Goal: Information Seeking & Learning: Learn about a topic

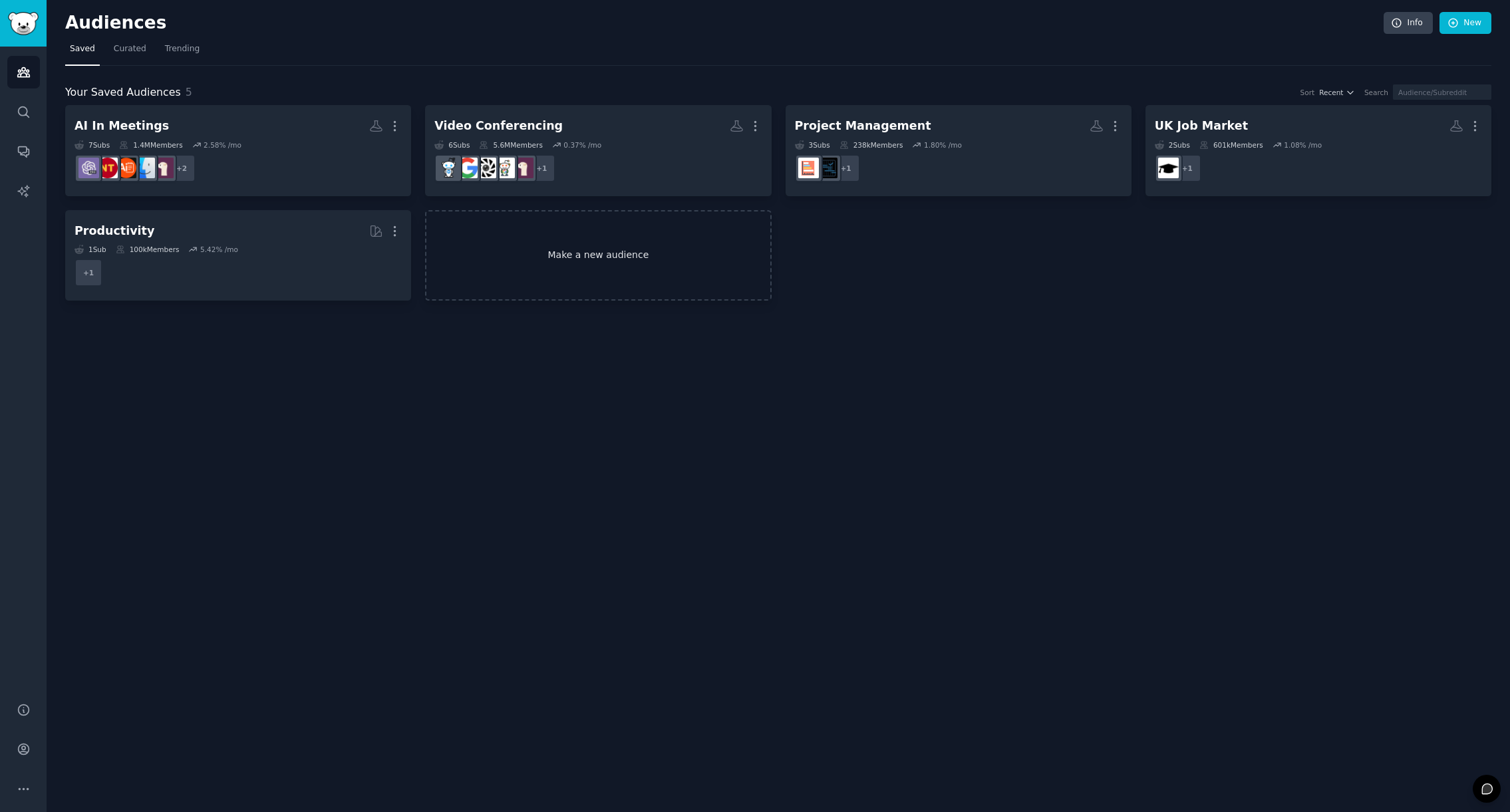
click at [573, 257] on link "Make a new audience" at bounding box center [598, 255] width 346 height 91
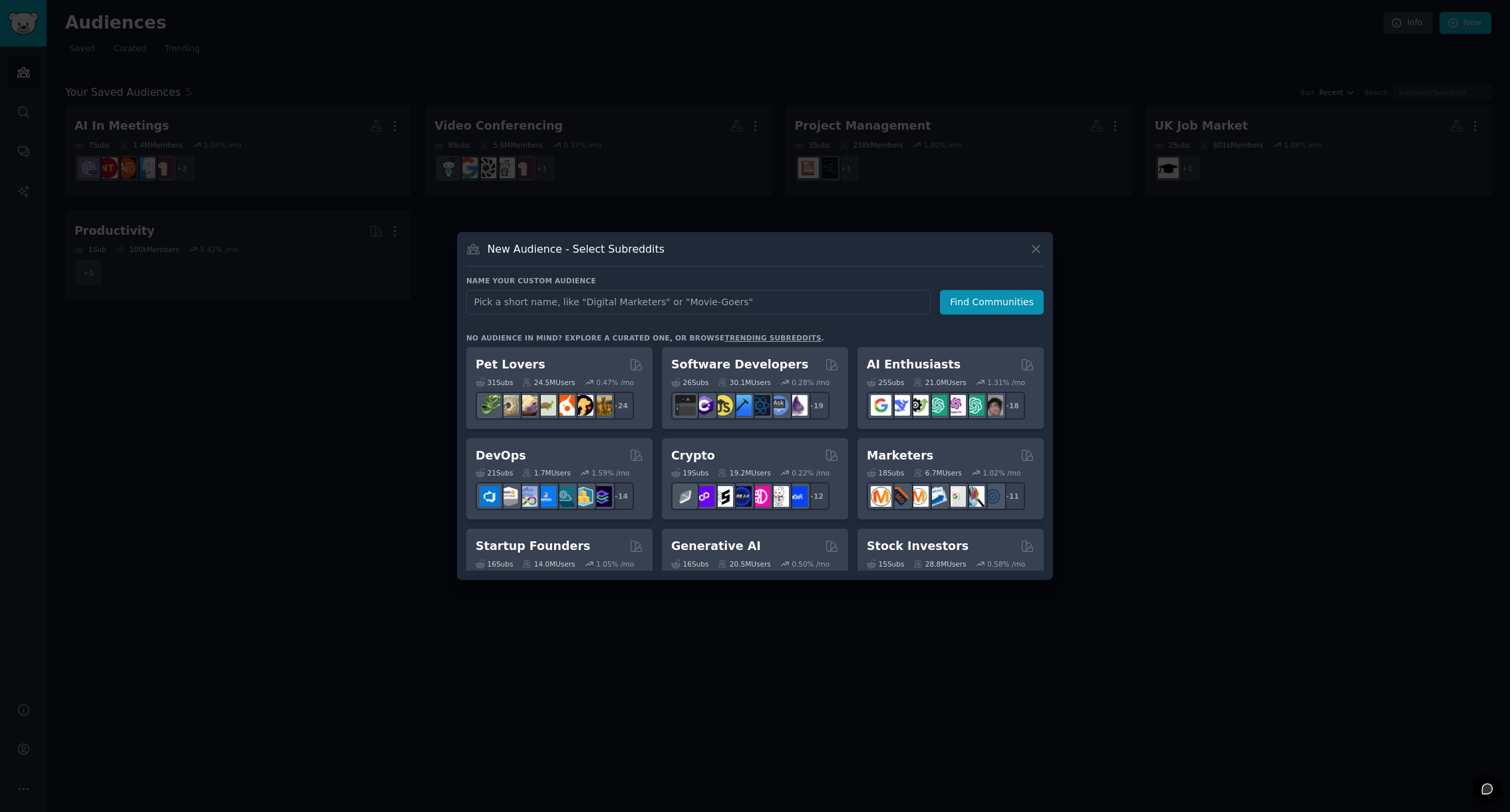
click at [568, 302] on input "text" at bounding box center [698, 302] width 464 height 25
type input "recruiting"
type input "Recruiting"
click at [979, 294] on button "Find Communities" at bounding box center [991, 302] width 104 height 25
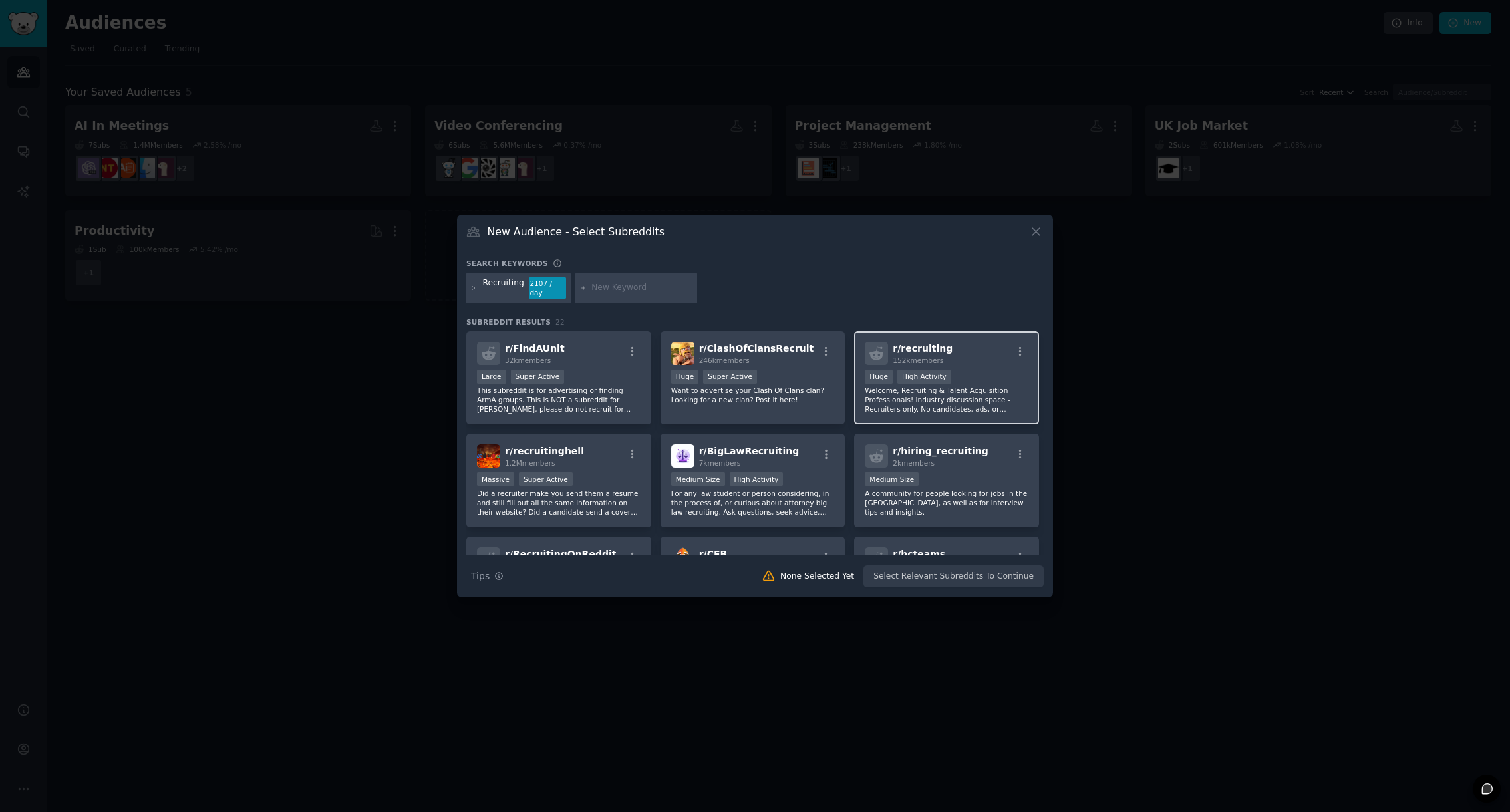
click at [972, 398] on p "Welcome, Recruiting & Talent Acquisition Professionals! Industry discussion spa…" at bounding box center [946, 399] width 164 height 28
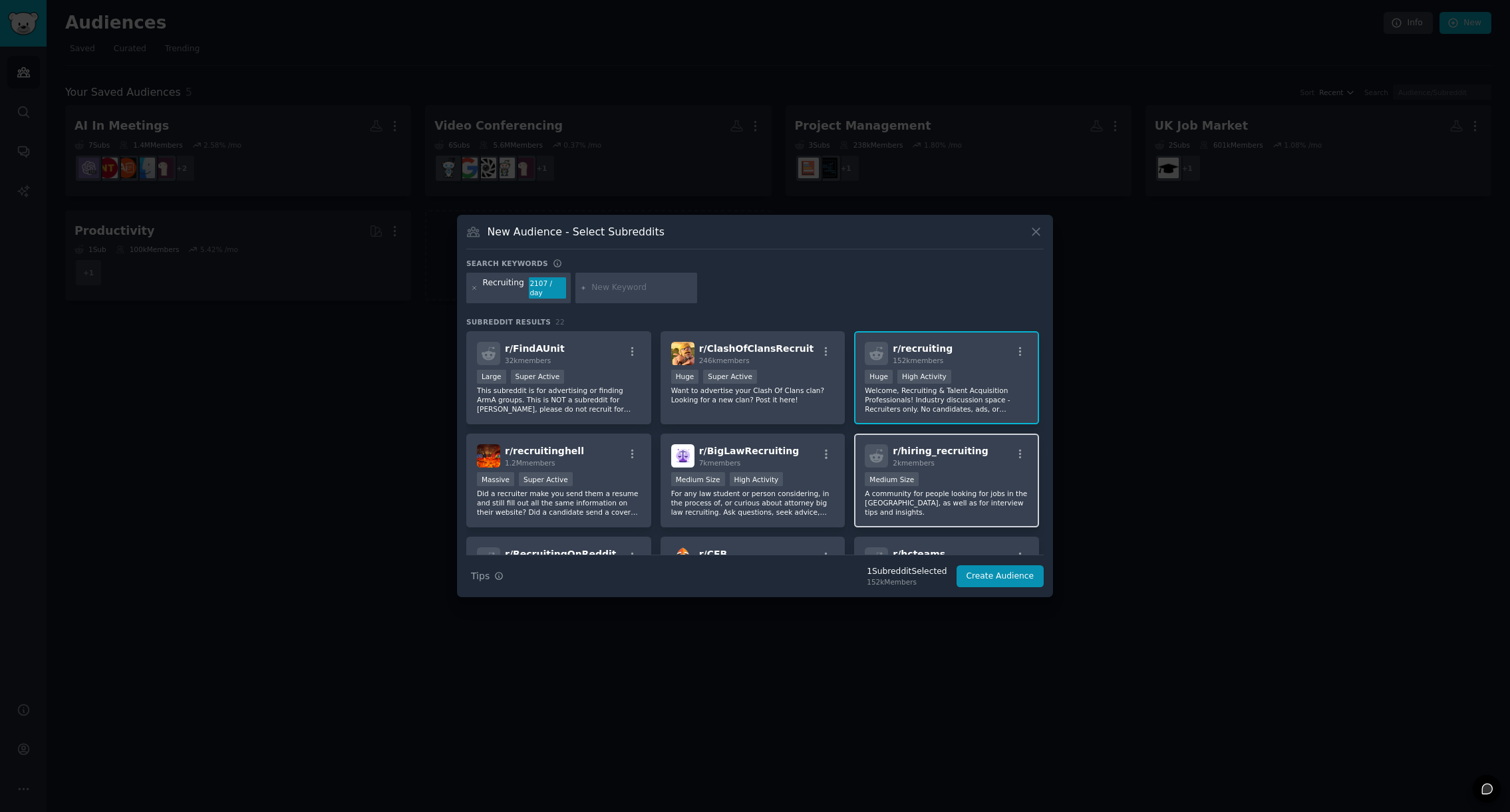
click at [939, 489] on p "A community for people looking for jobs in the [GEOGRAPHIC_DATA], as well as fo…" at bounding box center [946, 503] width 164 height 28
click at [586, 494] on p "Did a recruiter make you send them a resume and still fill out all the same inf…" at bounding box center [558, 503] width 164 height 28
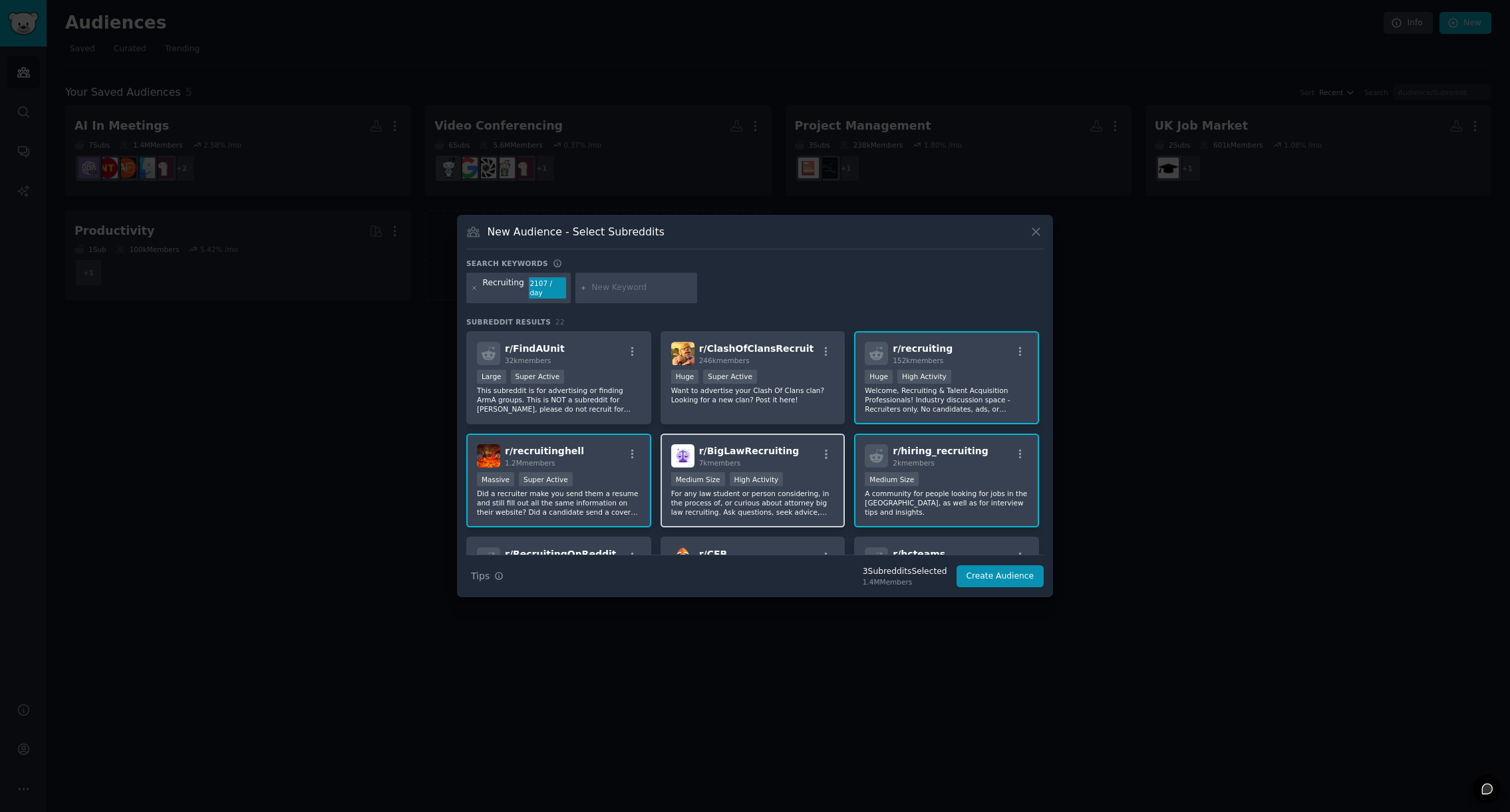
click at [764, 495] on p "For any law student or person considering, in the process of, or curious about …" at bounding box center [753, 503] width 164 height 28
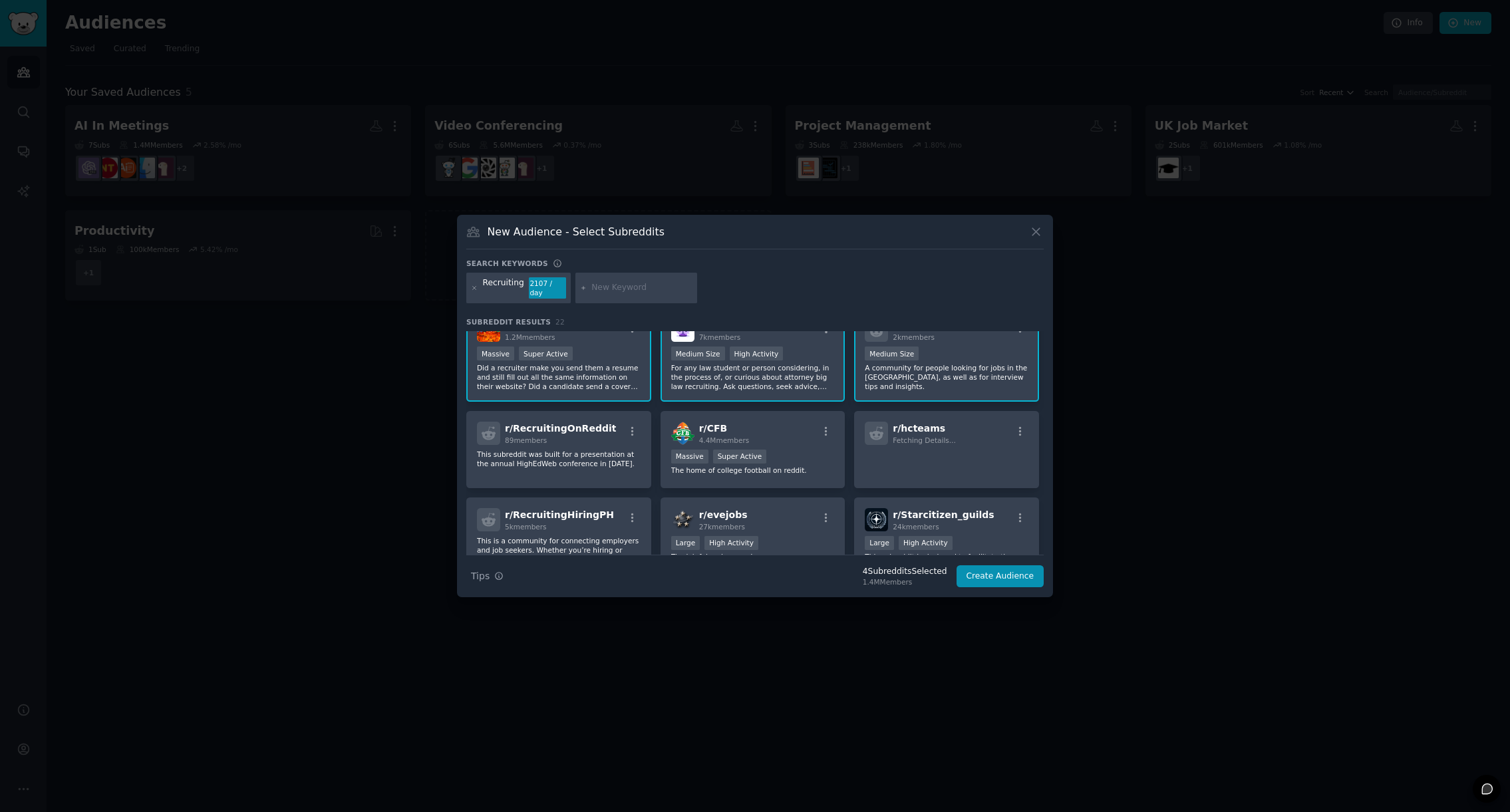
scroll to position [127, 0]
click at [781, 380] on p "For any law student or person considering, in the process of, or curious about …" at bounding box center [753, 376] width 164 height 28
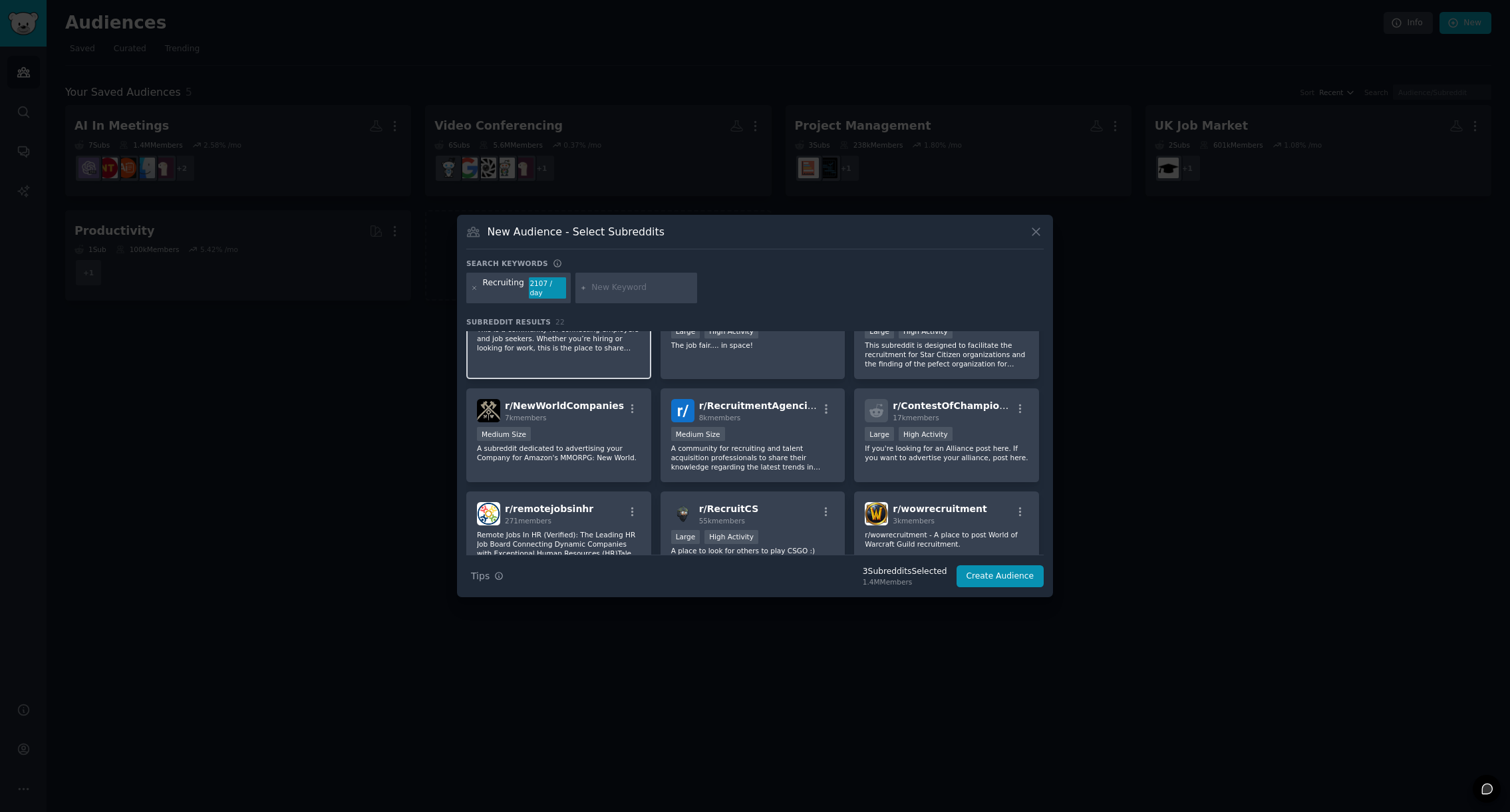
scroll to position [364, 0]
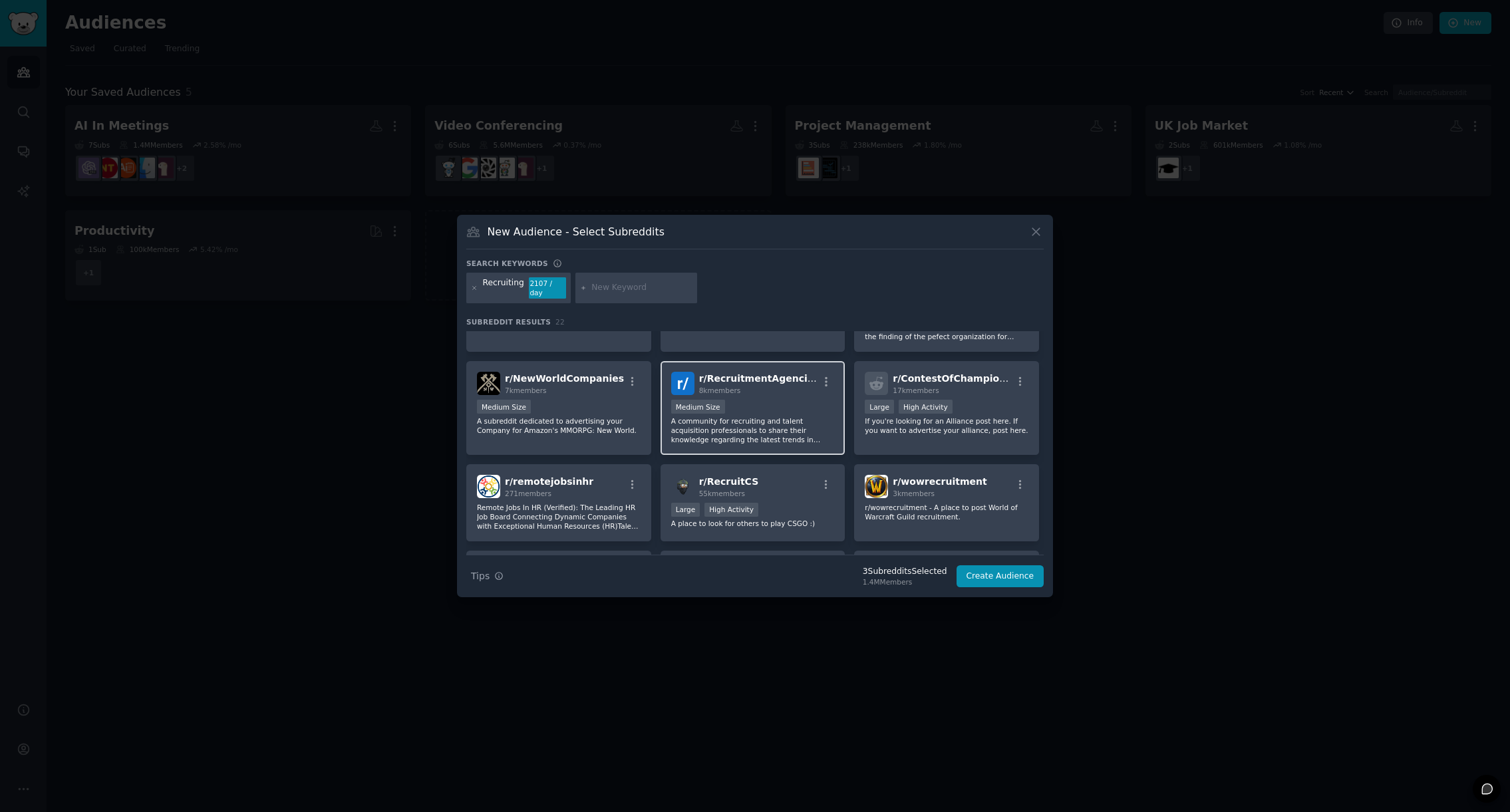
click at [780, 427] on p "A community for recruiting and talent acquisition professionals to share their …" at bounding box center [753, 430] width 164 height 28
click at [785, 507] on div "Large High Activity" at bounding box center [753, 510] width 164 height 17
click at [785, 520] on p "A place to look for others to play CSGO :)" at bounding box center [753, 523] width 164 height 9
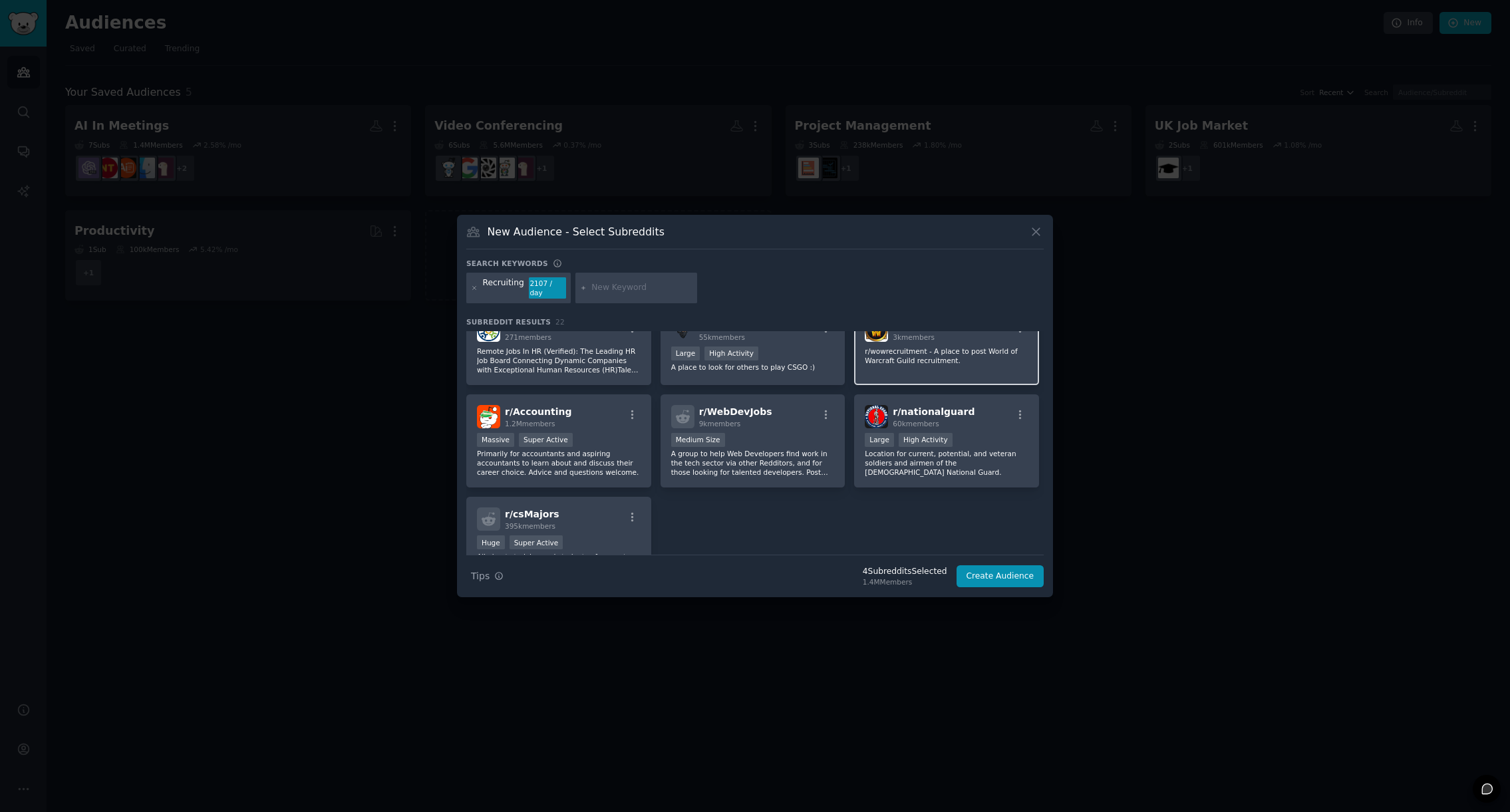
scroll to position [522, 0]
click at [799, 465] on p "A group to help Web Developers find work in the tech sector via other Redditors…" at bounding box center [753, 461] width 164 height 28
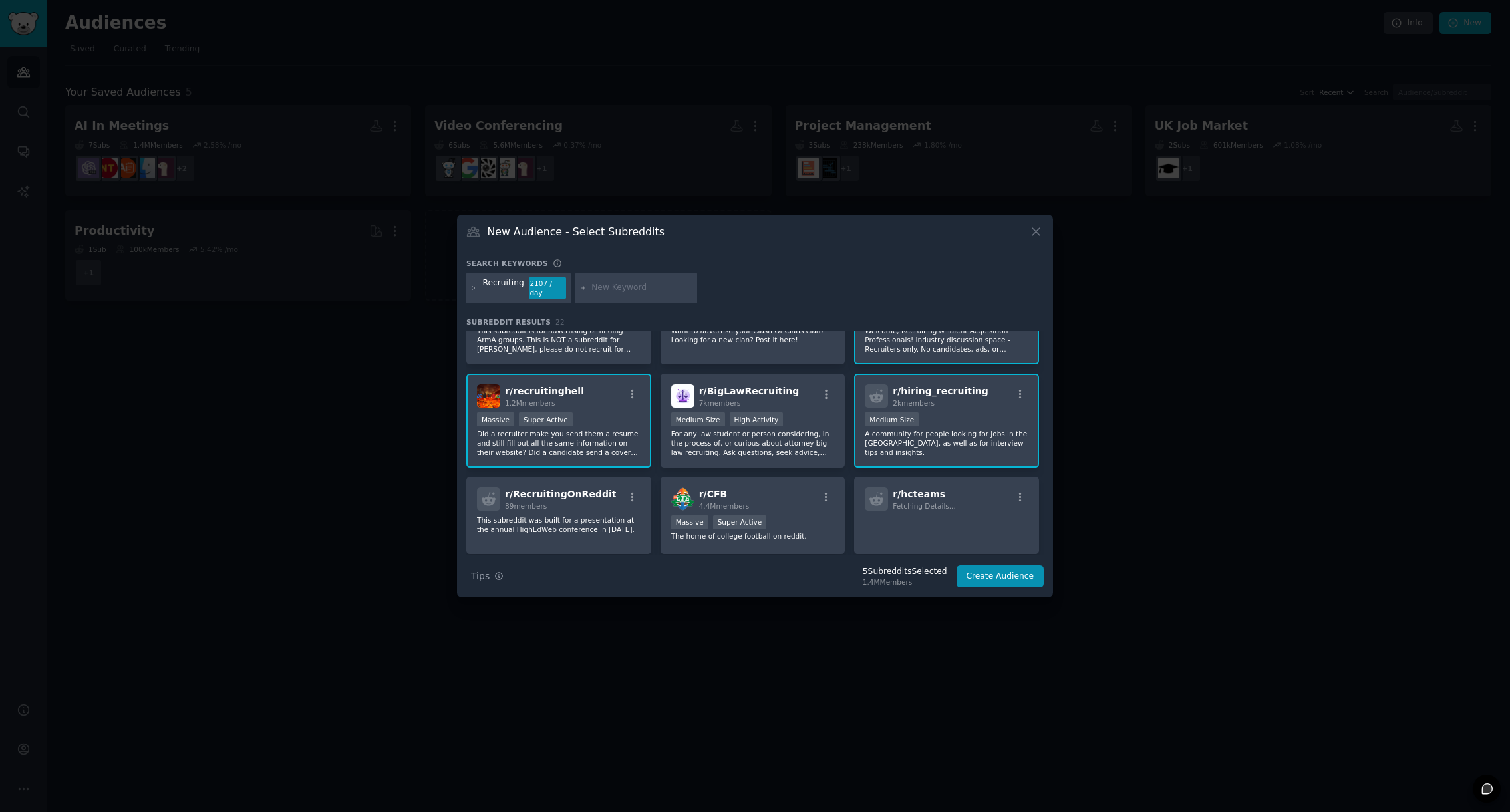
scroll to position [0, 0]
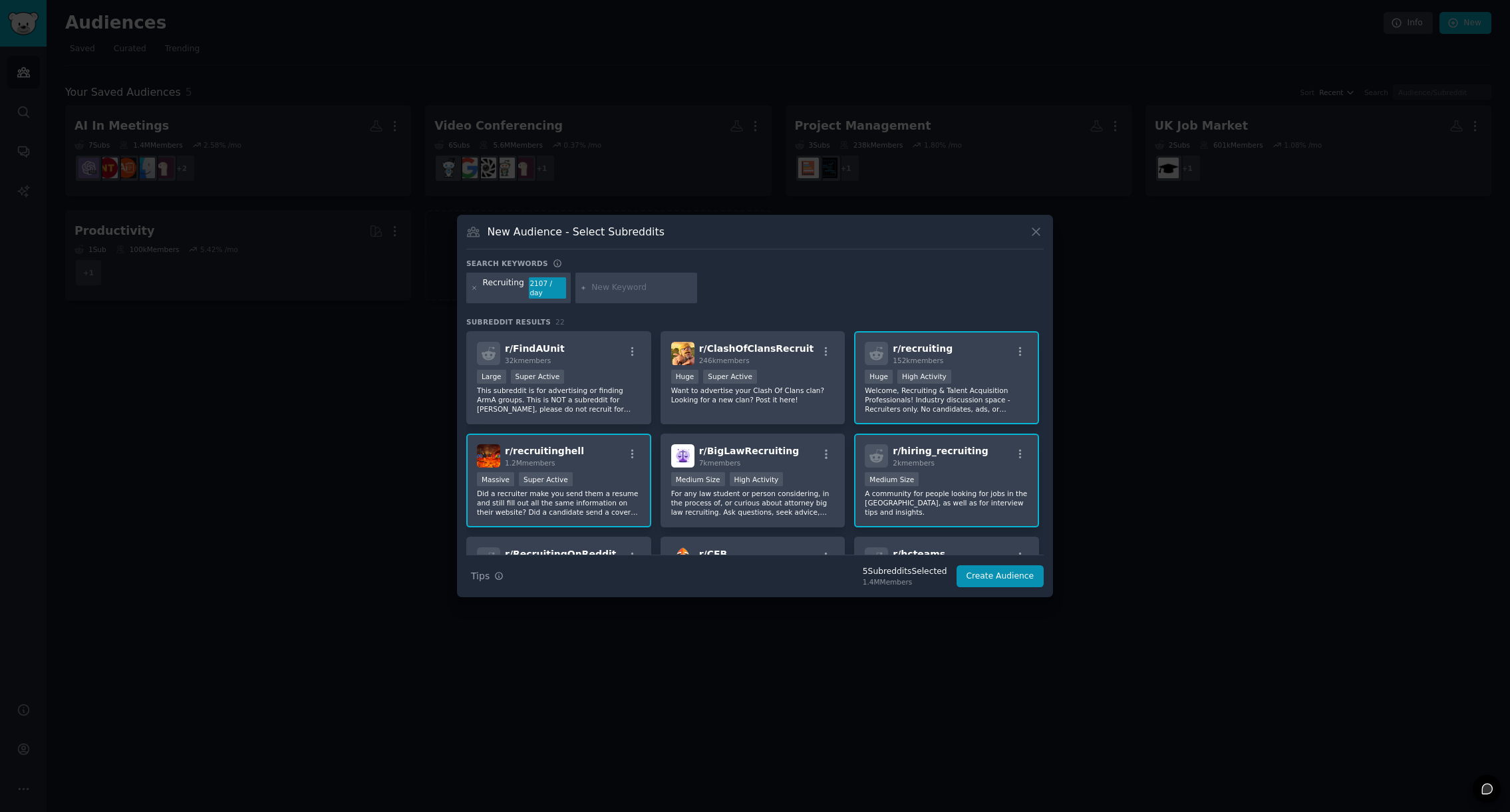
click at [612, 290] on input "text" at bounding box center [642, 287] width 101 height 12
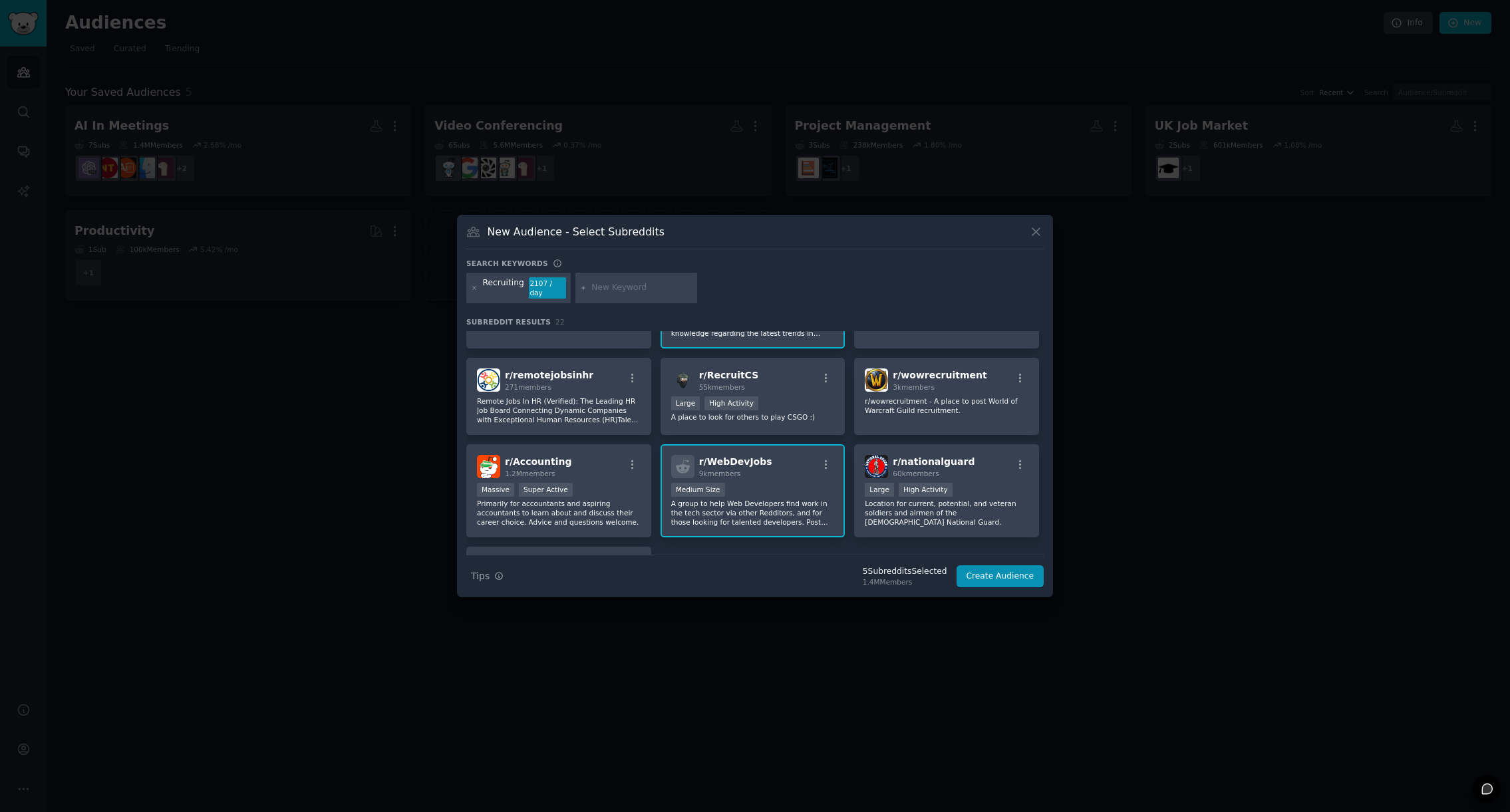
scroll to position [498, 0]
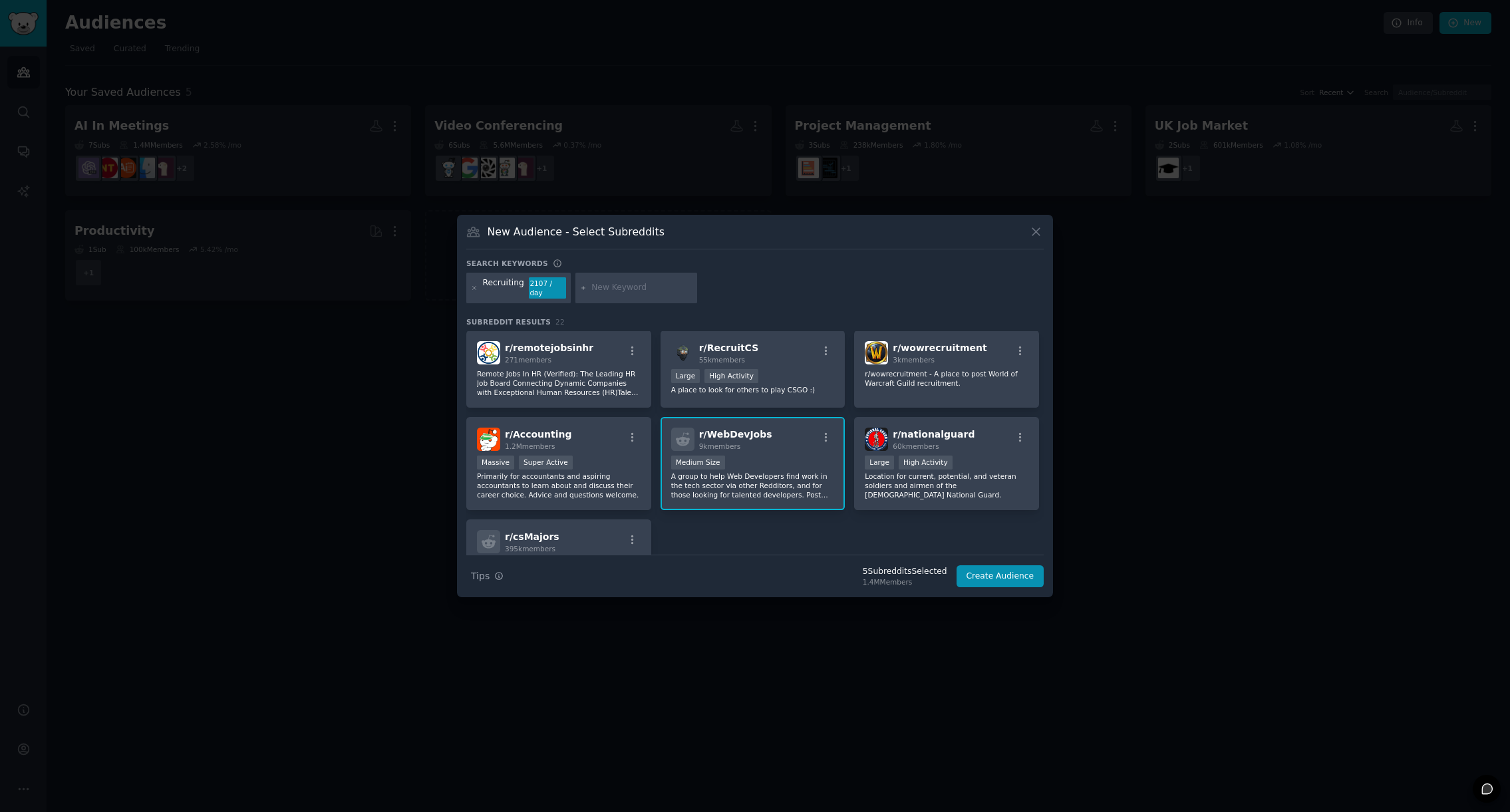
click at [801, 492] on p "A group to help Web Developers find work in the tech sector via other Redditors…" at bounding box center [753, 485] width 164 height 28
click at [912, 529] on div "r/ FindAUnit 32k members Large Super Active This subreddit is for advertising o…" at bounding box center [755, 218] width 577 height 771
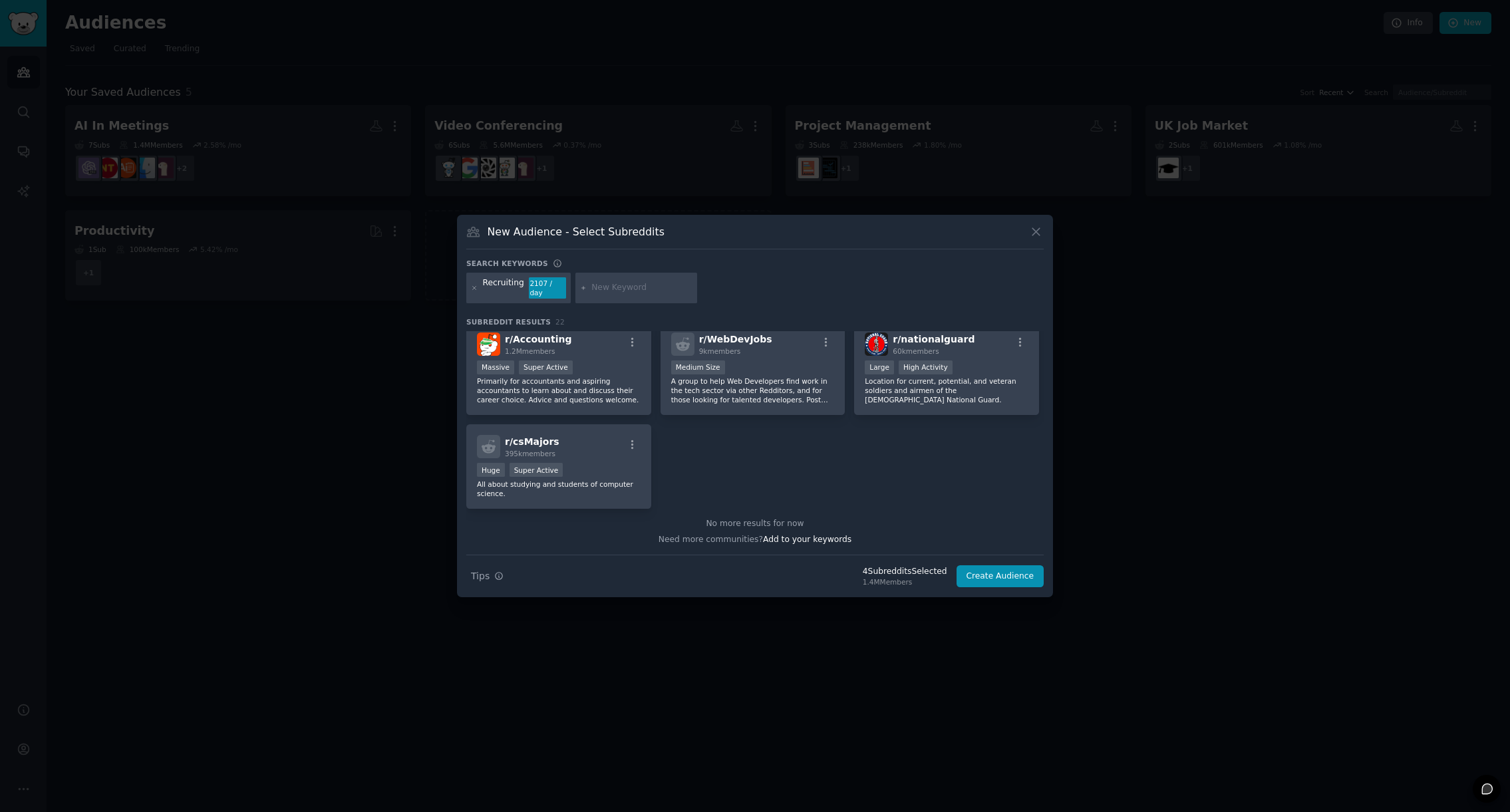
scroll to position [594, 0]
click at [1001, 576] on button "Create Audience" at bounding box center [1000, 576] width 88 height 23
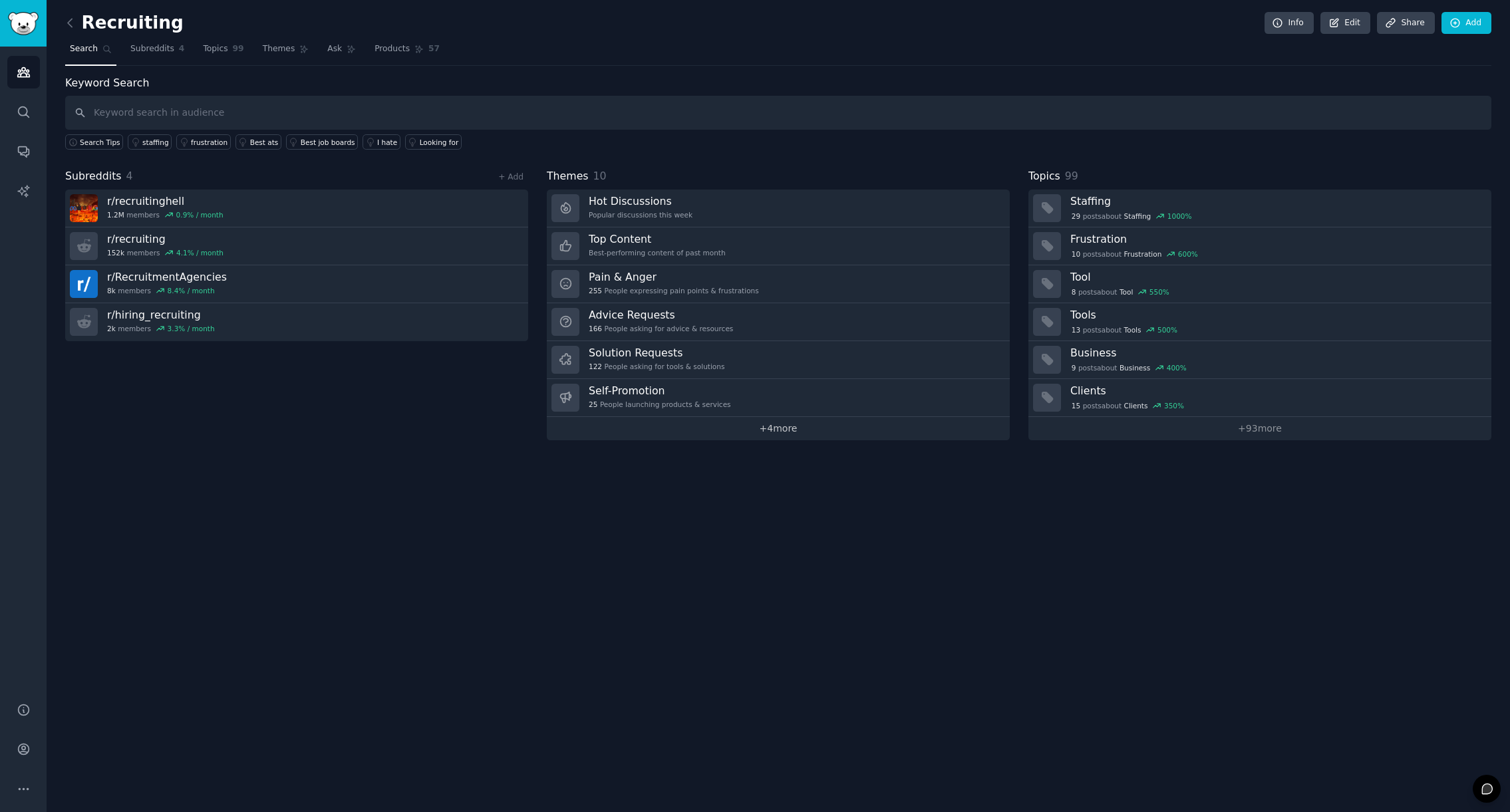
click at [782, 428] on link "+ 4 more" at bounding box center [778, 428] width 463 height 23
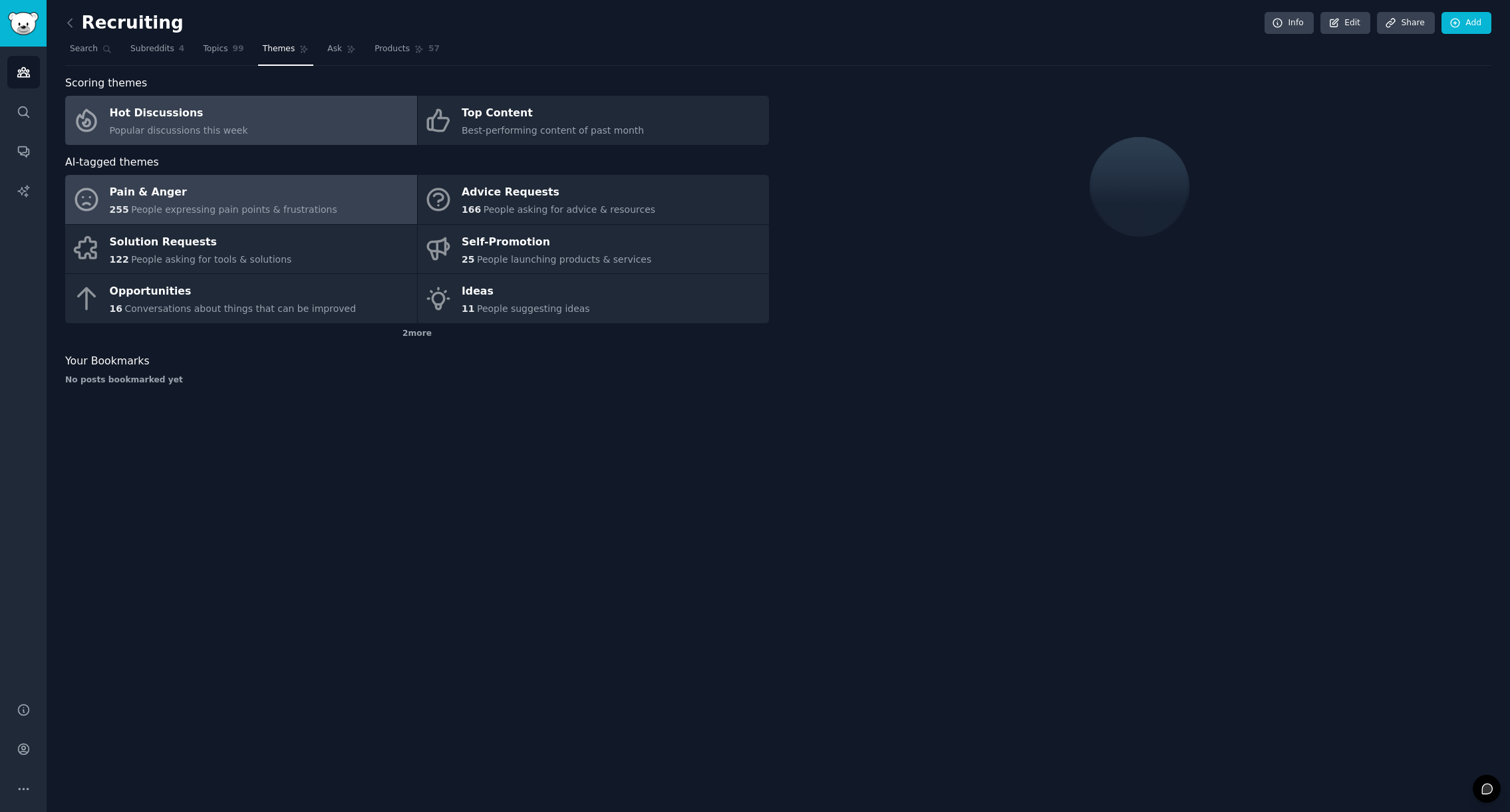
click at [268, 207] on span "People expressing pain points & frustrations" at bounding box center [234, 209] width 206 height 10
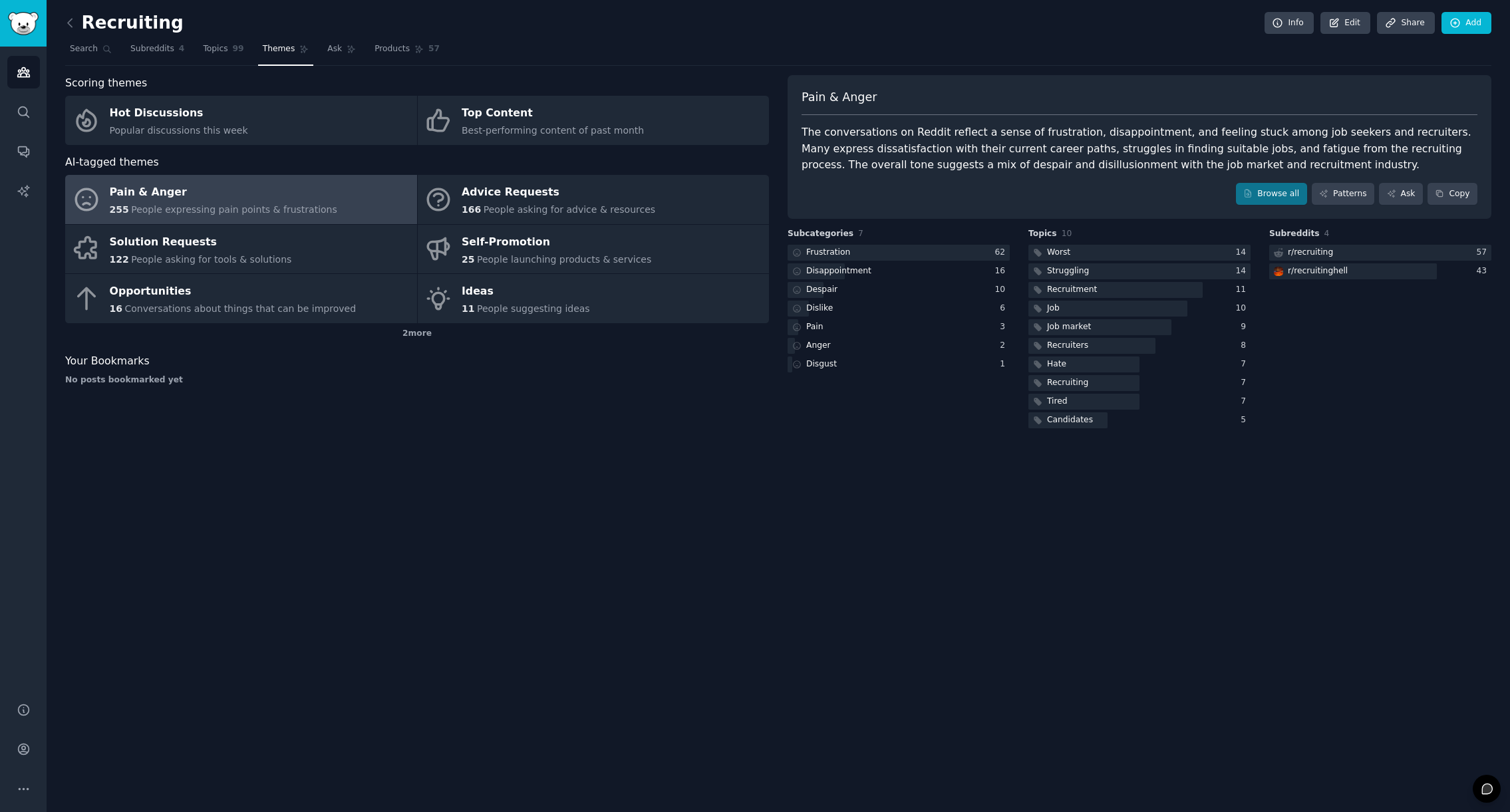
click at [1340, 209] on div "Pain & [PERSON_NAME] The conversations on Reddit reflect a sense of frustration…" at bounding box center [1139, 147] width 704 height 144
click at [1340, 193] on link "Patterns" at bounding box center [1343, 194] width 63 height 23
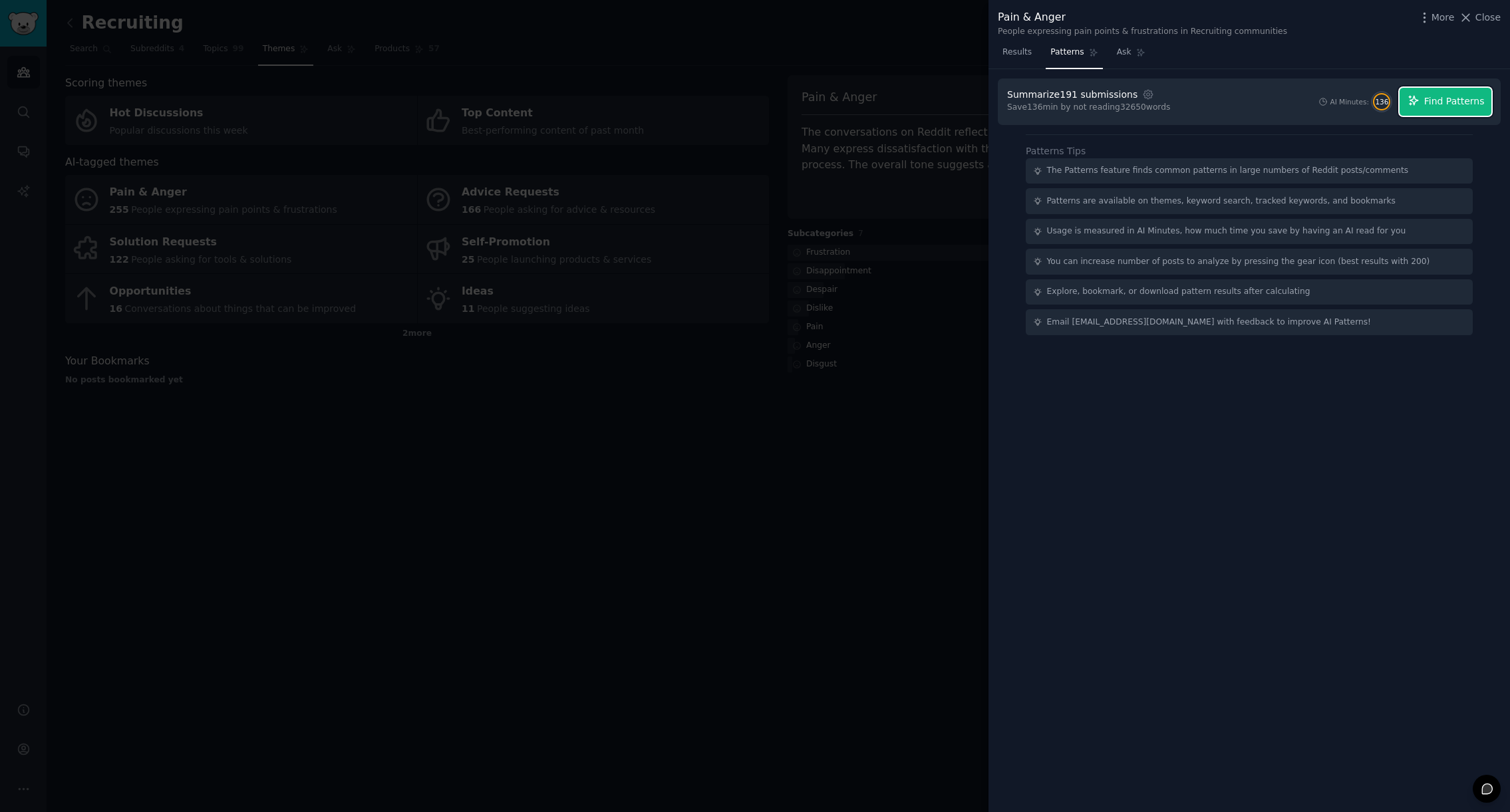
click at [1441, 101] on span "Find Patterns" at bounding box center [1455, 101] width 60 height 14
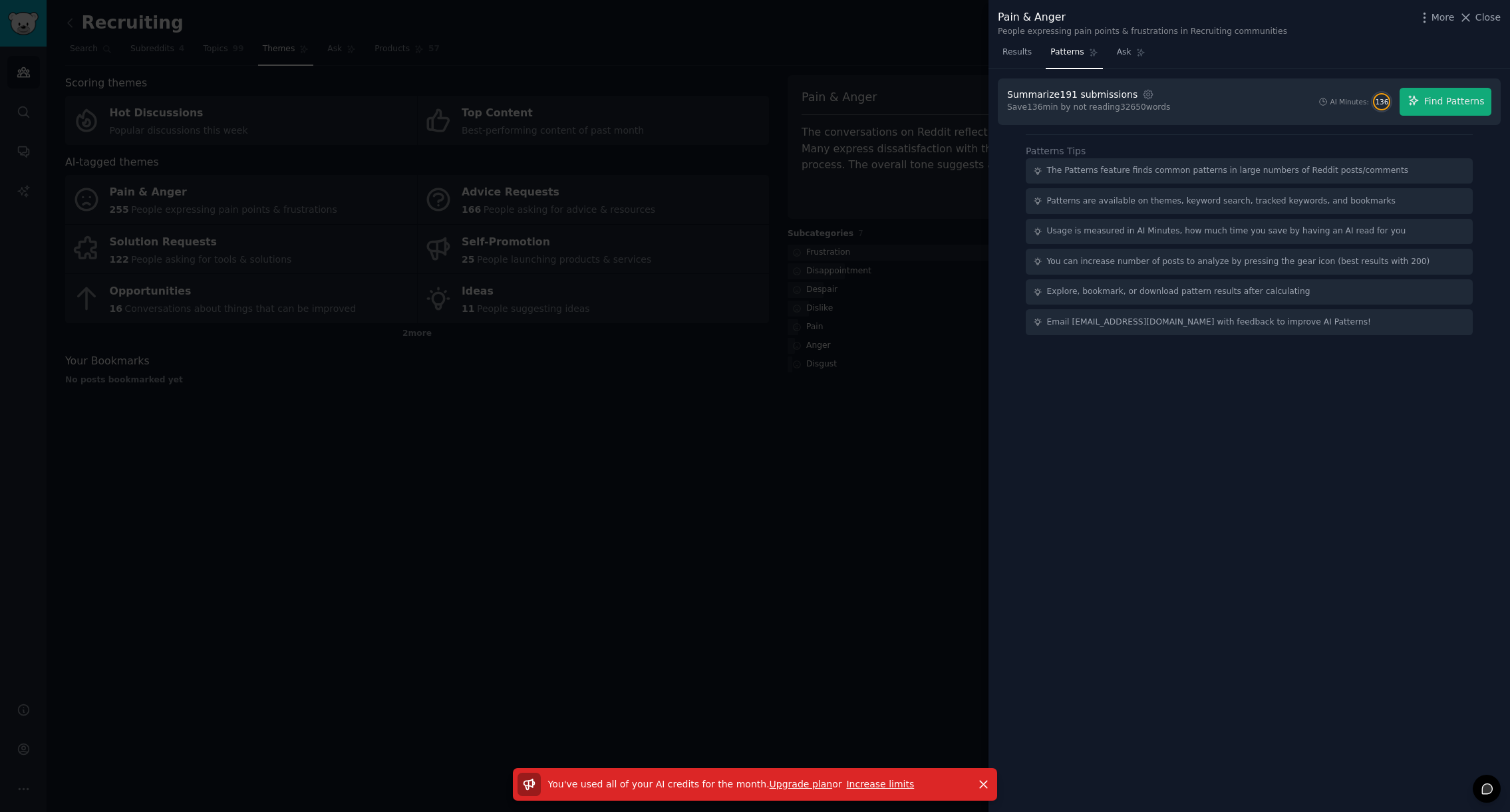
click at [865, 783] on link "Increase limits" at bounding box center [881, 784] width 68 height 10
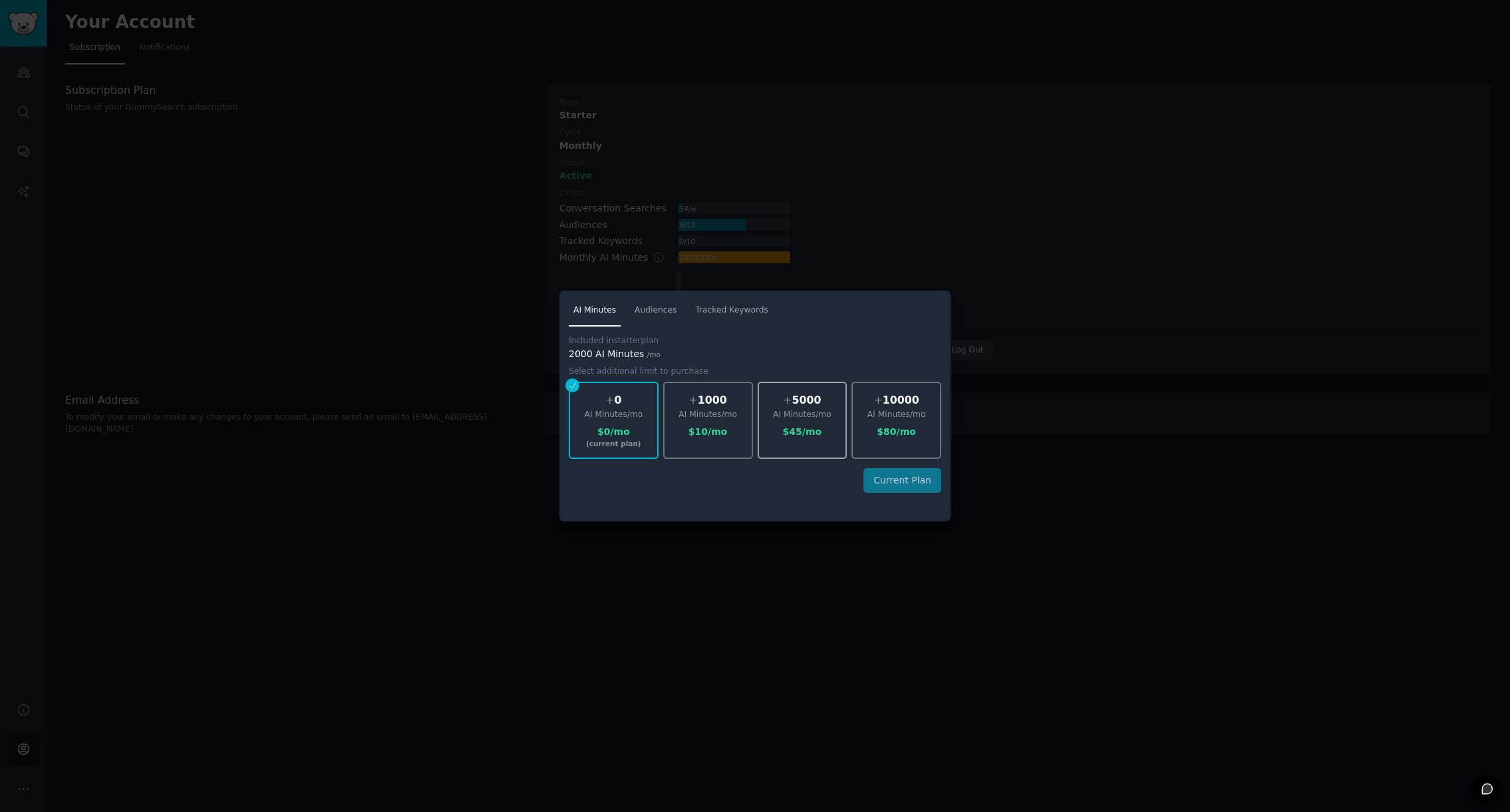
click at [816, 443] on div "+ 5000 AI Minutes /mo $ 45 /mo" at bounding box center [802, 419] width 89 height 77
click at [672, 409] on div "AI Minutes /mo" at bounding box center [708, 415] width 87 height 12
click at [694, 415] on div "AI Minutes /mo" at bounding box center [708, 415] width 87 height 12
click at [606, 415] on div "AI Minutes /mo" at bounding box center [614, 415] width 87 height 12
click at [650, 318] on link "Audiences" at bounding box center [656, 313] width 51 height 27
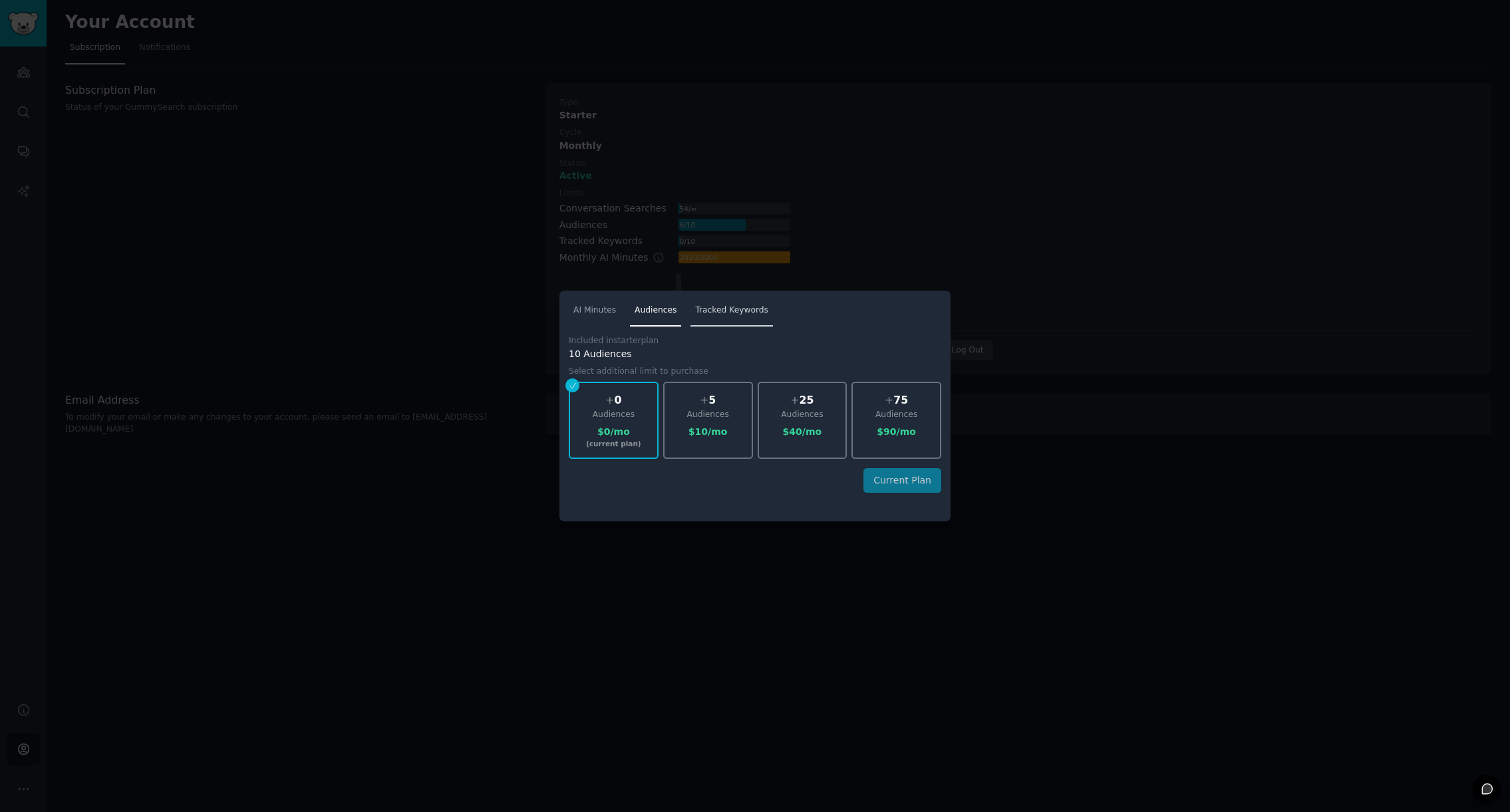
click at [726, 314] on span "Tracked Keywords" at bounding box center [732, 310] width 73 height 12
click at [639, 317] on link "Audiences" at bounding box center [656, 313] width 51 height 27
click at [602, 316] on link "AI Minutes" at bounding box center [595, 313] width 52 height 27
click at [707, 436] on div "$ 10 /mo" at bounding box center [708, 432] width 87 height 14
click at [805, 437] on div "$ 45 /mo" at bounding box center [803, 432] width 87 height 14
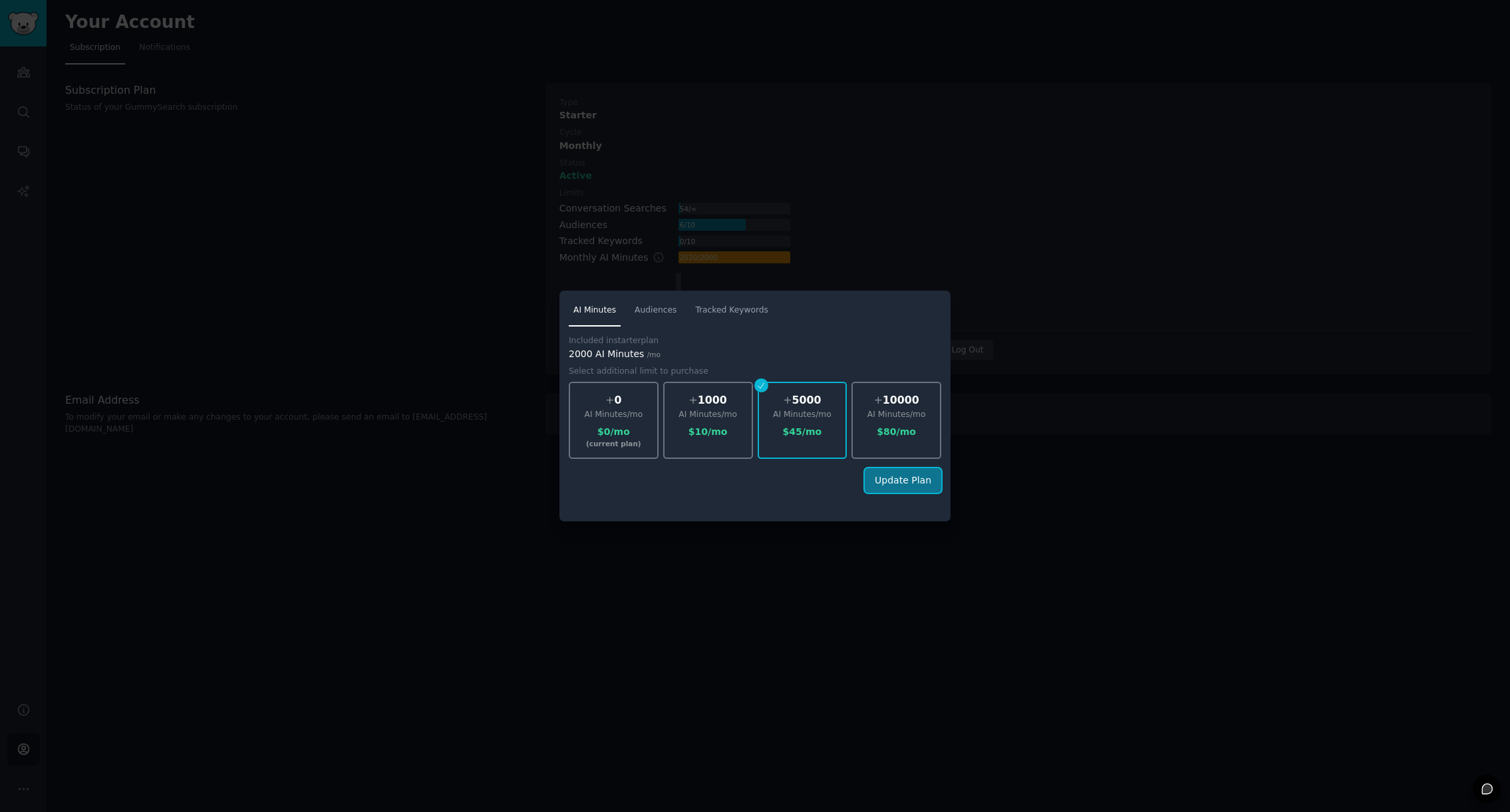
click at [897, 485] on button "Update Plan" at bounding box center [903, 480] width 77 height 25
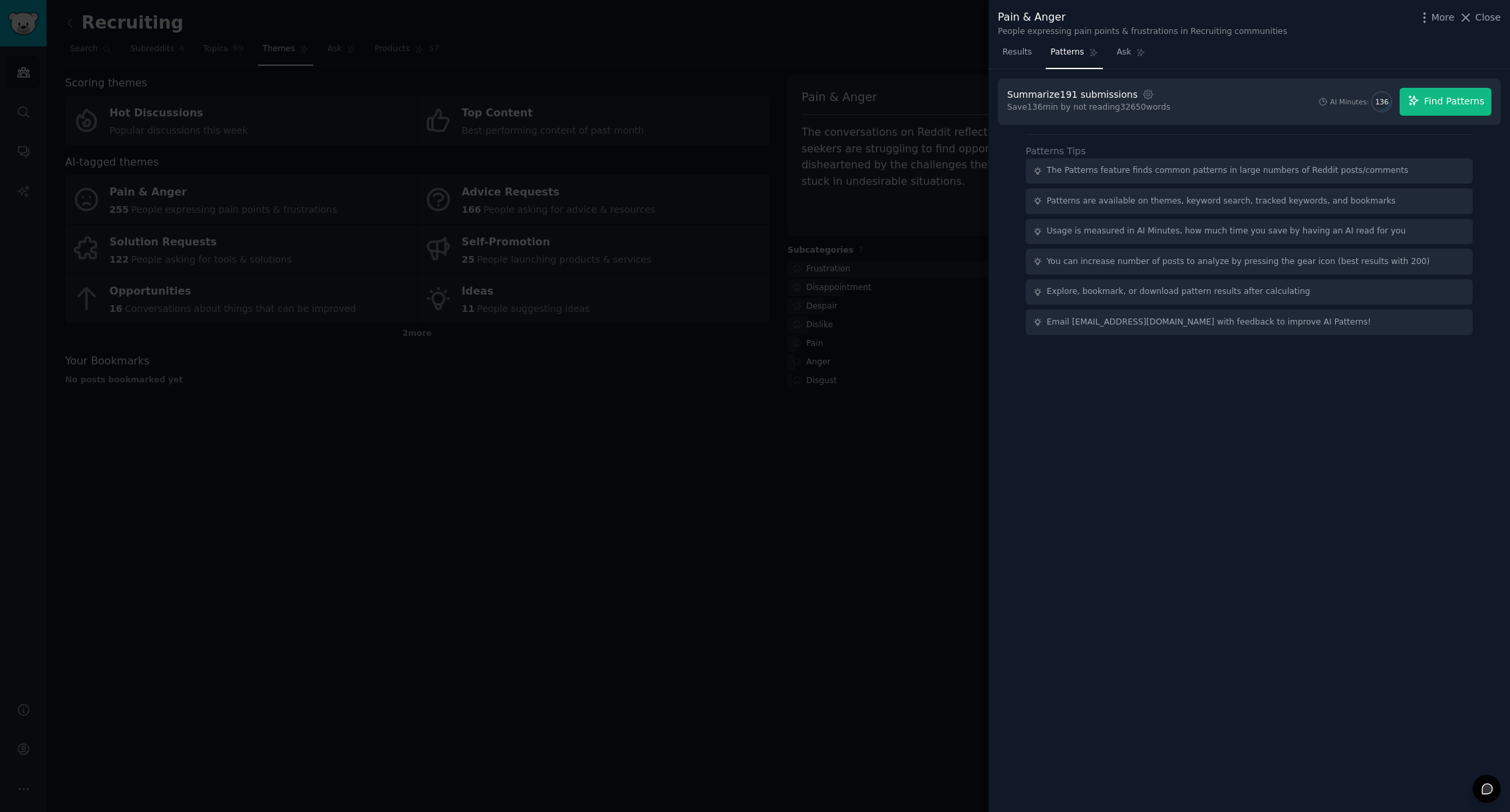
click at [1457, 102] on span "Find Patterns" at bounding box center [1455, 101] width 60 height 14
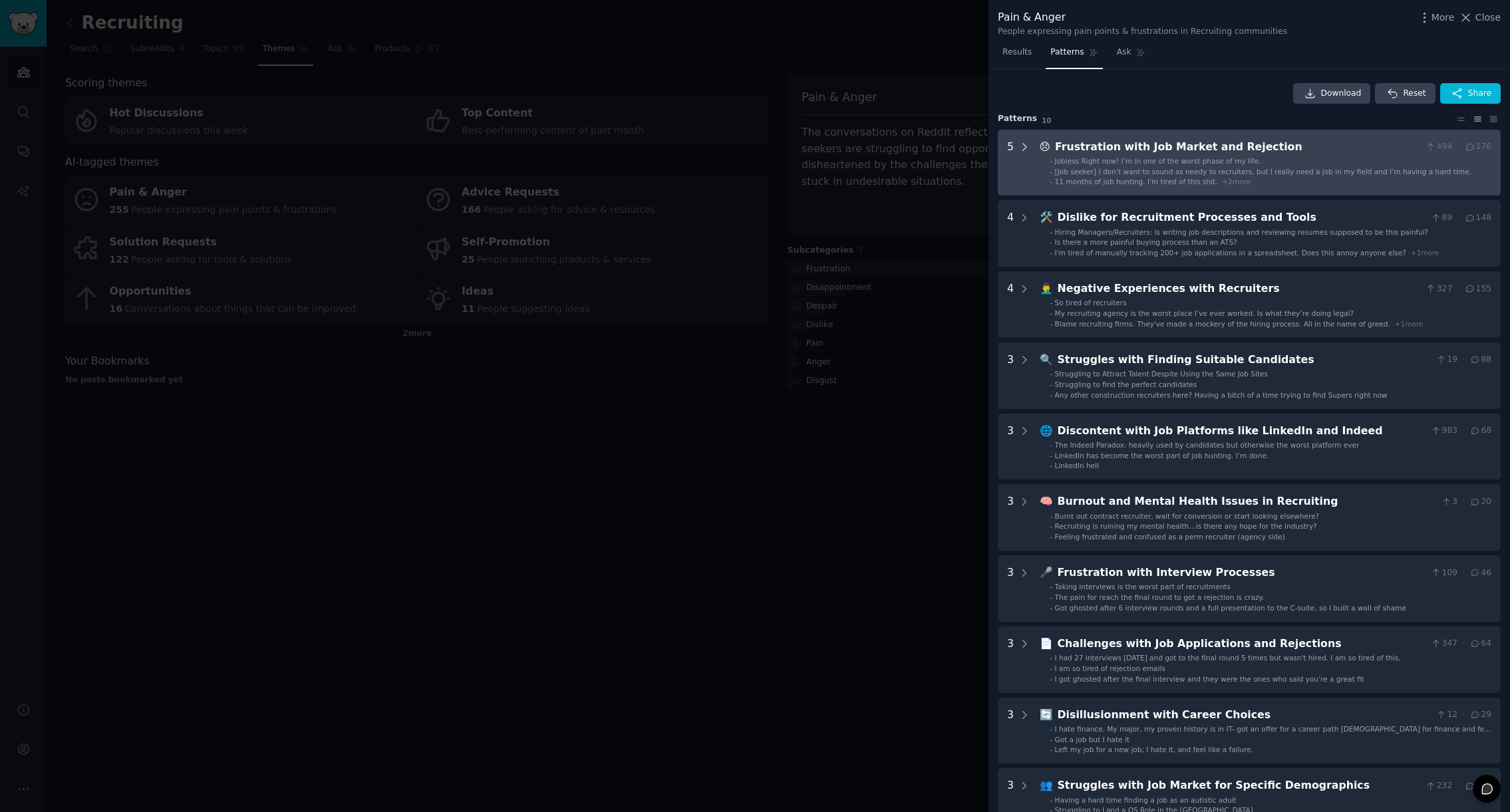
click at [1025, 146] on icon at bounding box center [1024, 146] width 12 height 12
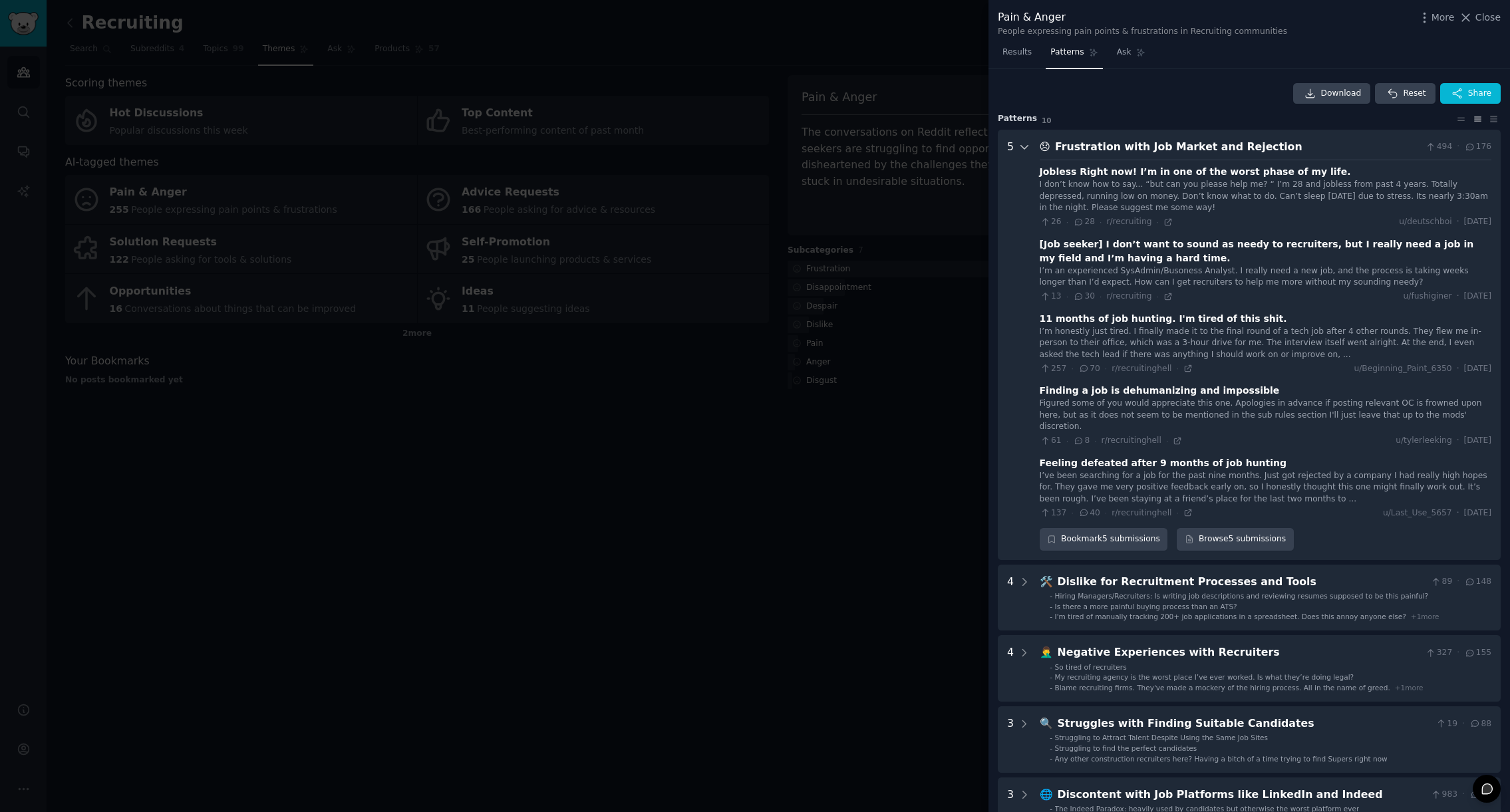
click at [1024, 149] on icon at bounding box center [1024, 146] width 12 height 12
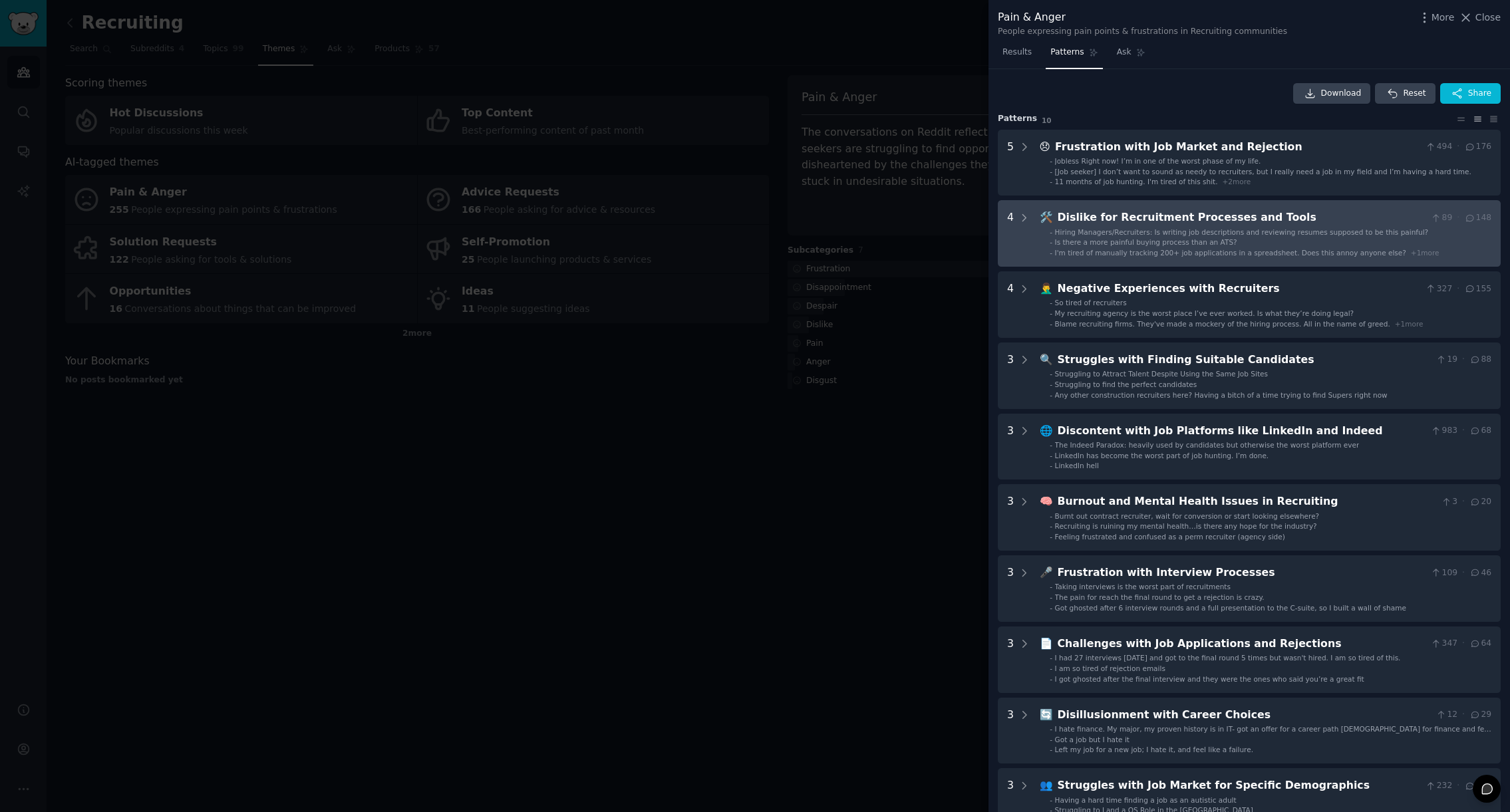
click at [1170, 245] on span "Is there a more painful buying process than an ATS?" at bounding box center [1146, 242] width 182 height 8
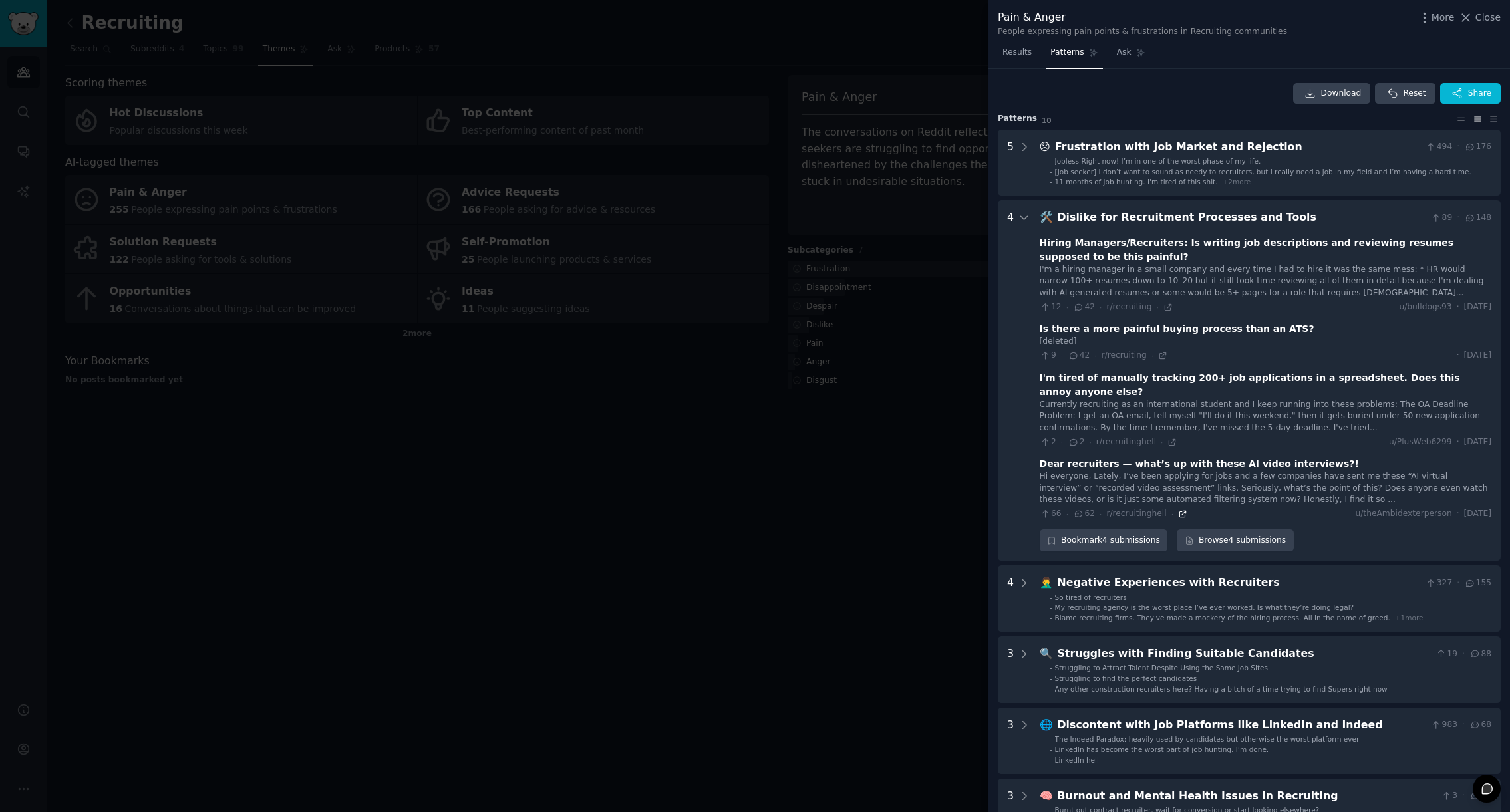
click at [1182, 510] on icon at bounding box center [1183, 514] width 6 height 6
click at [1158, 353] on icon at bounding box center [1163, 356] width 10 height 9
click at [1024, 217] on icon at bounding box center [1024, 218] width 12 height 12
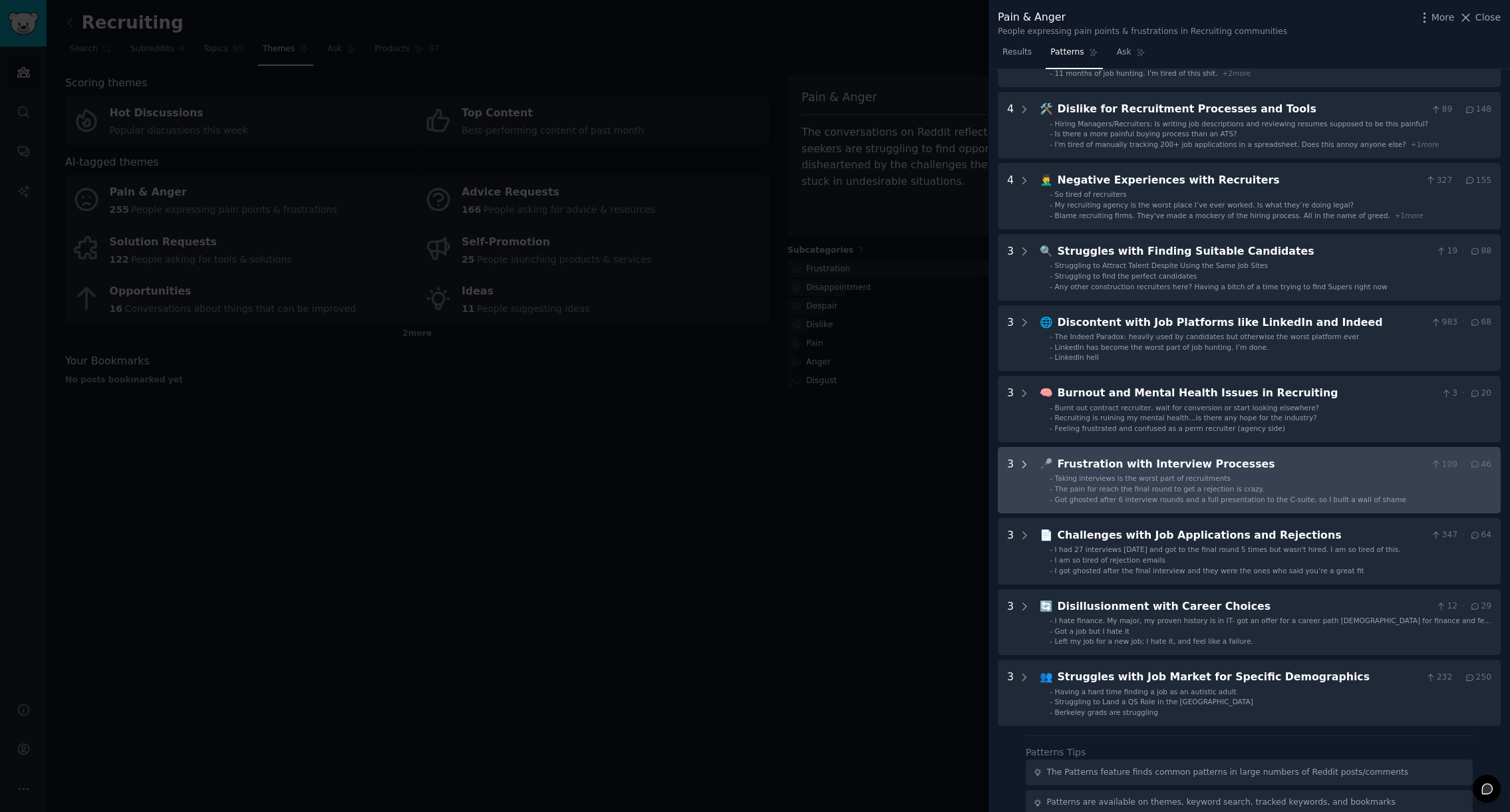
scroll to position [119, 0]
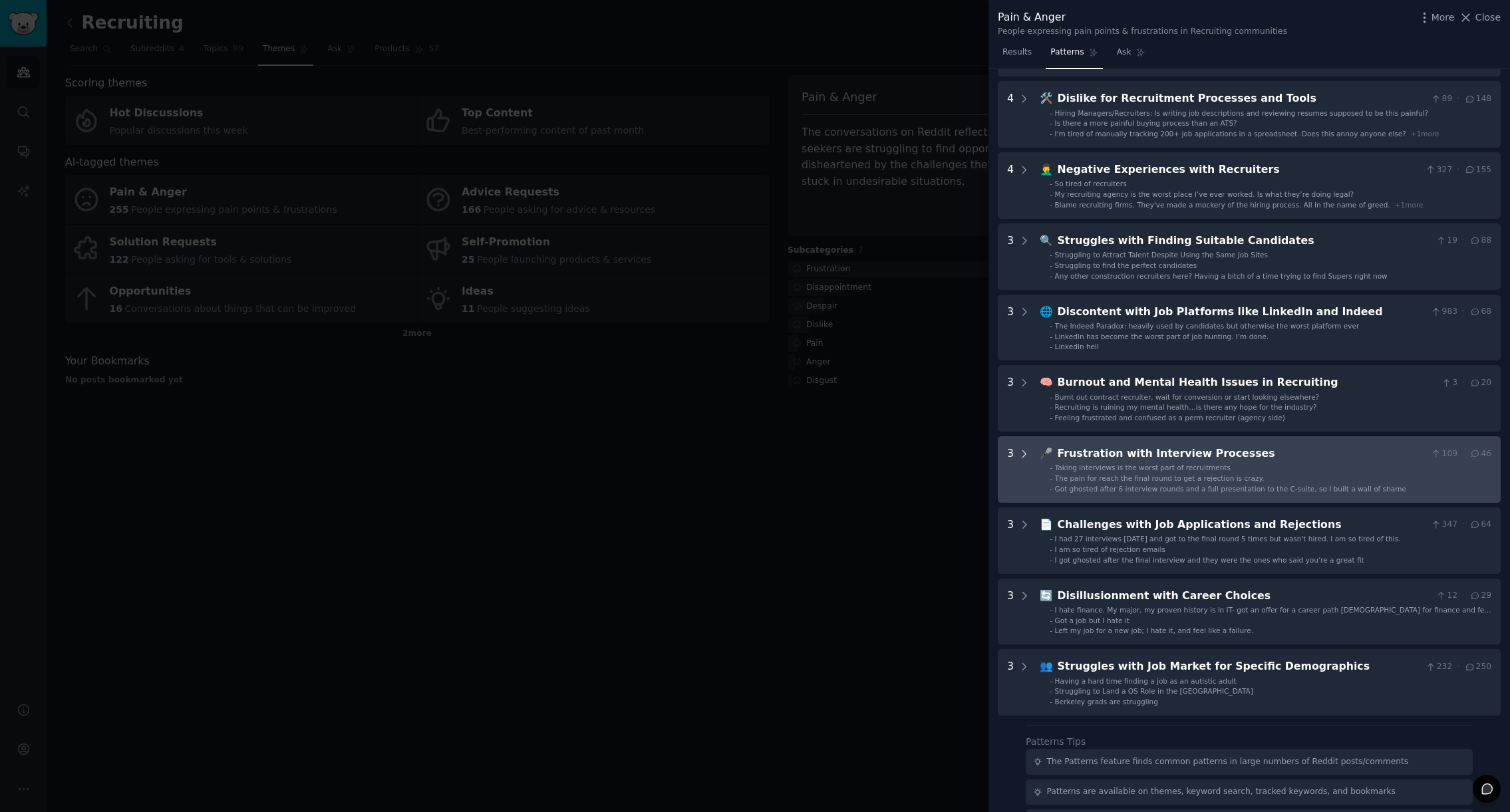
click at [1023, 451] on icon at bounding box center [1025, 453] width 3 height 6
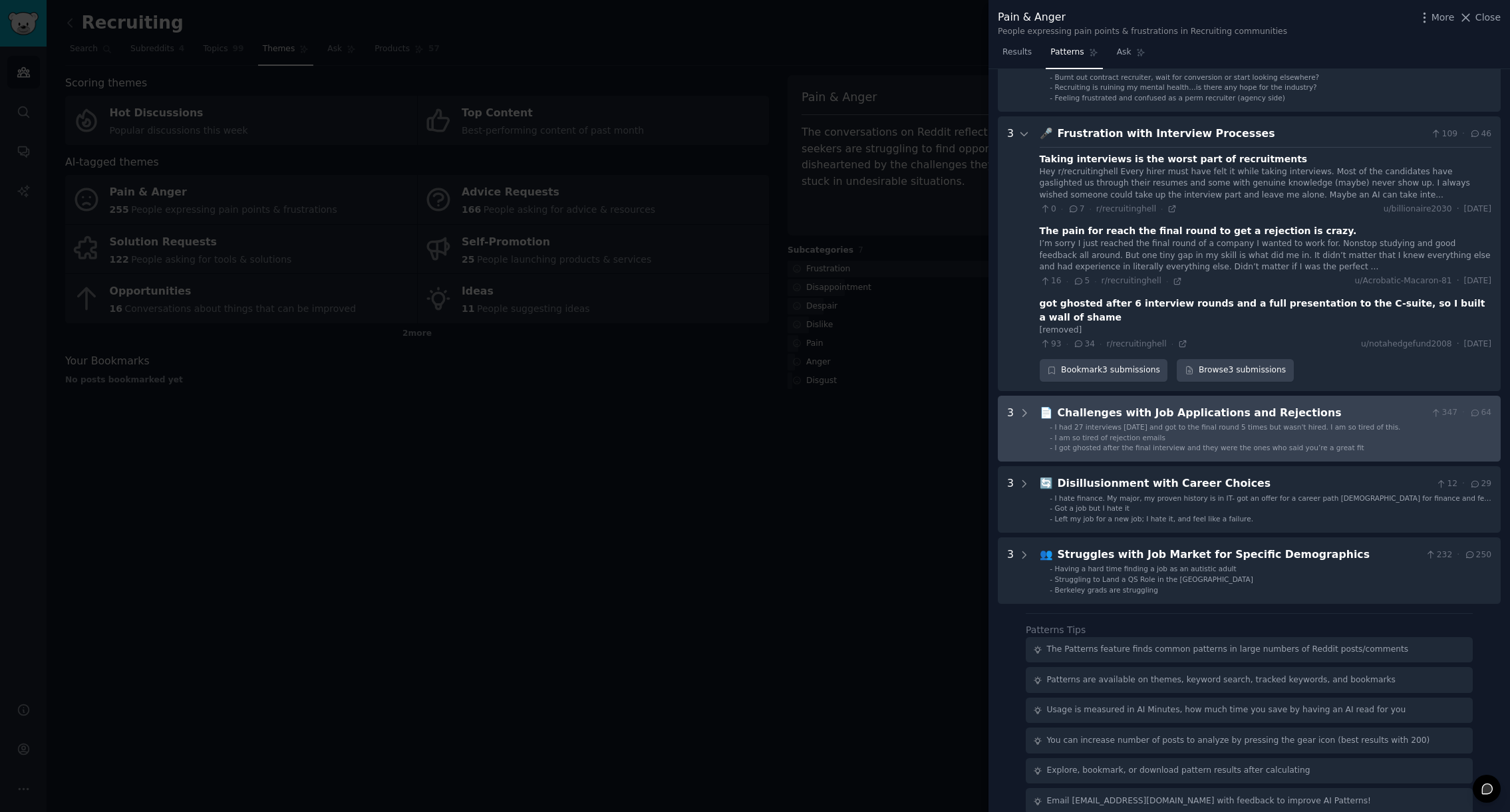
scroll to position [441, 0]
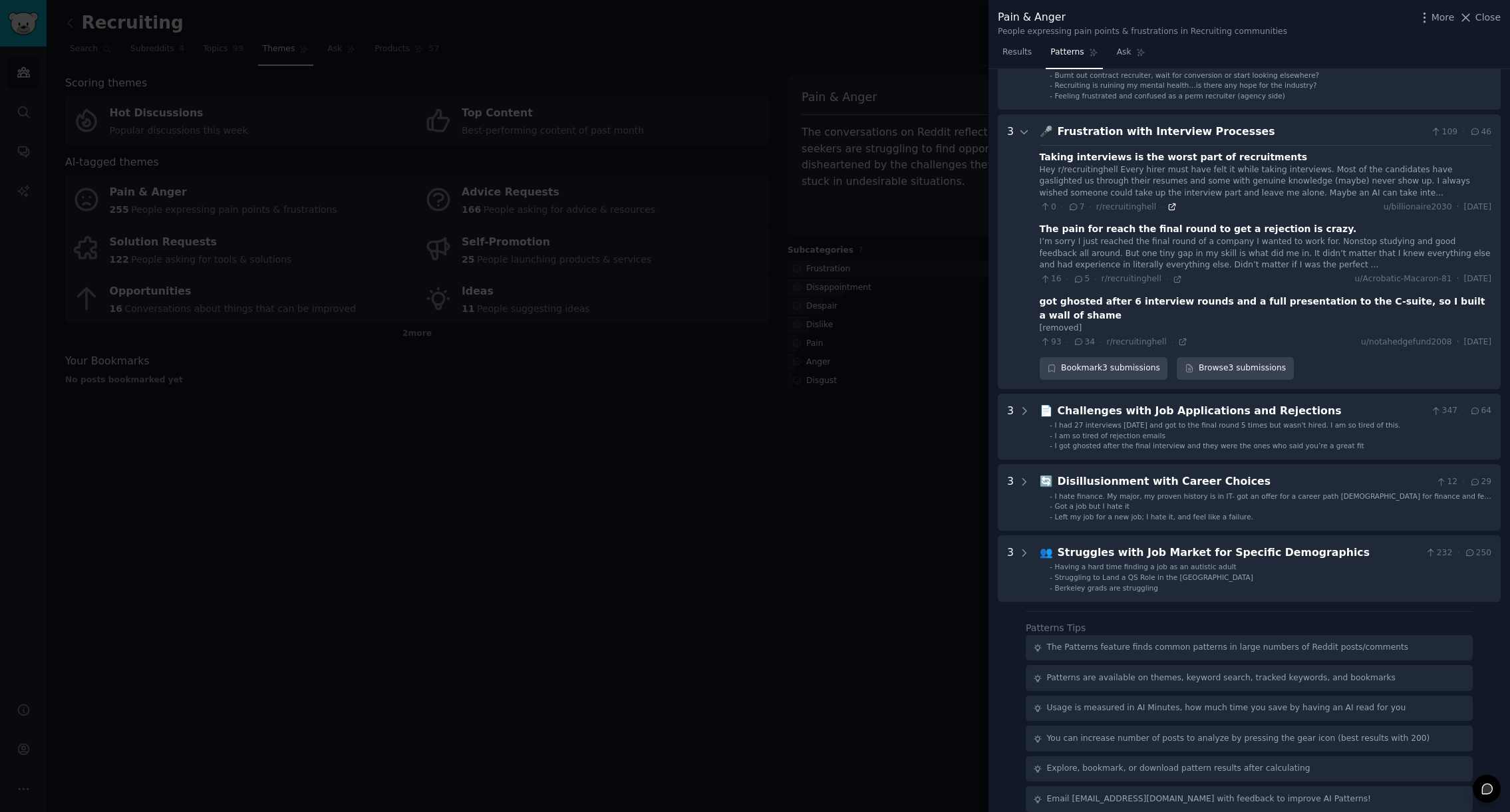
click at [1167, 206] on icon at bounding box center [1172, 207] width 10 height 9
click at [1173, 279] on icon at bounding box center [1177, 279] width 10 height 9
click at [1181, 339] on icon at bounding box center [1183, 342] width 6 height 6
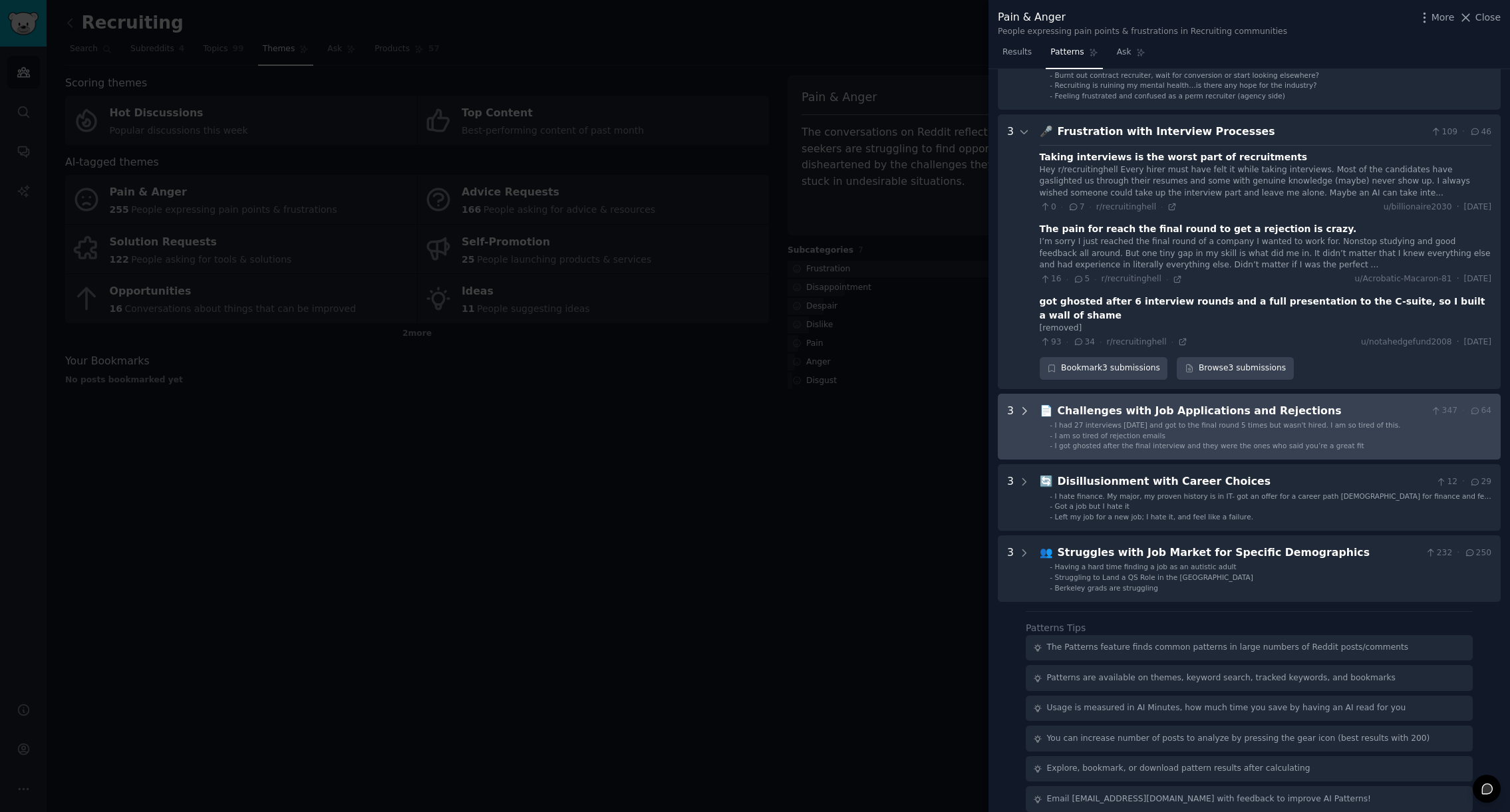
click at [1025, 405] on icon at bounding box center [1024, 411] width 12 height 12
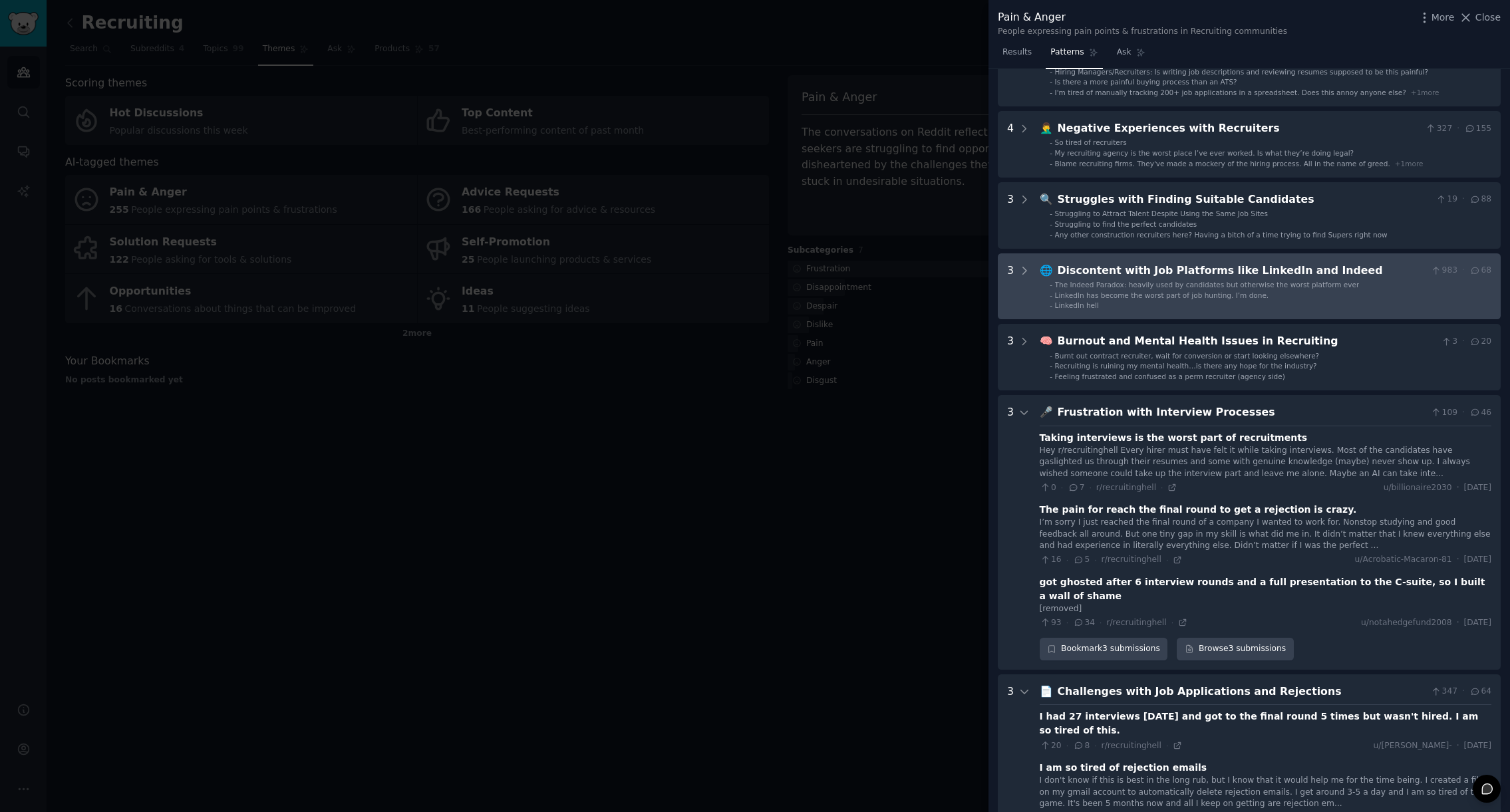
scroll to position [161, 0]
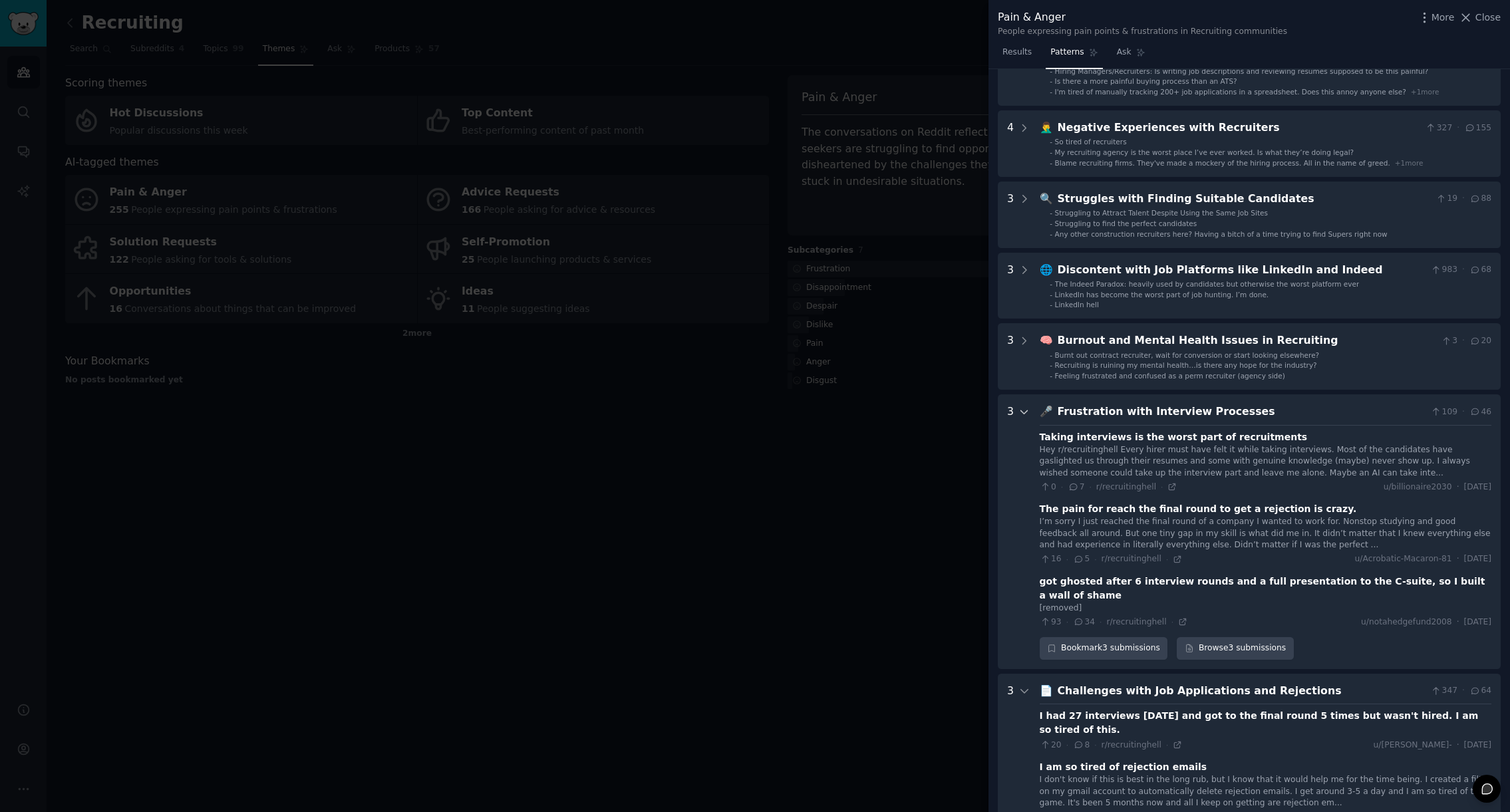
click at [1021, 410] on icon at bounding box center [1024, 412] width 12 height 12
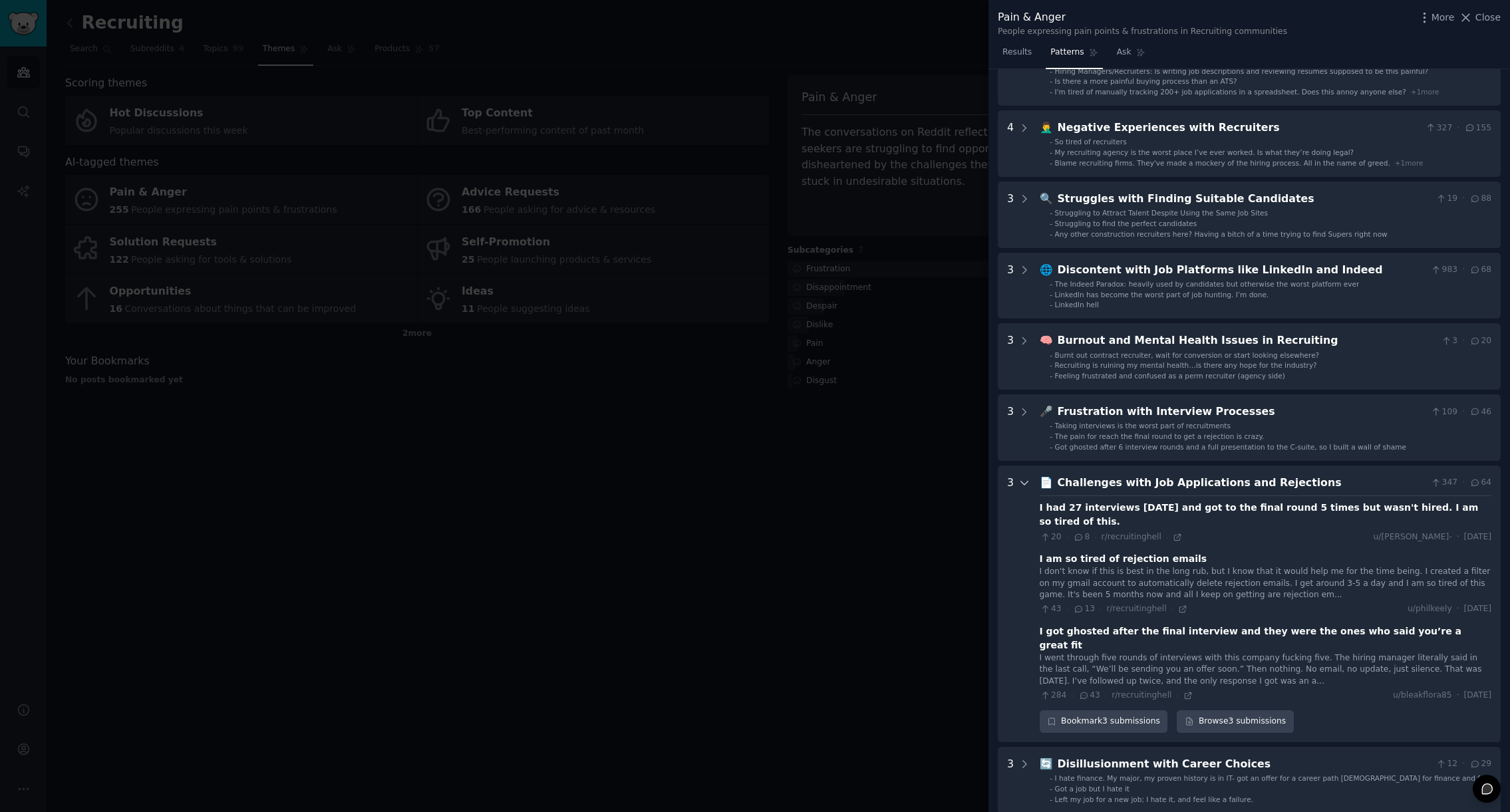
click at [1021, 478] on icon at bounding box center [1024, 482] width 12 height 12
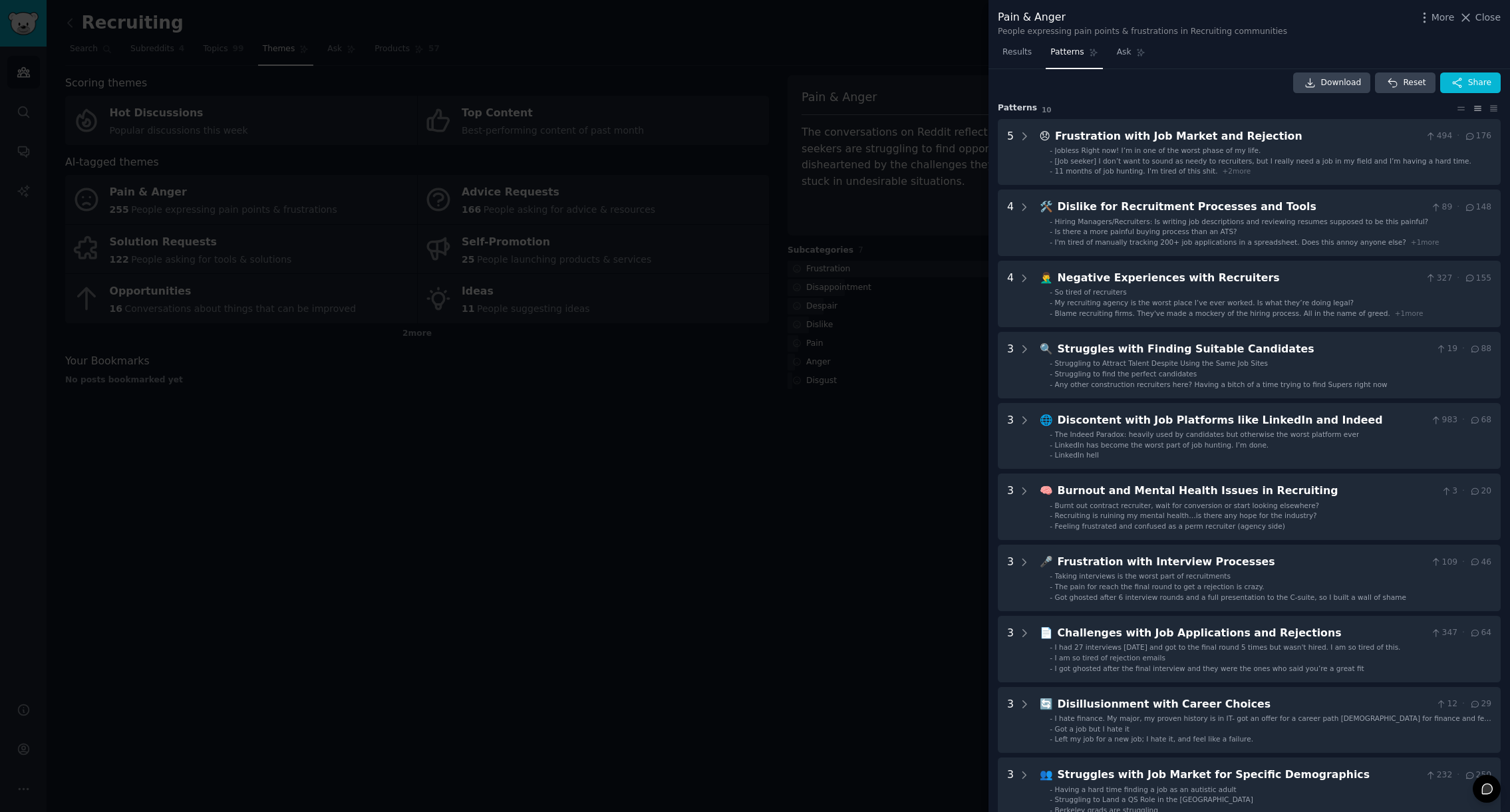
scroll to position [0, 0]
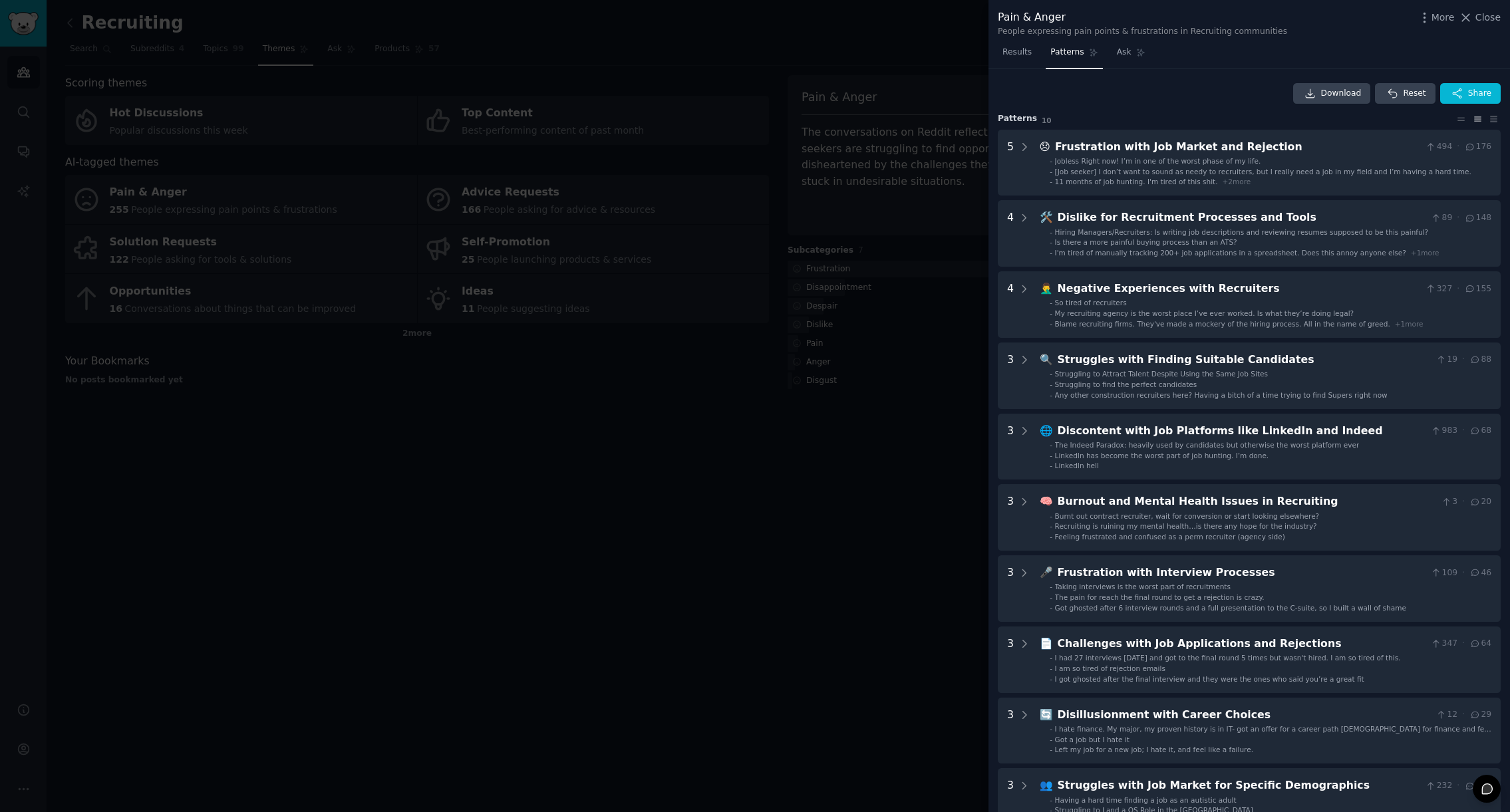
click at [900, 518] on div at bounding box center [755, 406] width 1510 height 812
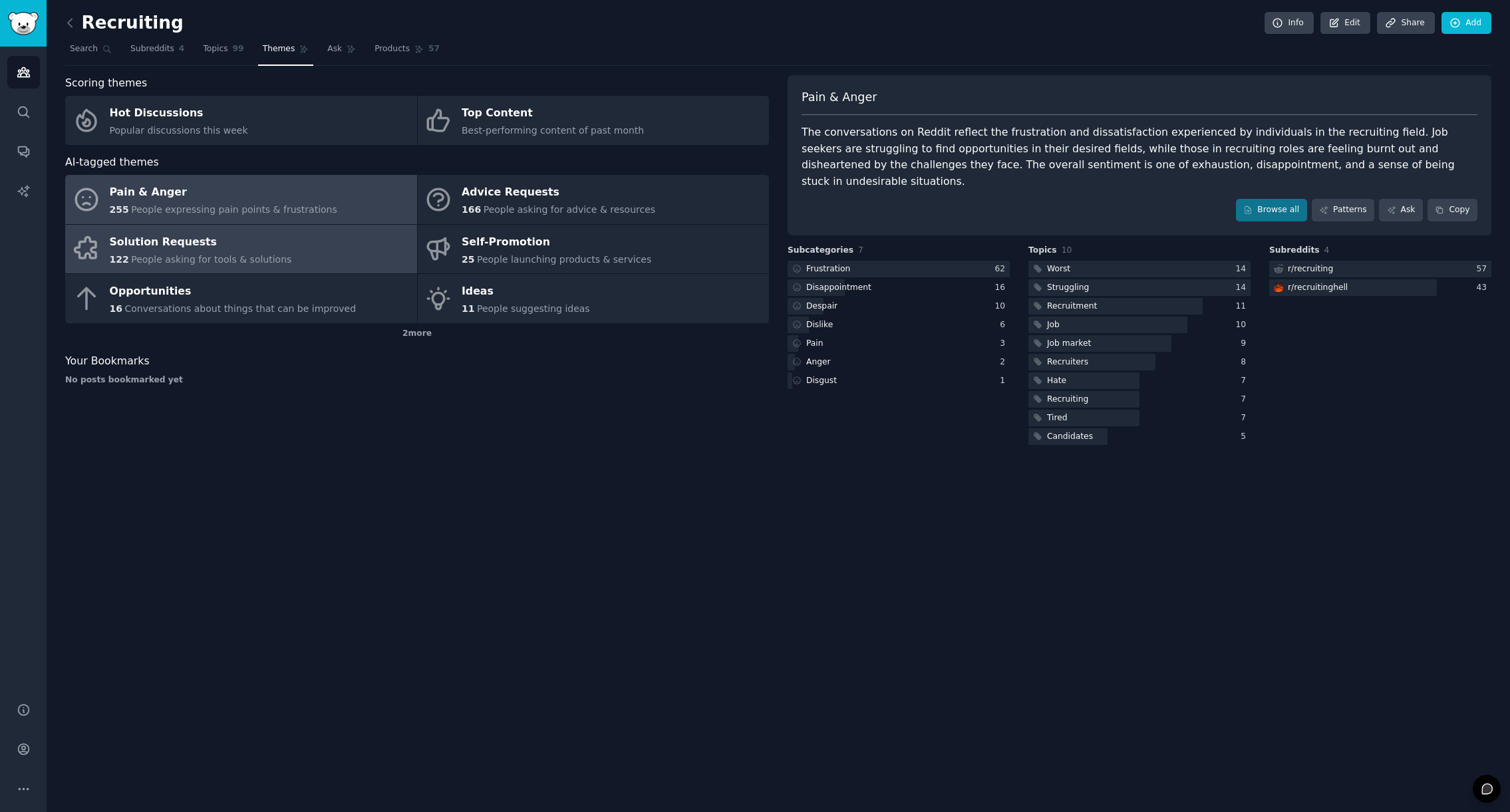
click at [249, 256] on span "People asking for tools & solutions" at bounding box center [211, 259] width 160 height 10
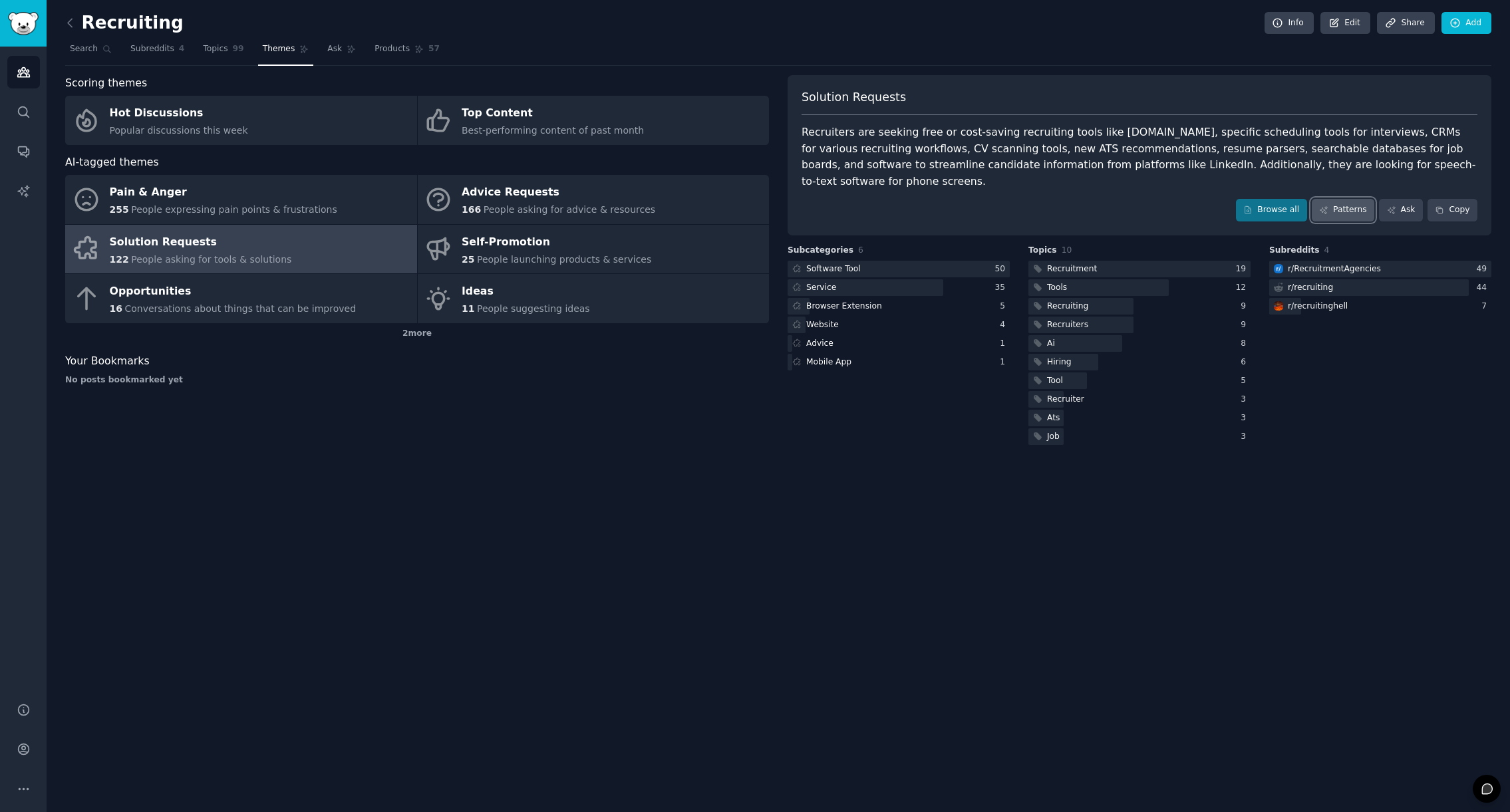
click at [1340, 200] on link "Patterns" at bounding box center [1343, 210] width 63 height 23
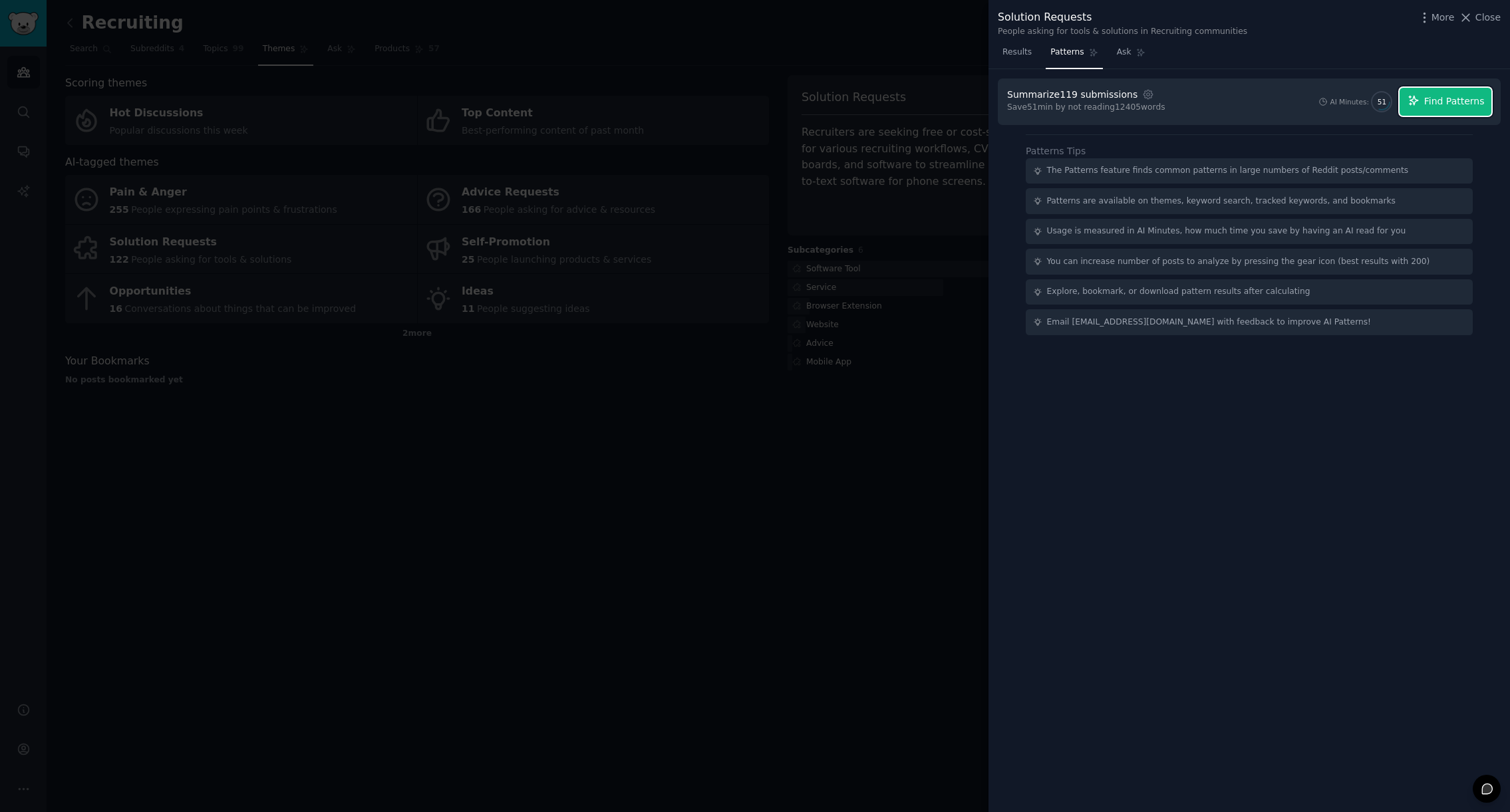
click at [1464, 93] on button "Find Patterns" at bounding box center [1446, 101] width 92 height 28
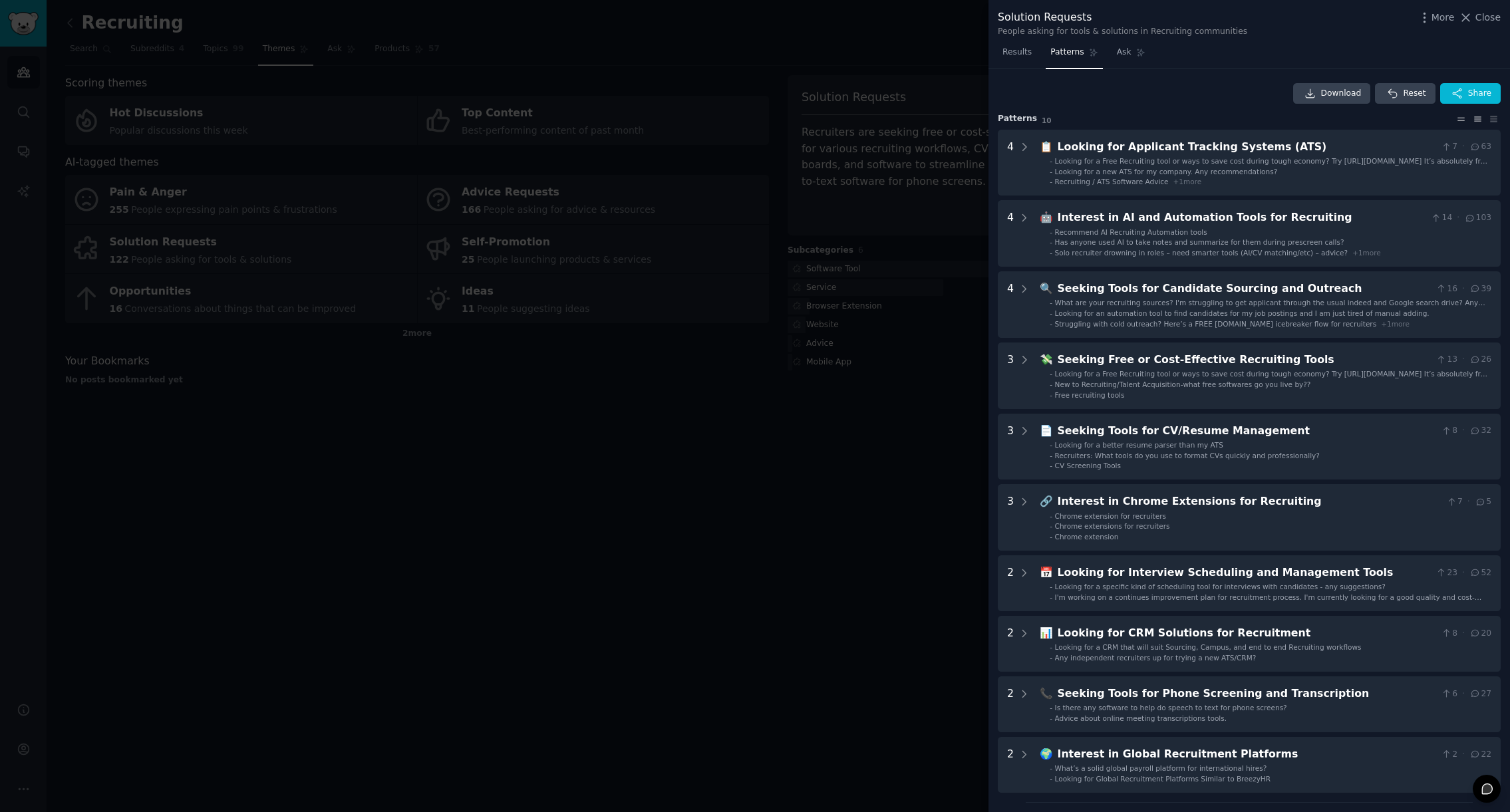
click at [1457, 116] on icon at bounding box center [1462, 120] width 14 height 9
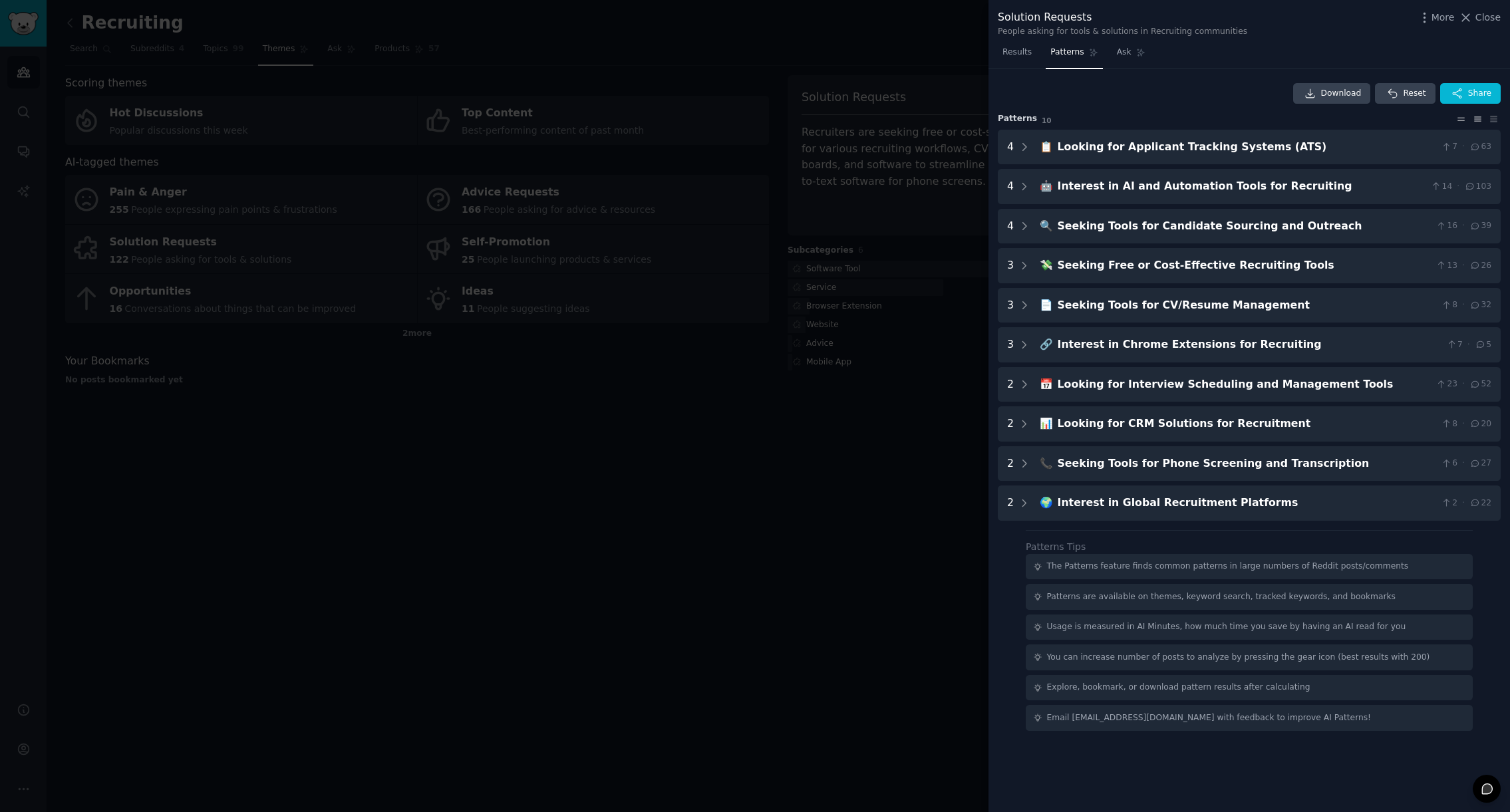
click at [1472, 116] on icon at bounding box center [1478, 120] width 14 height 9
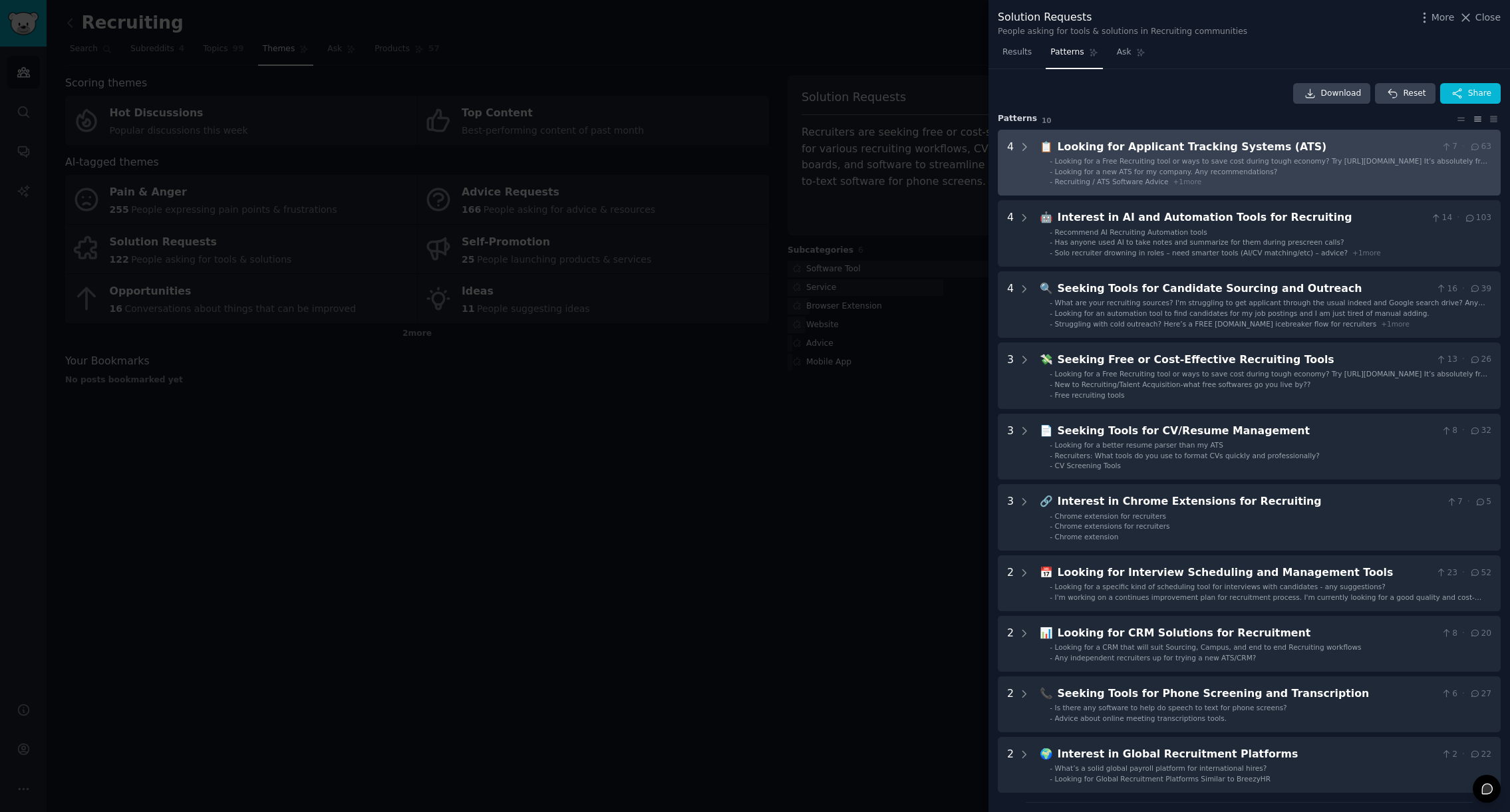
click at [1201, 181] on li "- Recruiting / ATS Software Advice + 1 more" at bounding box center [1271, 181] width 442 height 9
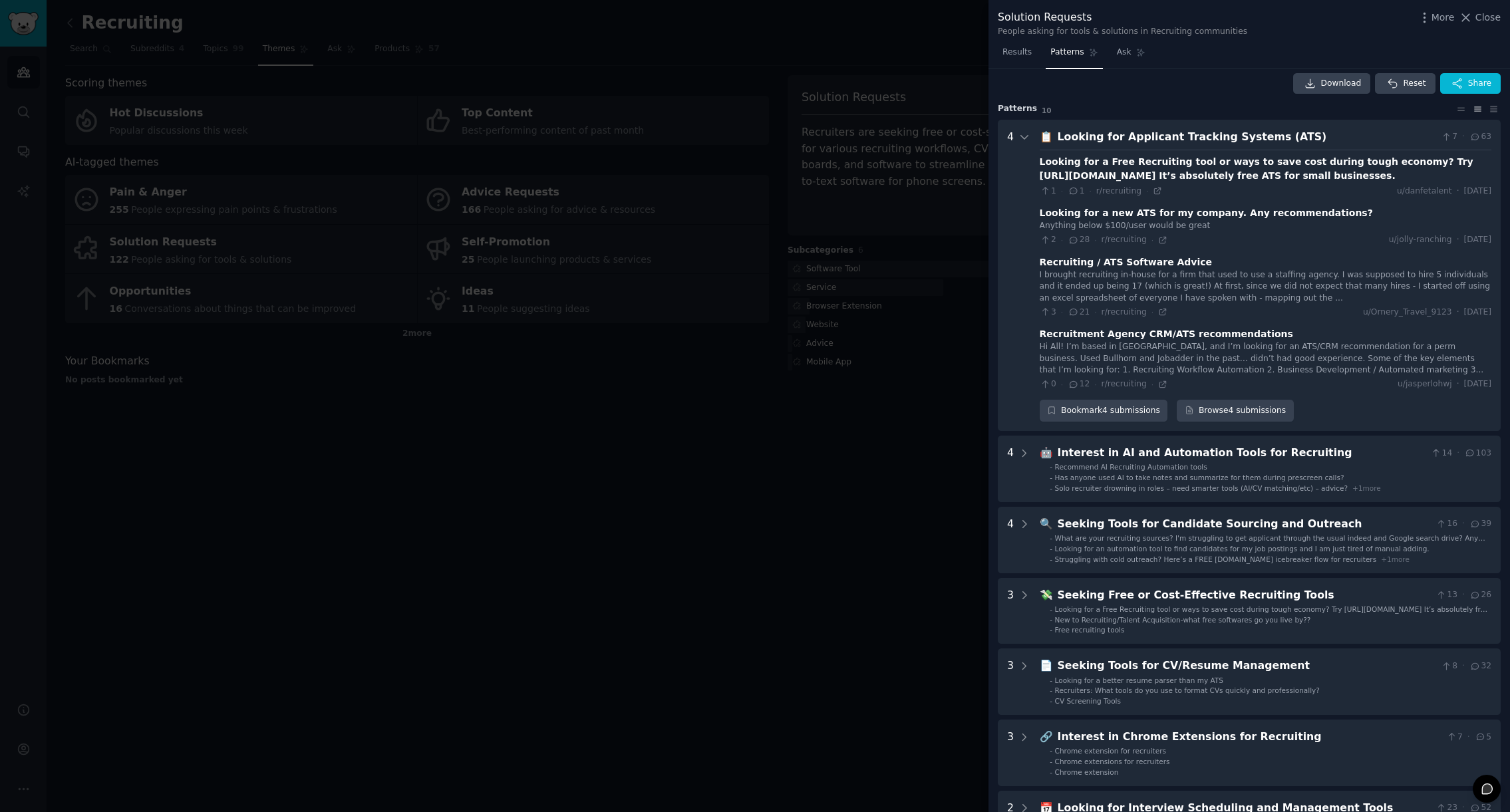
scroll to position [9, 0]
click at [1021, 135] on icon at bounding box center [1024, 137] width 12 height 12
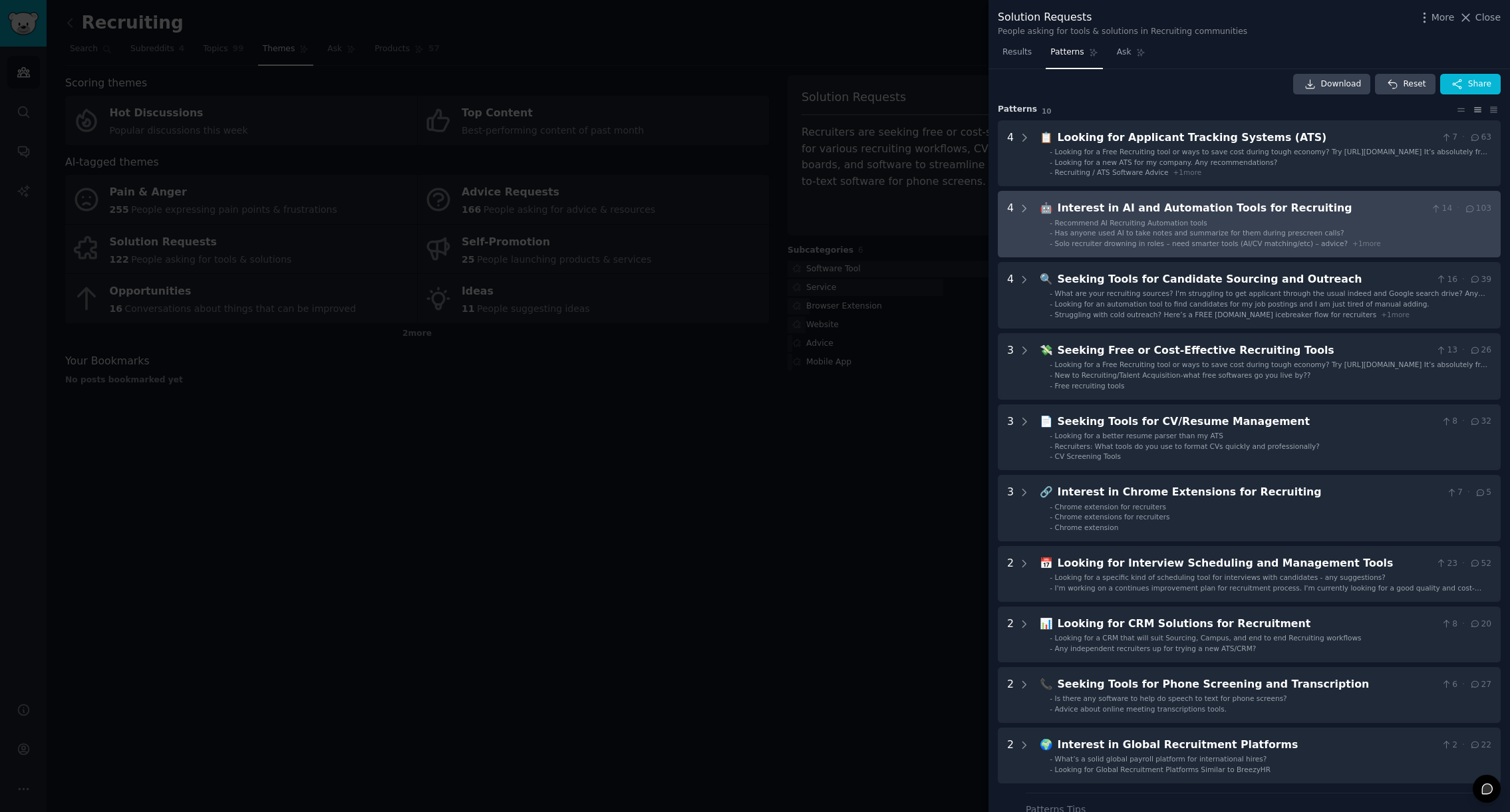
click at [1097, 210] on div "Interest in AI and Automation Tools for Recruiting" at bounding box center [1242, 208] width 368 height 17
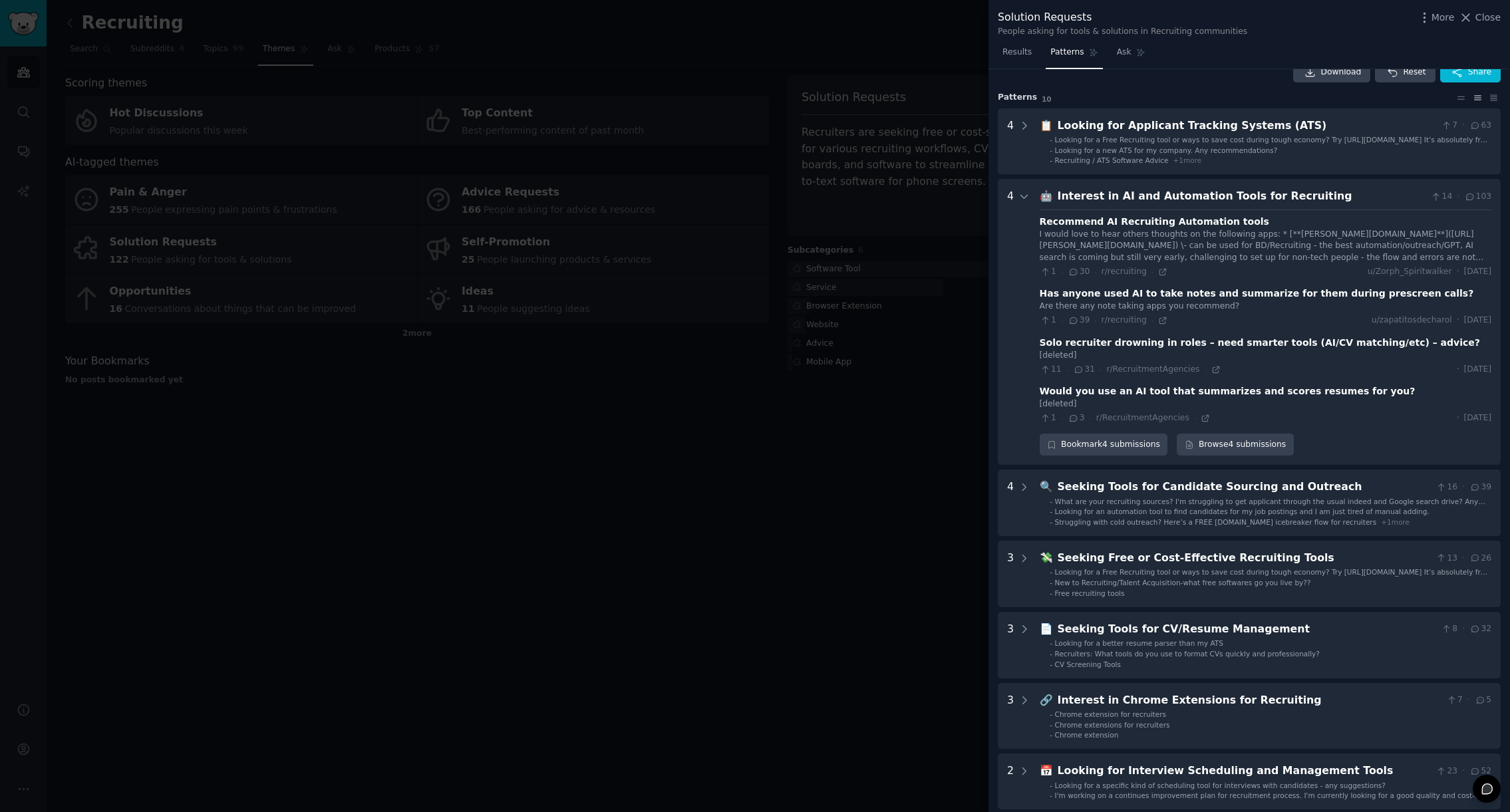
scroll to position [17, 0]
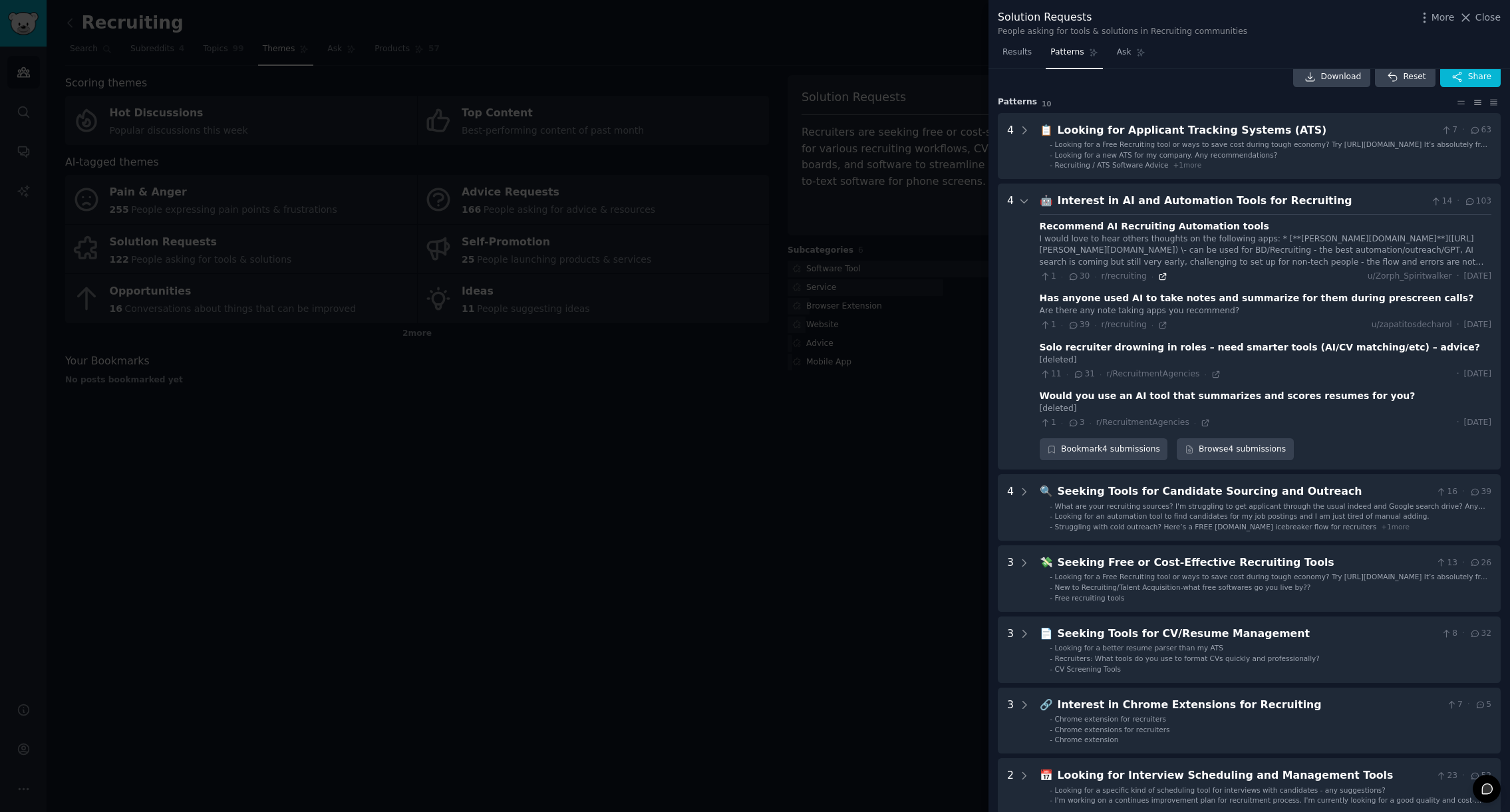
click at [1161, 275] on icon at bounding box center [1163, 277] width 10 height 9
click at [1161, 321] on icon at bounding box center [1163, 325] width 10 height 9
click at [1211, 374] on icon at bounding box center [1216, 374] width 10 height 9
click at [1200, 422] on icon at bounding box center [1205, 423] width 10 height 9
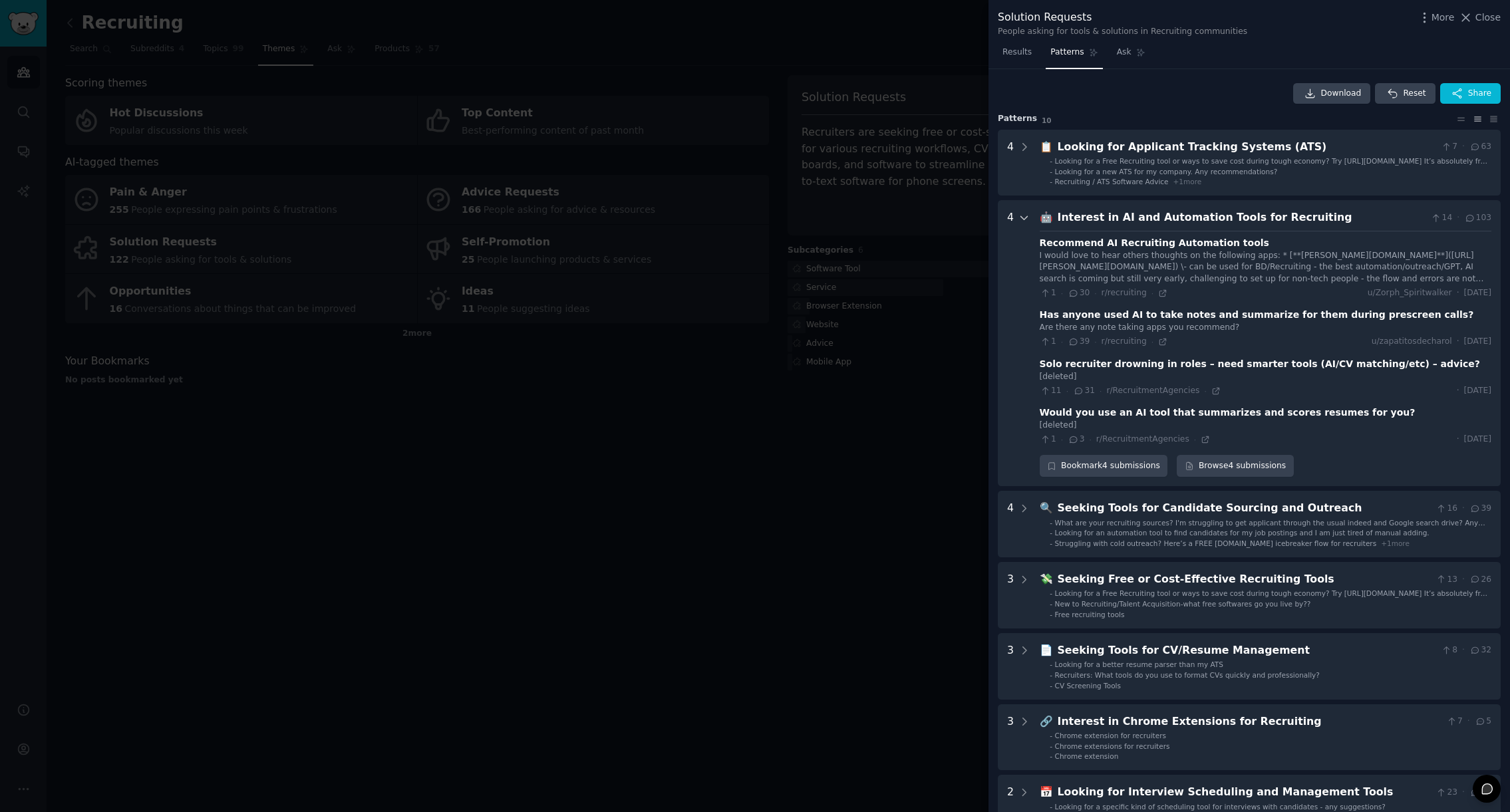
click at [1023, 220] on icon at bounding box center [1024, 218] width 12 height 12
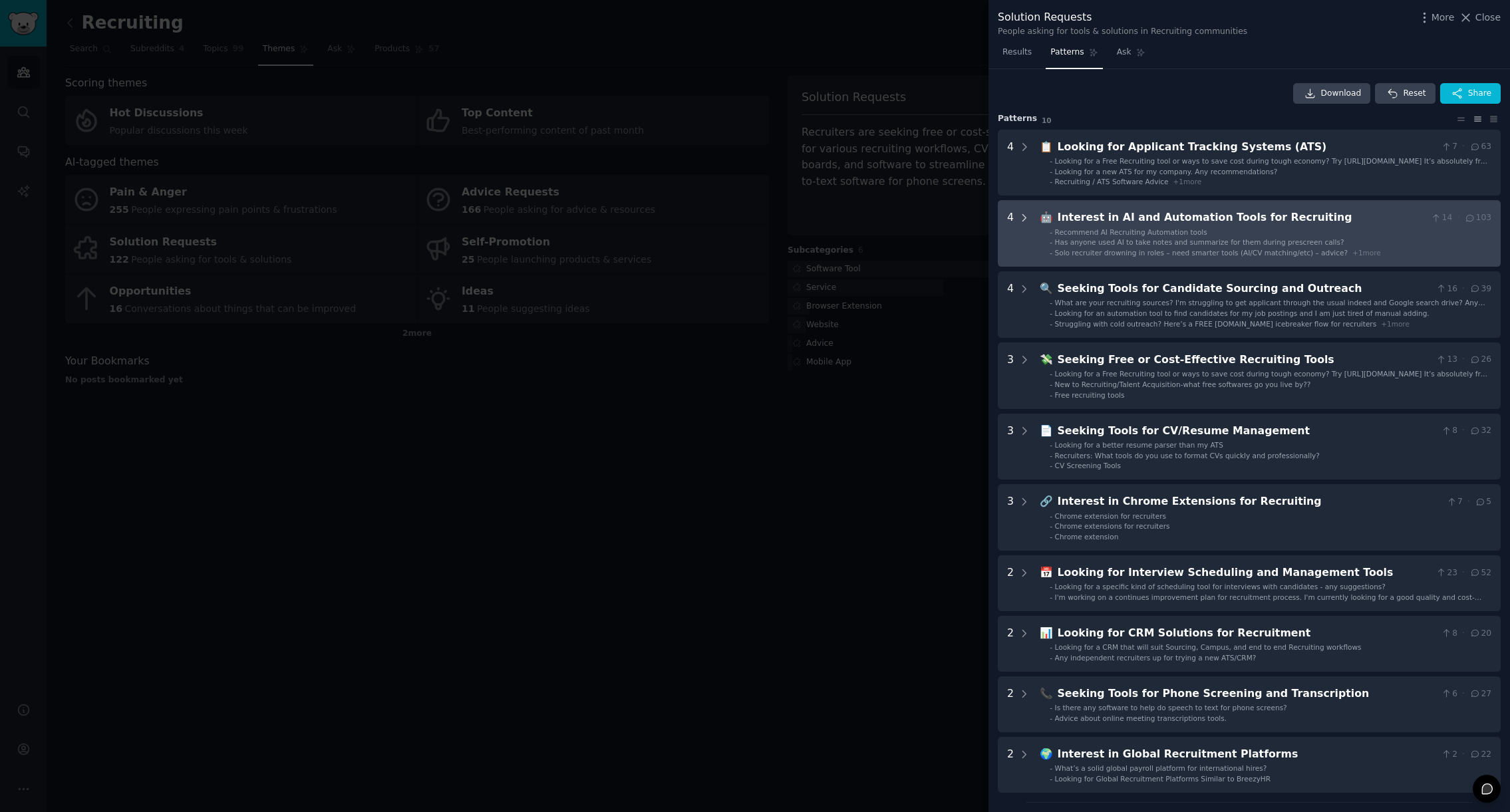
click at [1023, 220] on icon at bounding box center [1025, 218] width 3 height 6
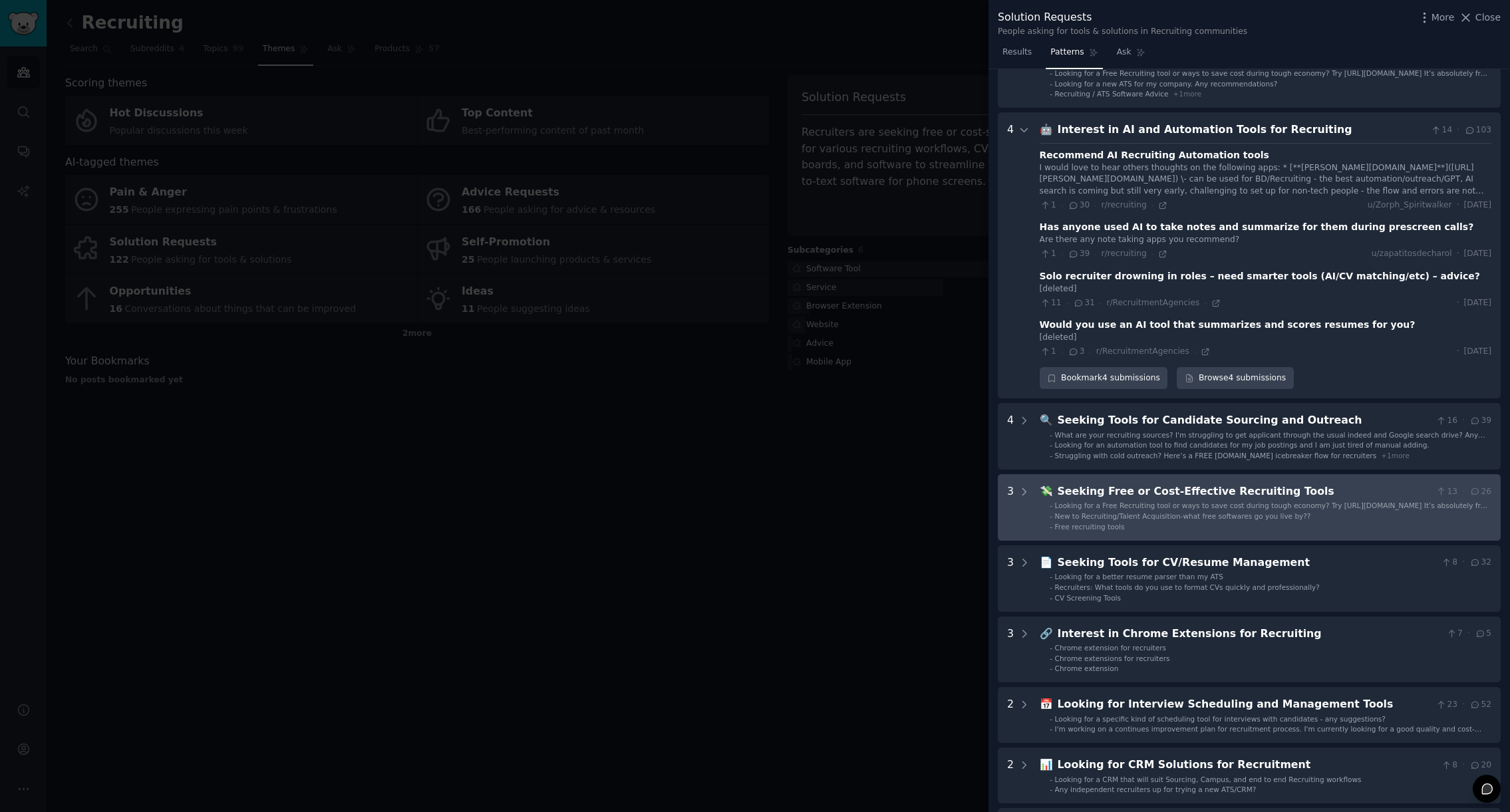
scroll to position [89, 0]
click at [1026, 490] on icon at bounding box center [1025, 490] width 3 height 6
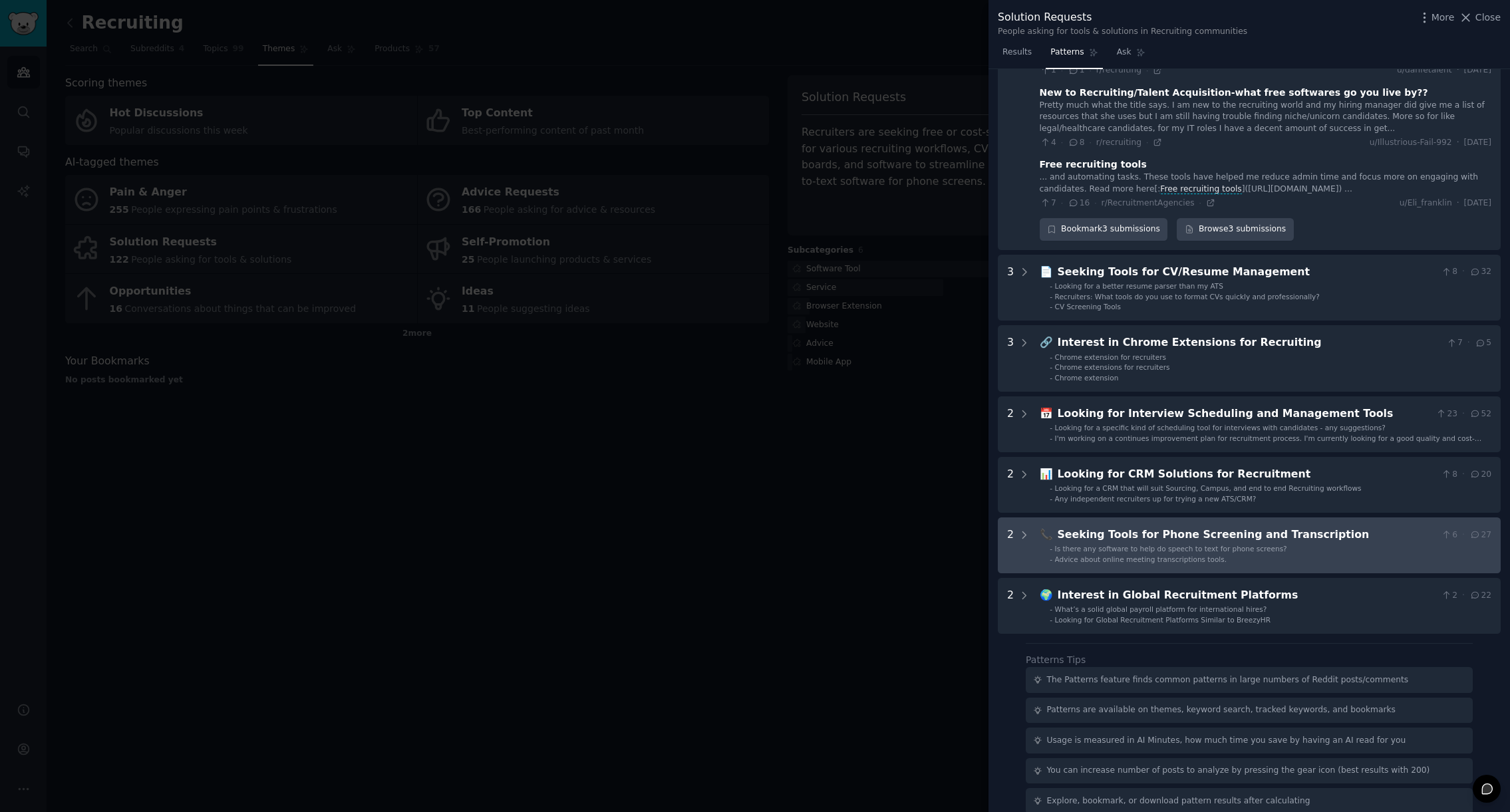
scroll to position [566, 0]
click at [1162, 541] on div "Seeking Tools for Phone Screening and Transcription" at bounding box center [1247, 532] width 378 height 17
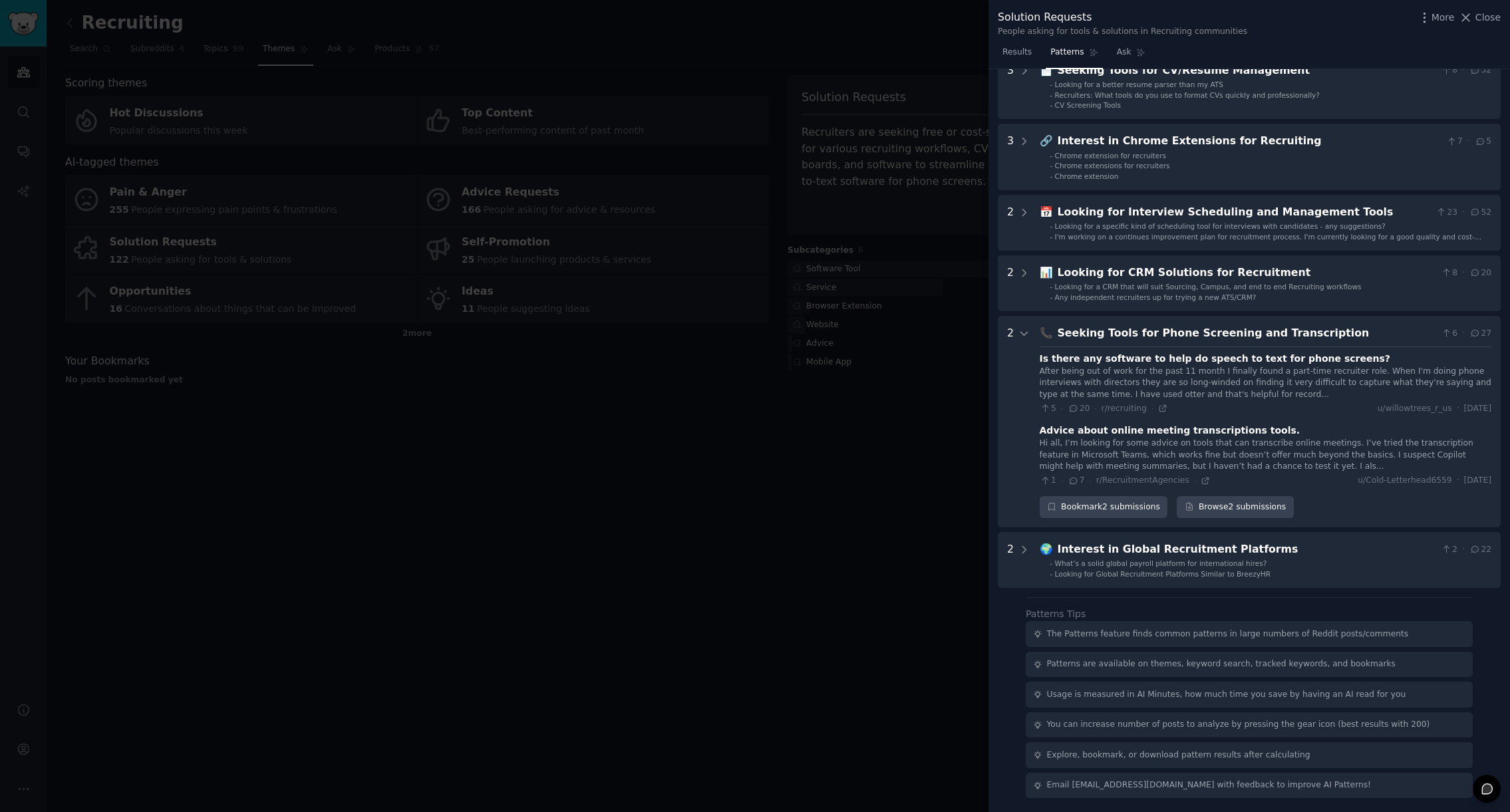
scroll to position [776, 0]
click at [1162, 408] on icon at bounding box center [1163, 408] width 10 height 9
click at [1200, 478] on icon at bounding box center [1205, 481] width 10 height 9
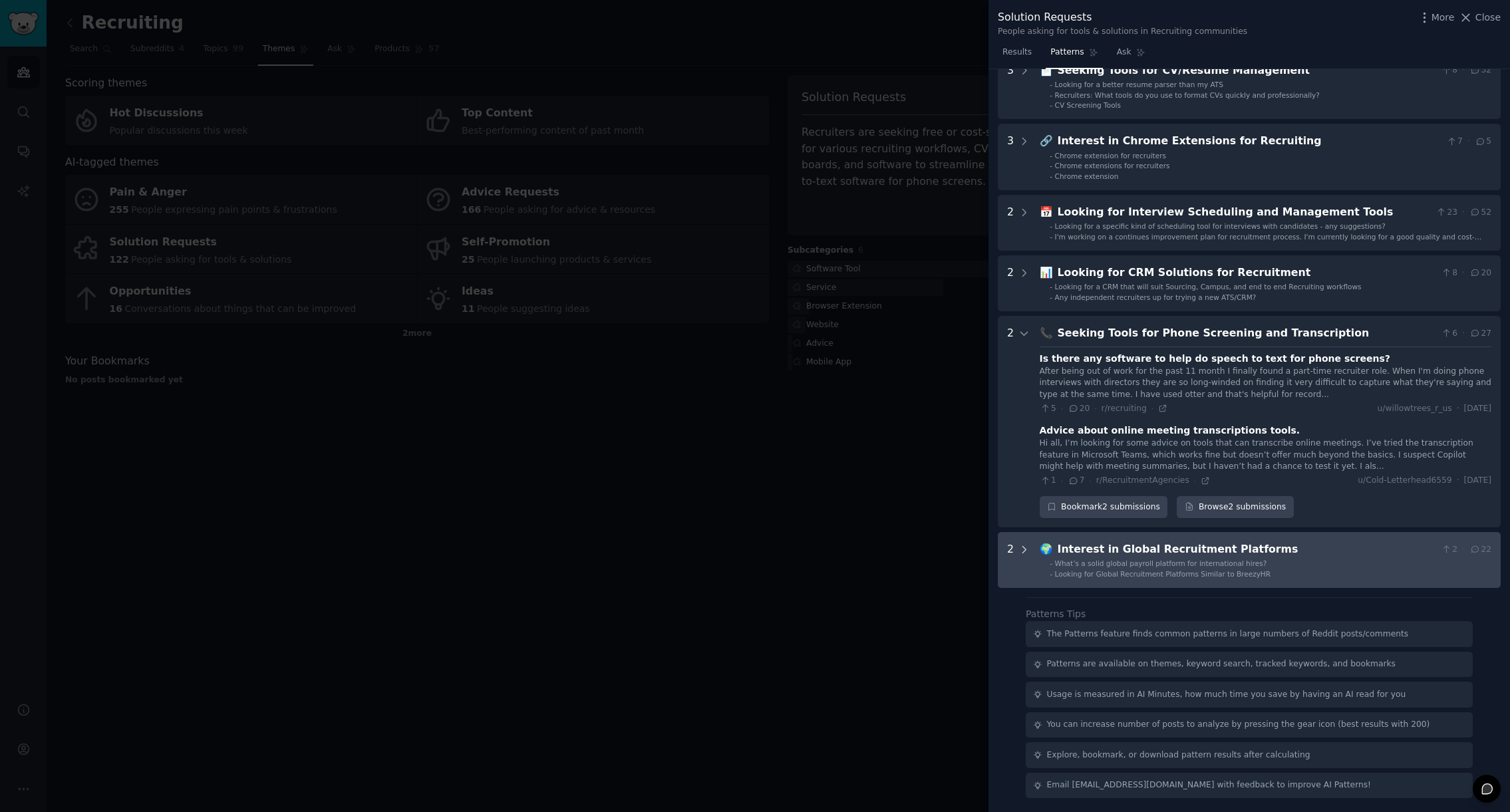
click at [1024, 547] on icon at bounding box center [1025, 549] width 3 height 6
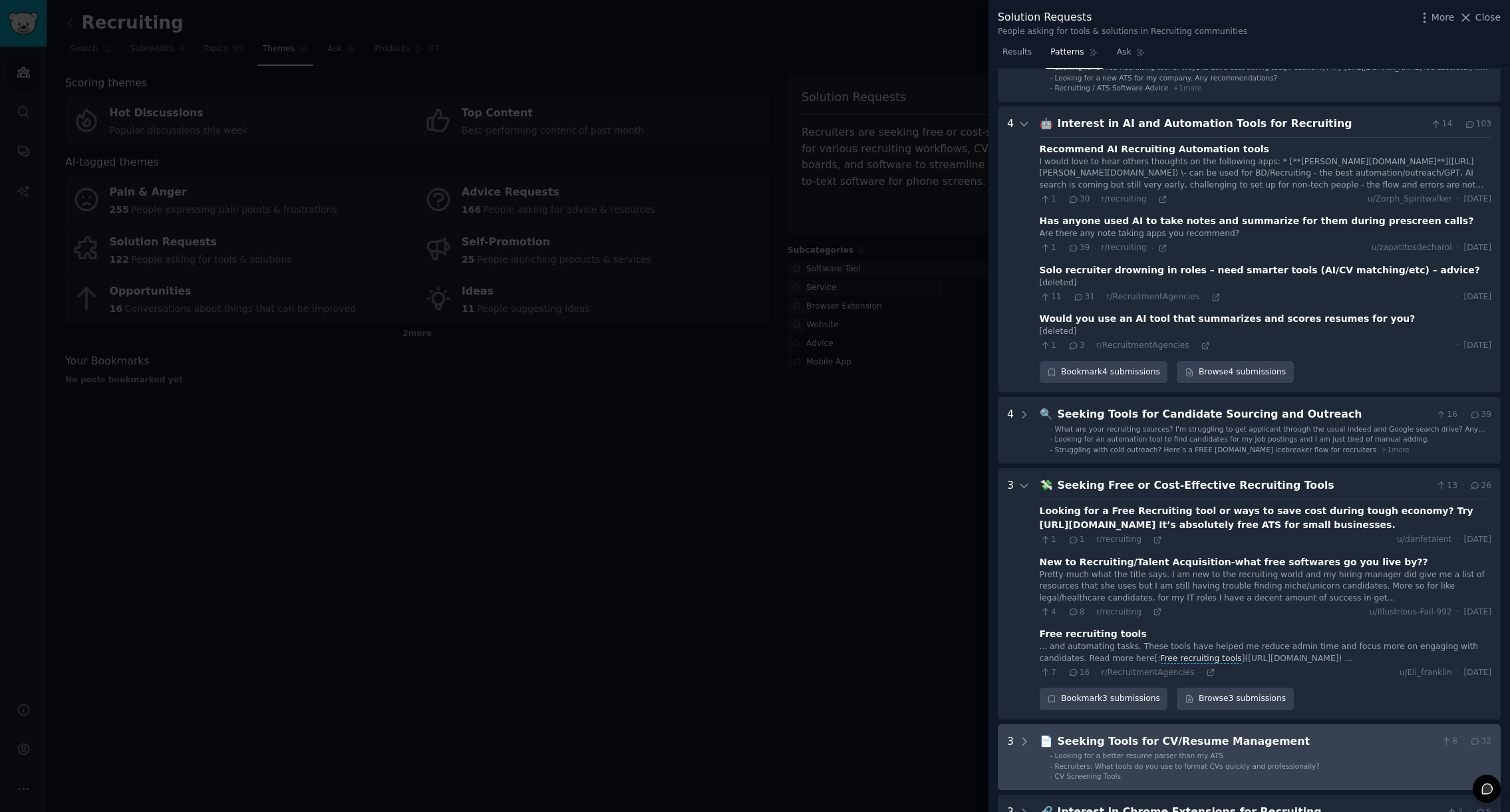
scroll to position [0, 0]
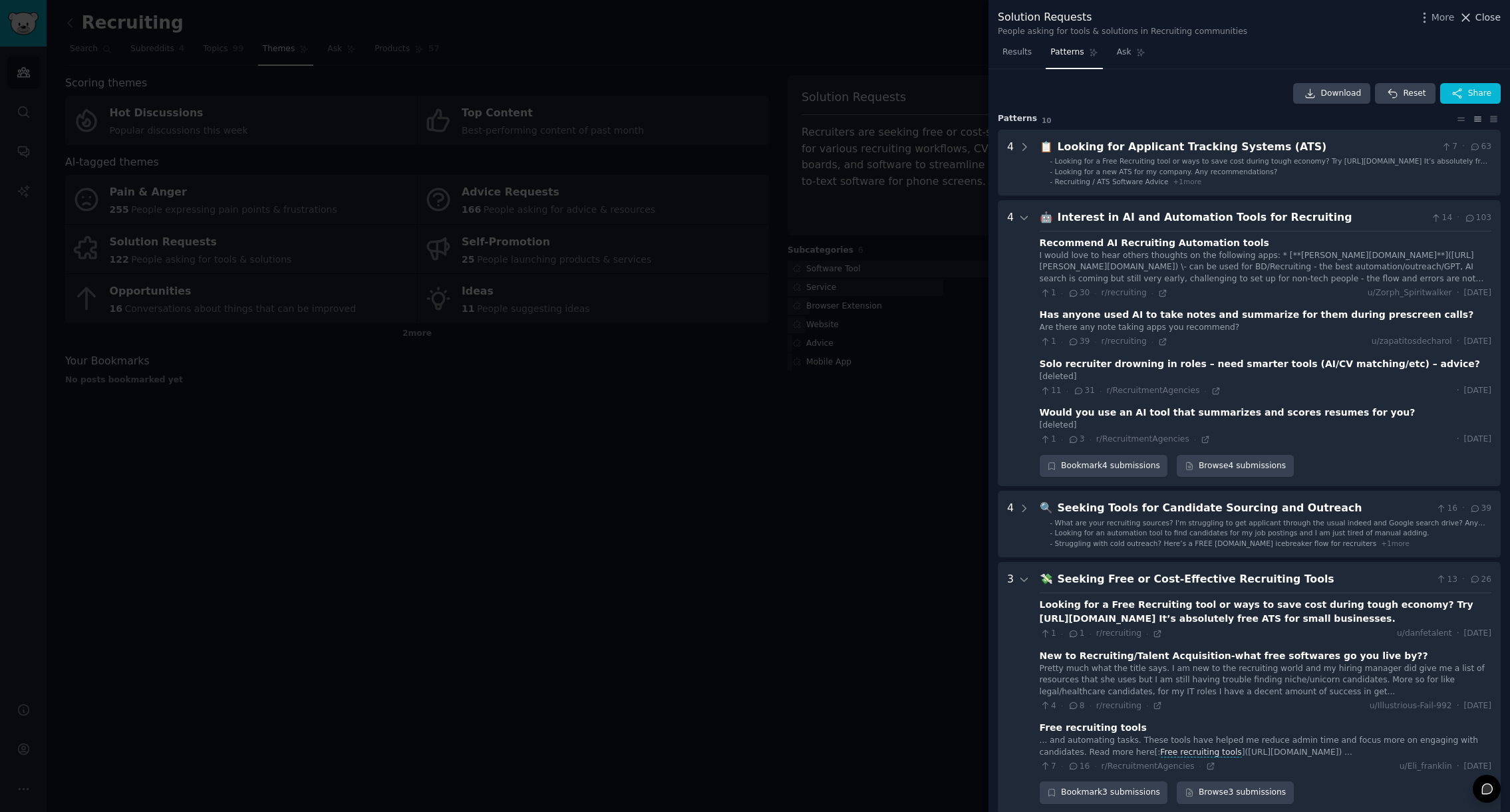
click at [1473, 23] on icon at bounding box center [1466, 17] width 14 height 14
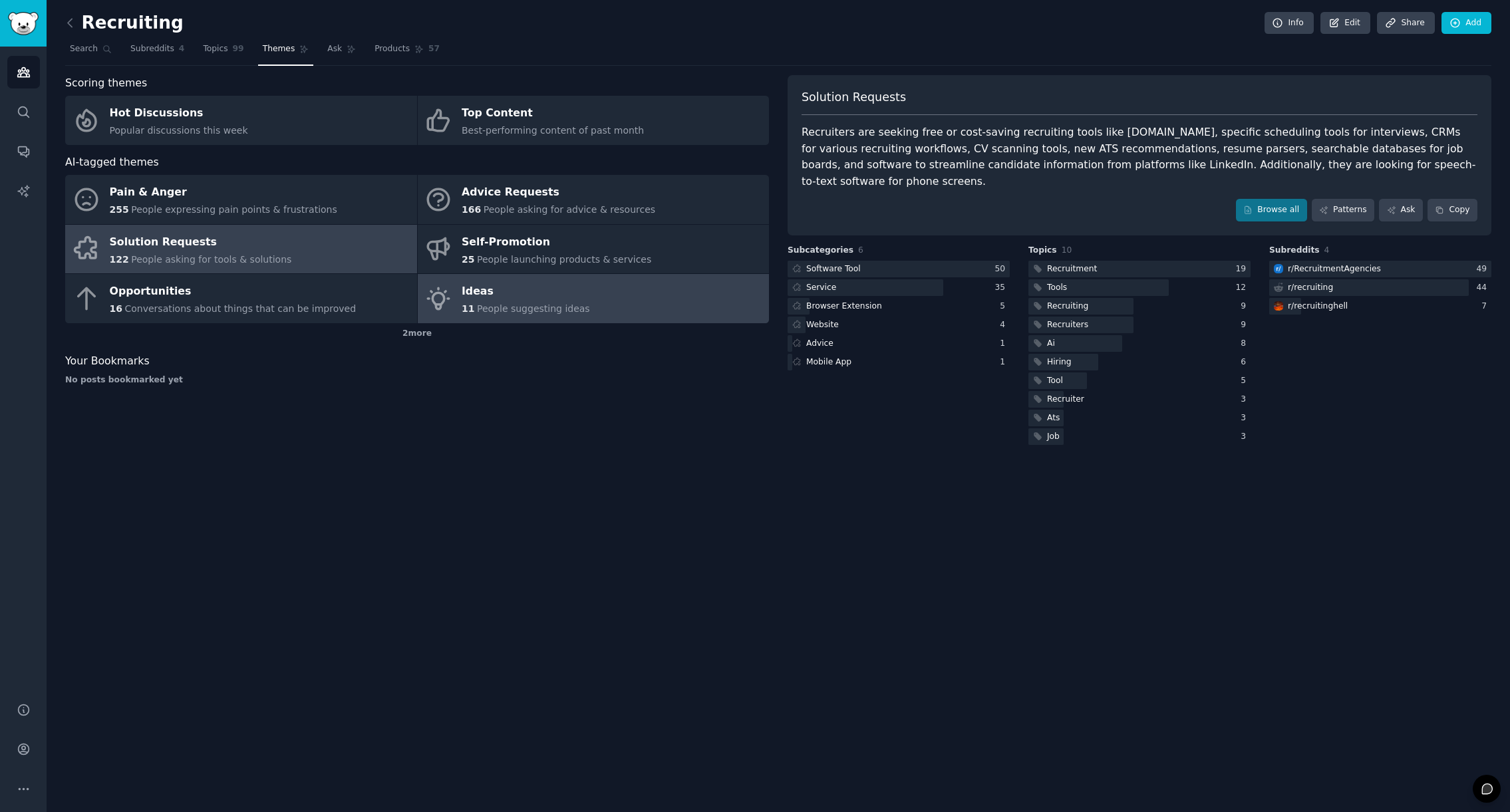
click at [479, 310] on span "People suggesting ideas" at bounding box center [533, 308] width 113 height 10
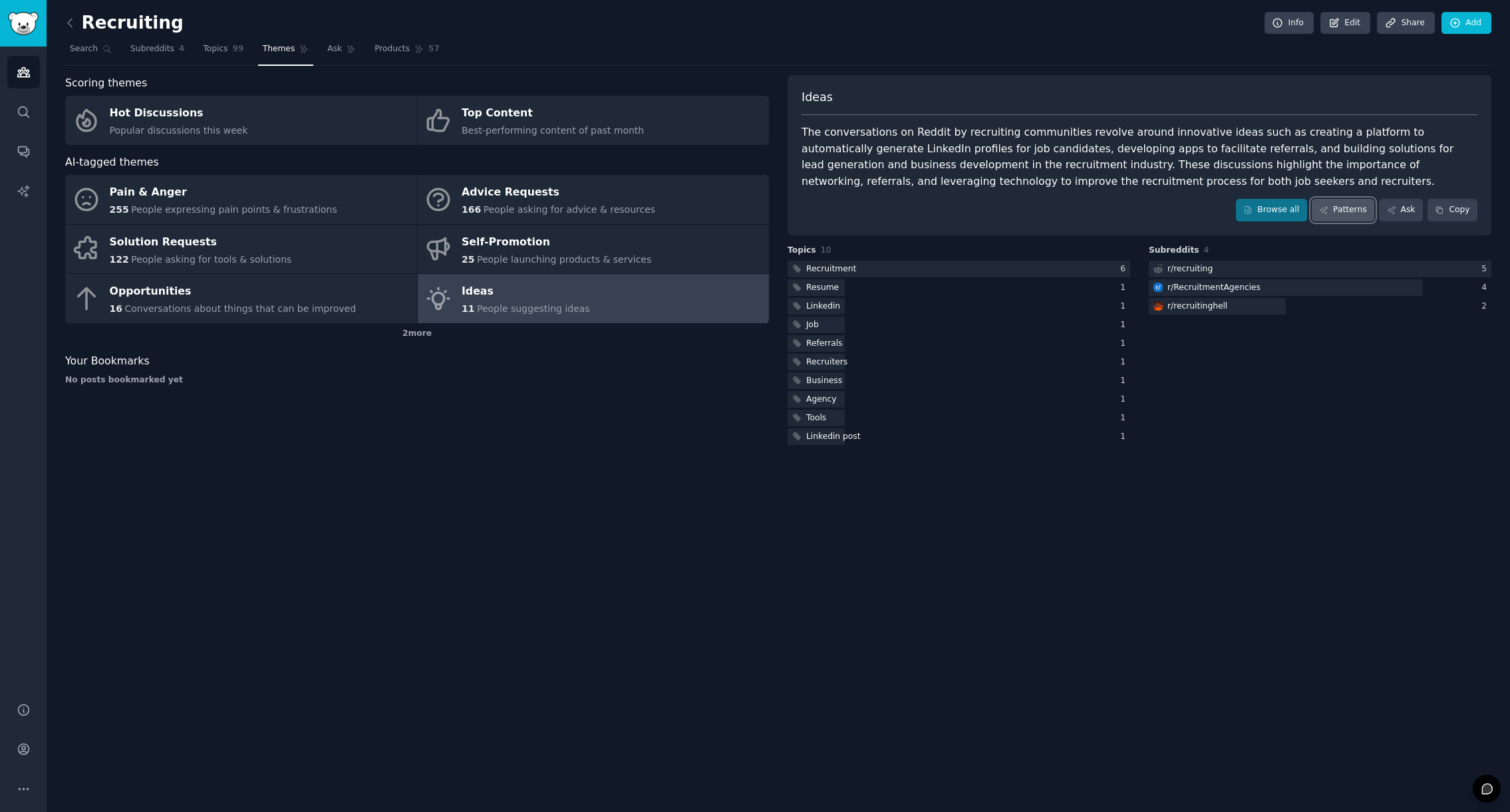
click at [1341, 212] on link "Patterns" at bounding box center [1343, 210] width 63 height 23
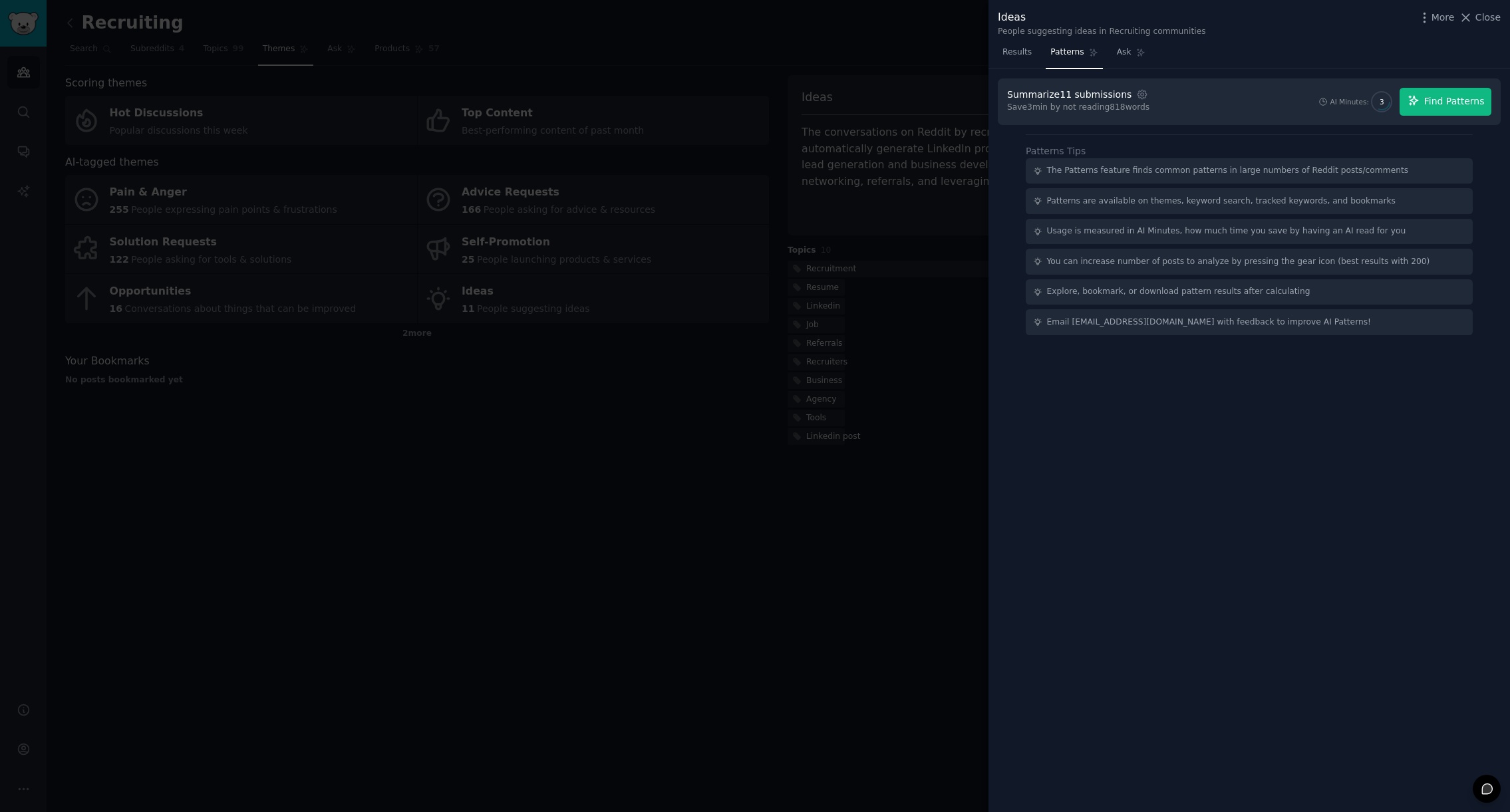
click at [1441, 93] on button "Find Patterns" at bounding box center [1446, 101] width 92 height 28
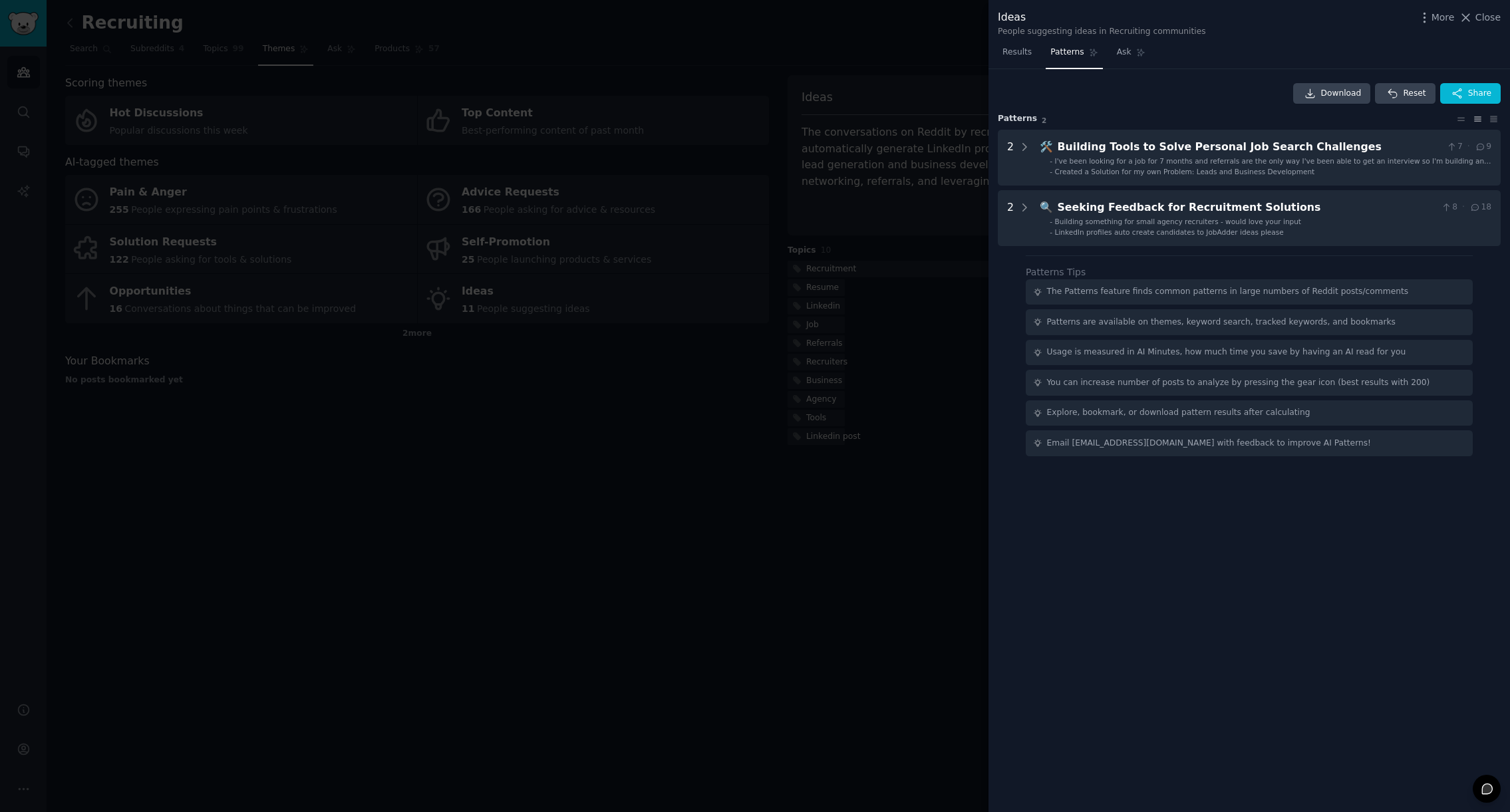
click at [835, 502] on div at bounding box center [755, 406] width 1510 height 812
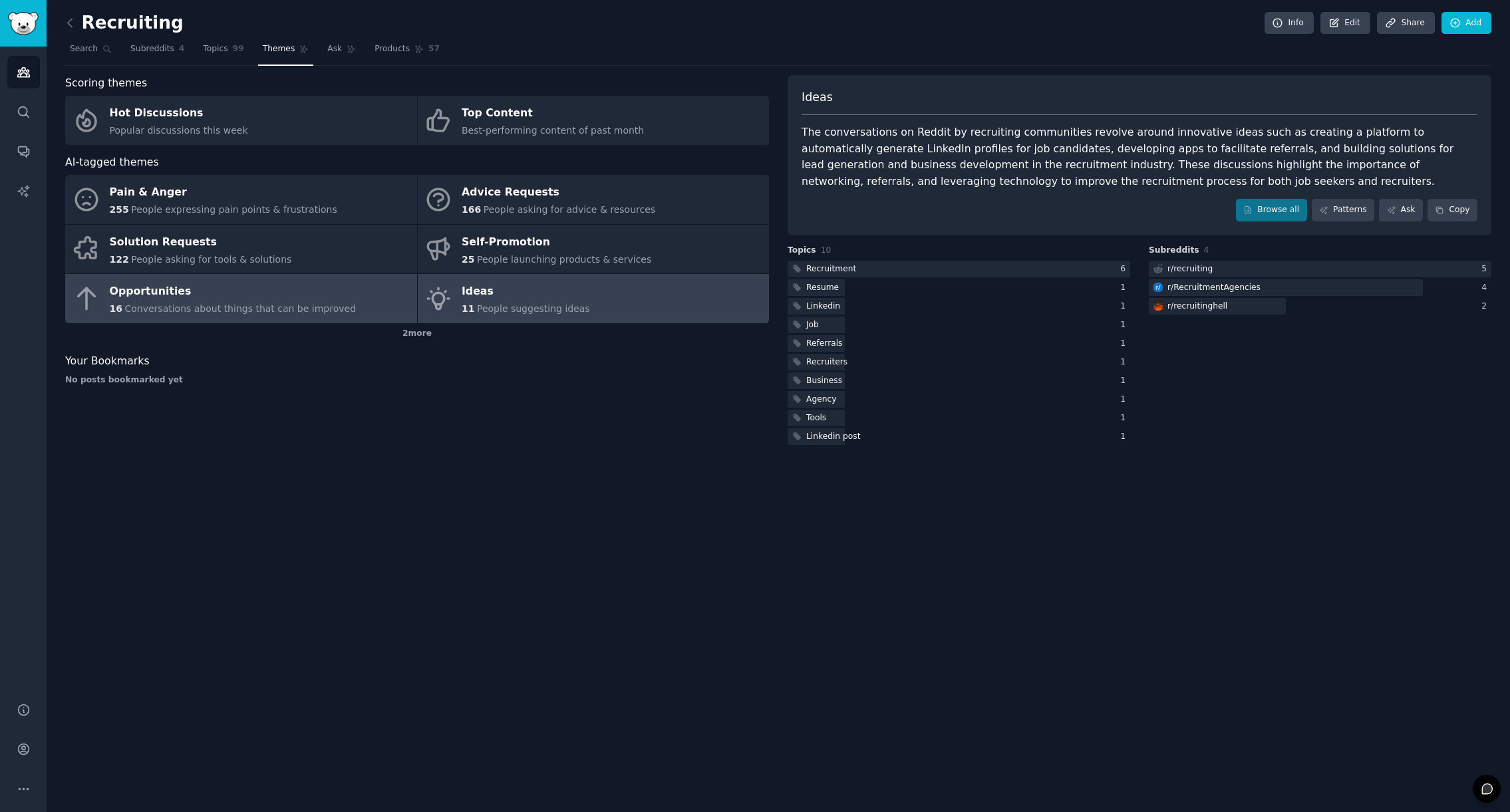
click at [252, 305] on span "Conversations about things that can be improved" at bounding box center [240, 308] width 231 height 10
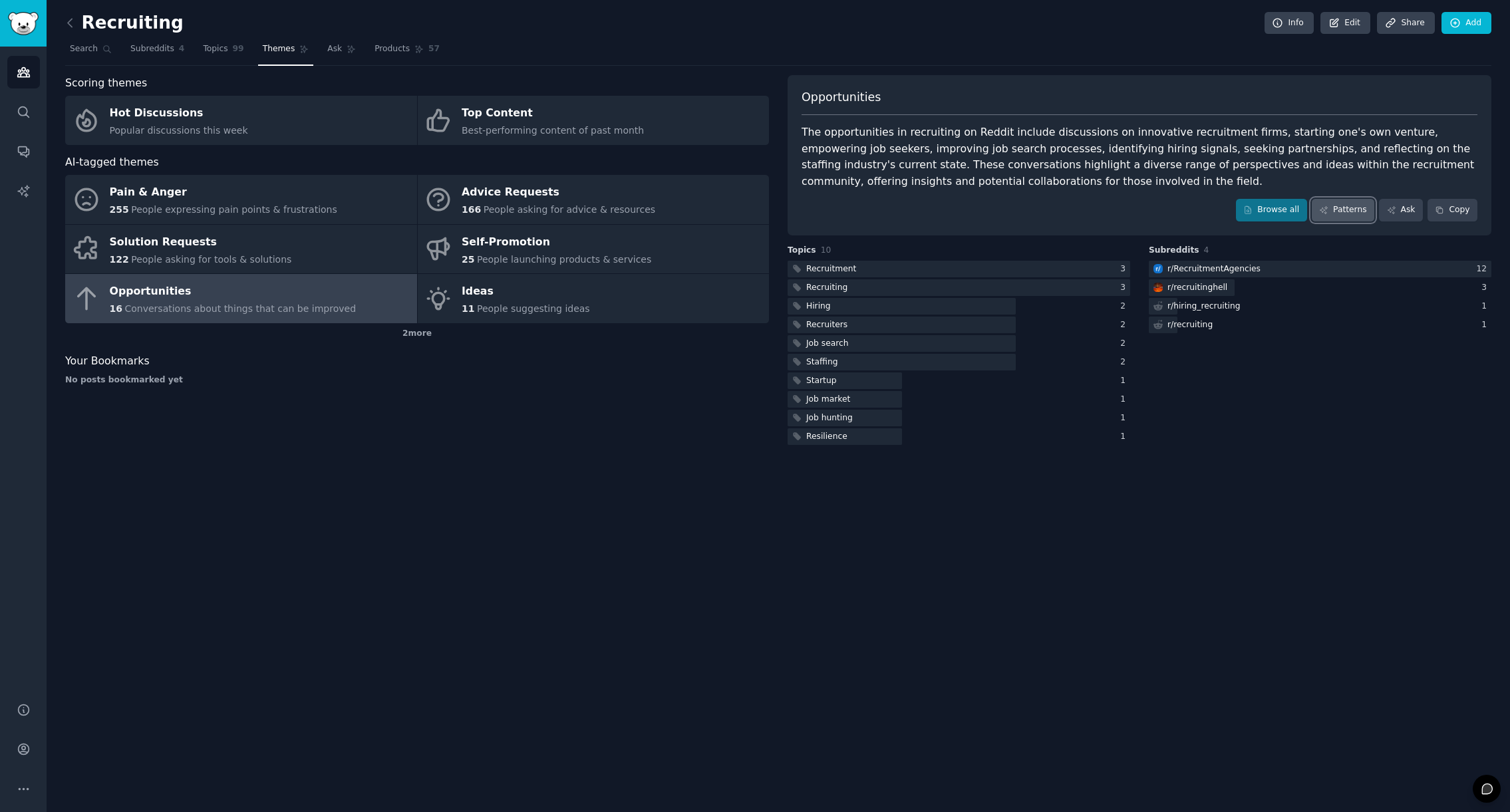
click at [1339, 214] on link "Patterns" at bounding box center [1343, 210] width 63 height 23
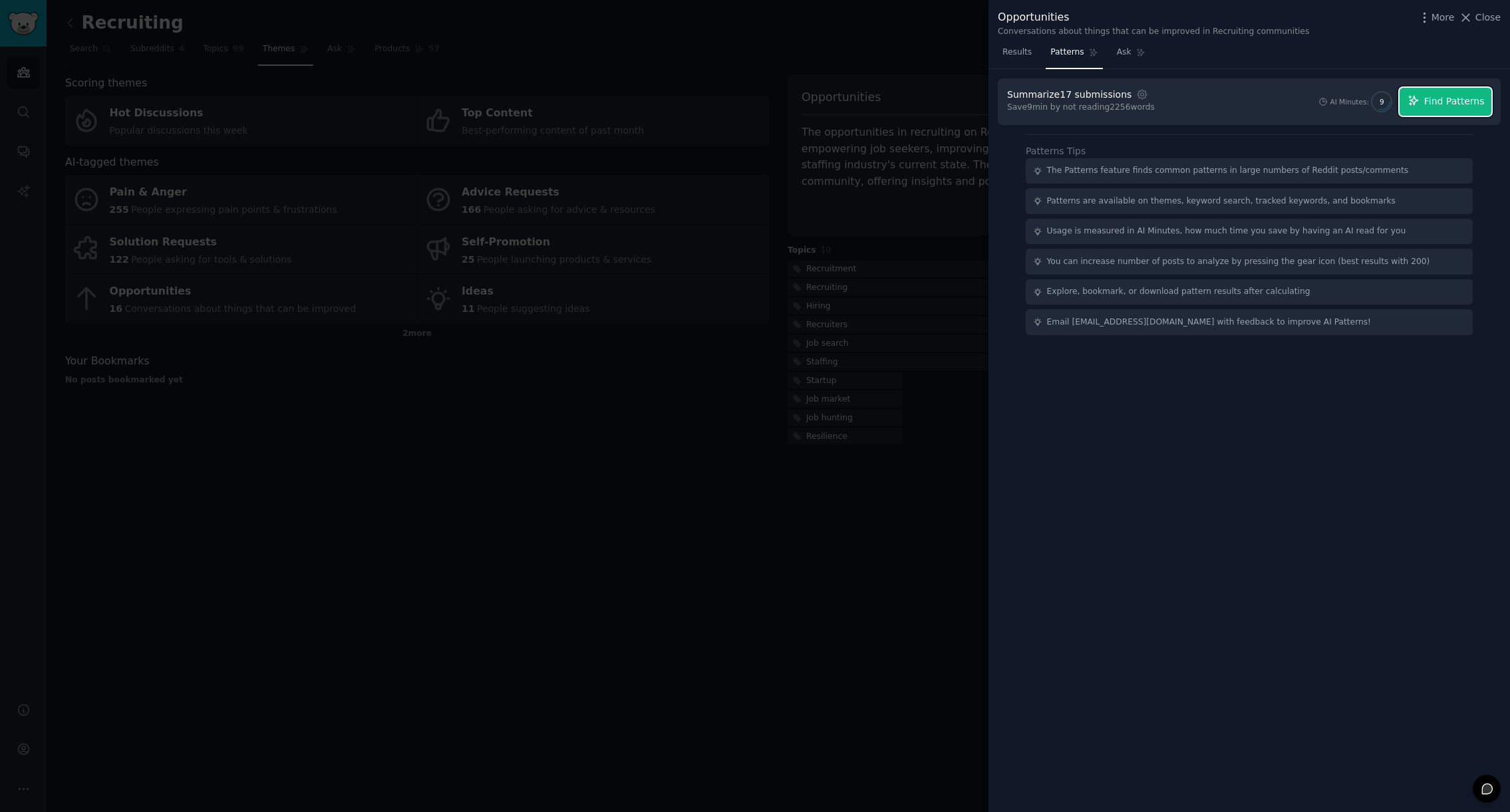
click at [1450, 102] on span "Find Patterns" at bounding box center [1455, 101] width 60 height 14
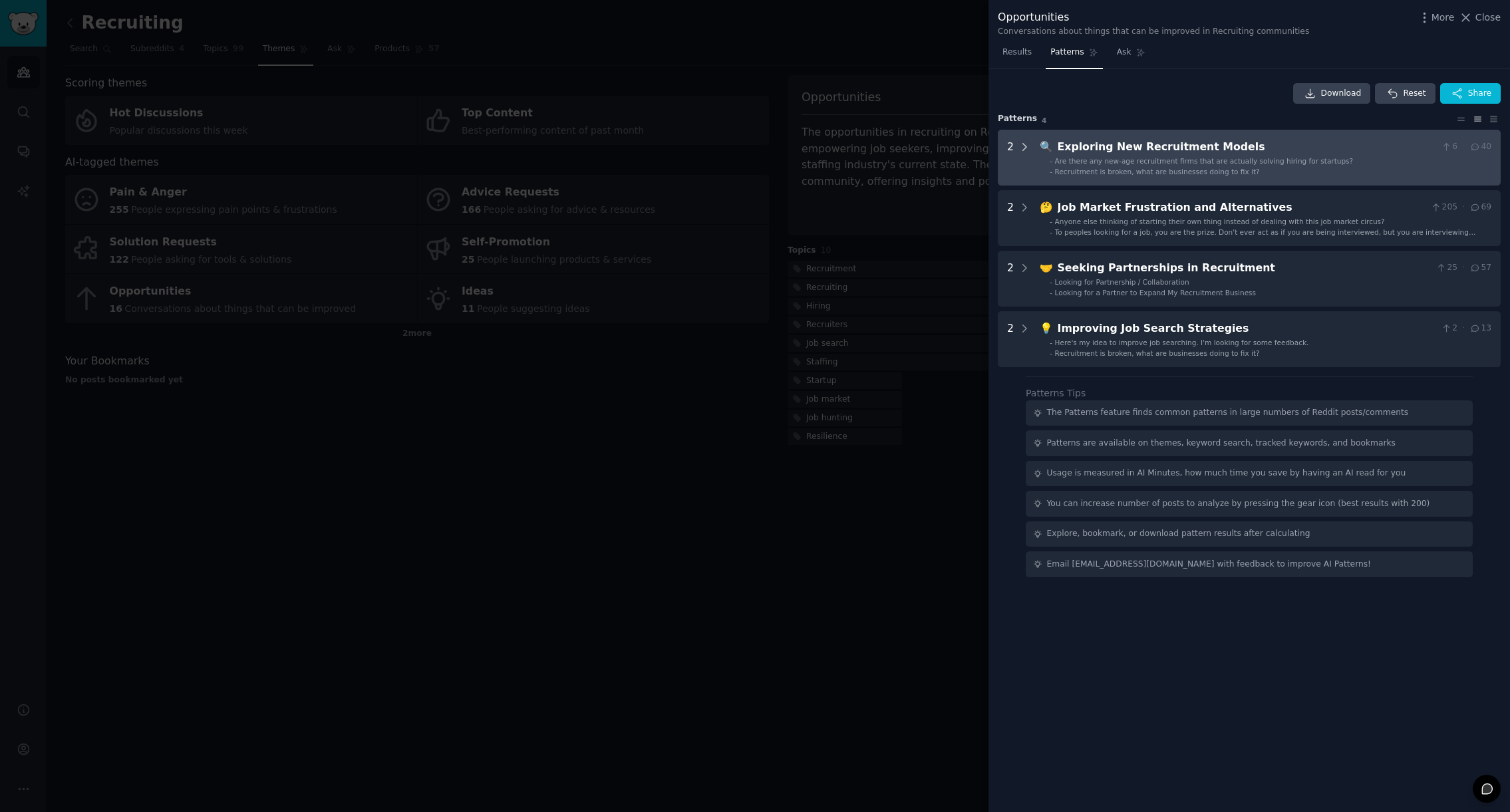
click at [1026, 144] on icon at bounding box center [1024, 146] width 12 height 12
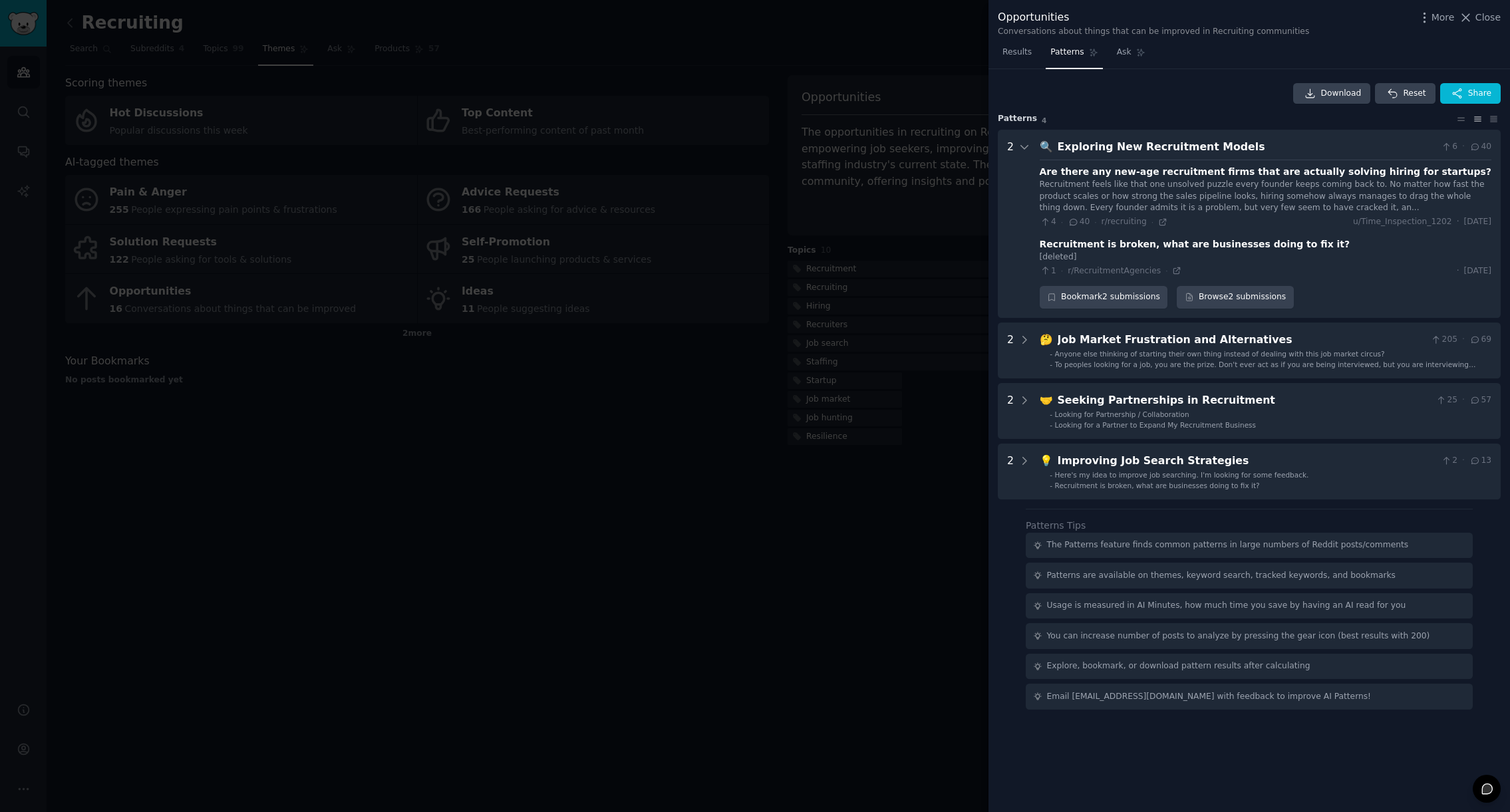
click at [643, 403] on div at bounding box center [755, 406] width 1510 height 812
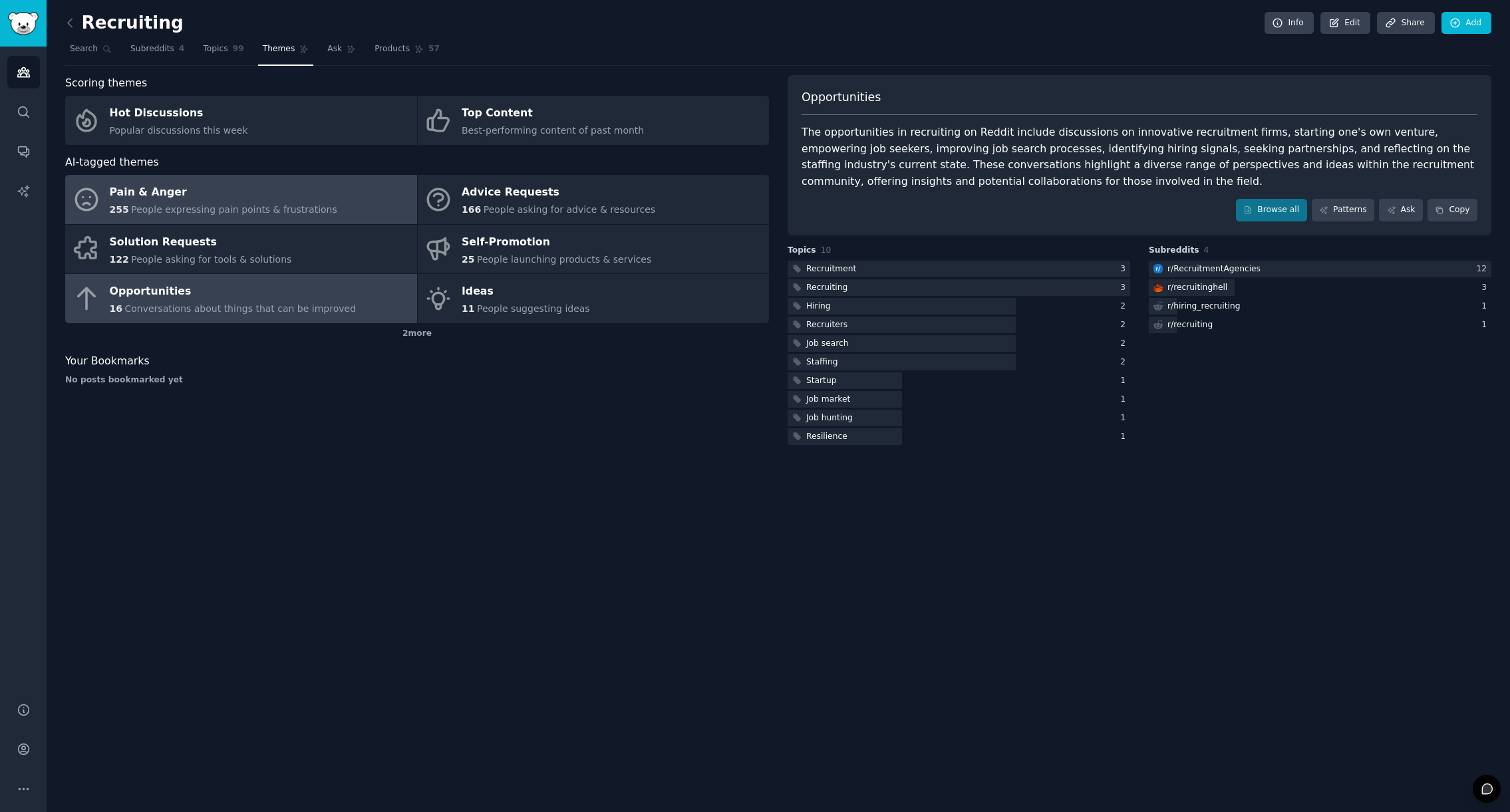
click at [211, 202] on div "Pain & Anger" at bounding box center [223, 192] width 227 height 21
